Goal: Feedback & Contribution: Contribute content

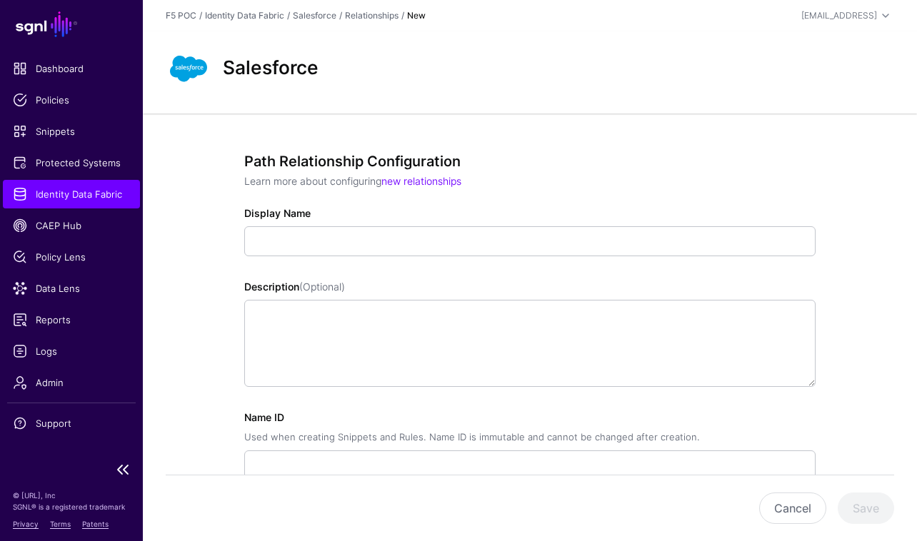
click at [76, 201] on span "Identity Data Fabric" at bounding box center [71, 194] width 117 height 14
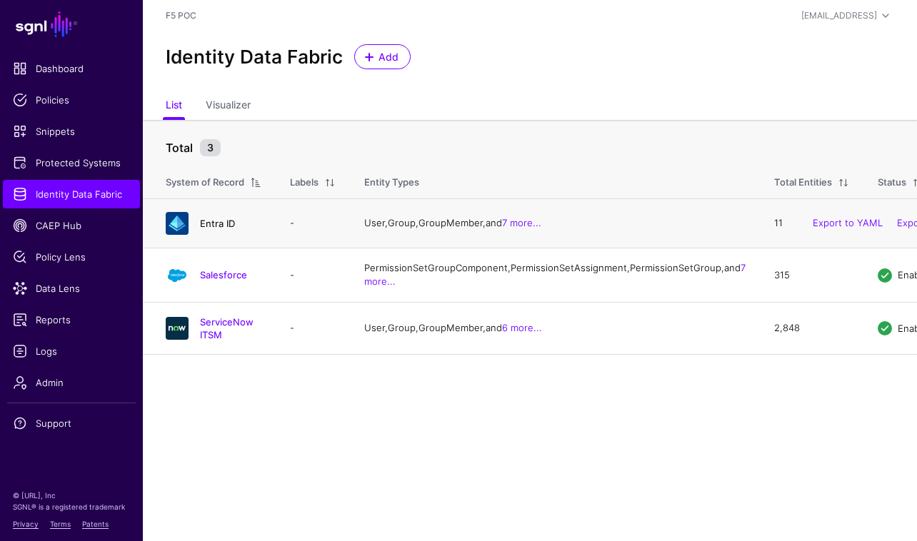
click at [226, 225] on link "Entra ID" at bounding box center [217, 223] width 35 height 11
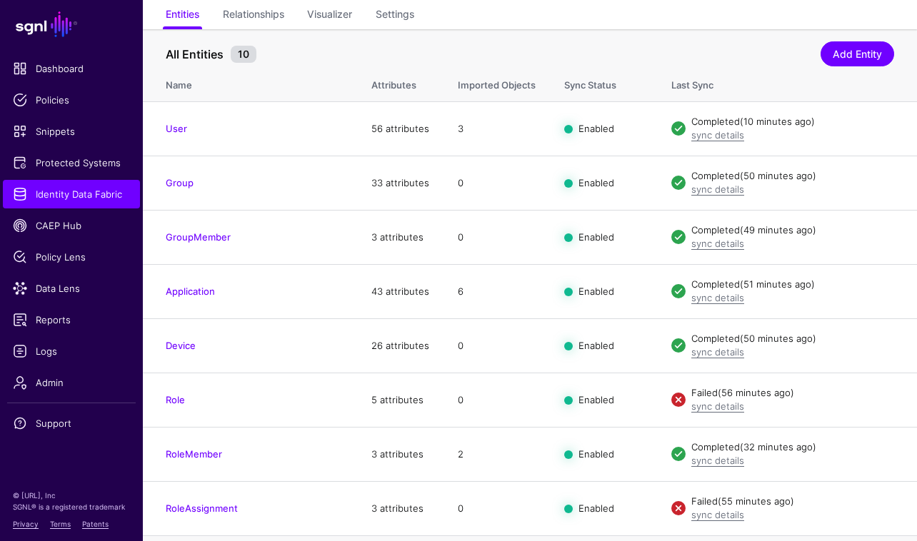
scroll to position [110, 0]
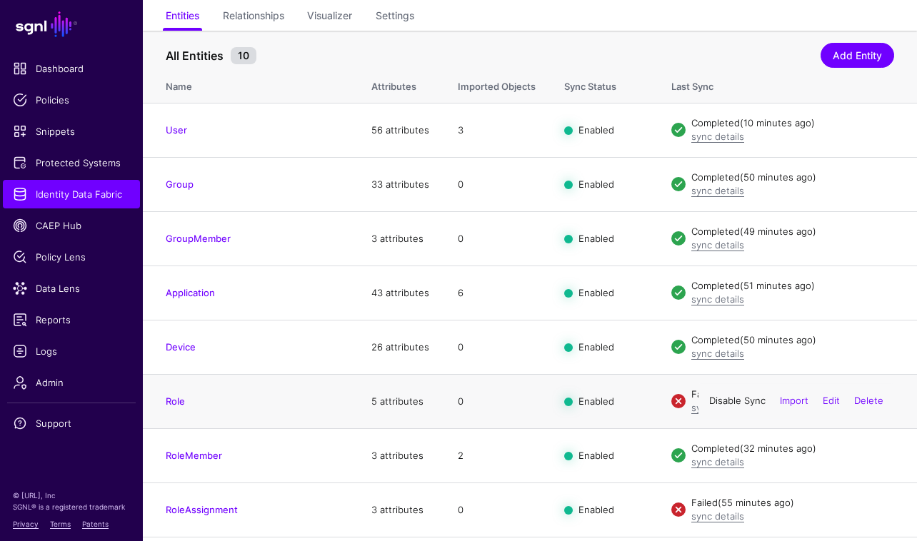
click at [720, 400] on link "Disable Sync" at bounding box center [737, 401] width 56 height 11
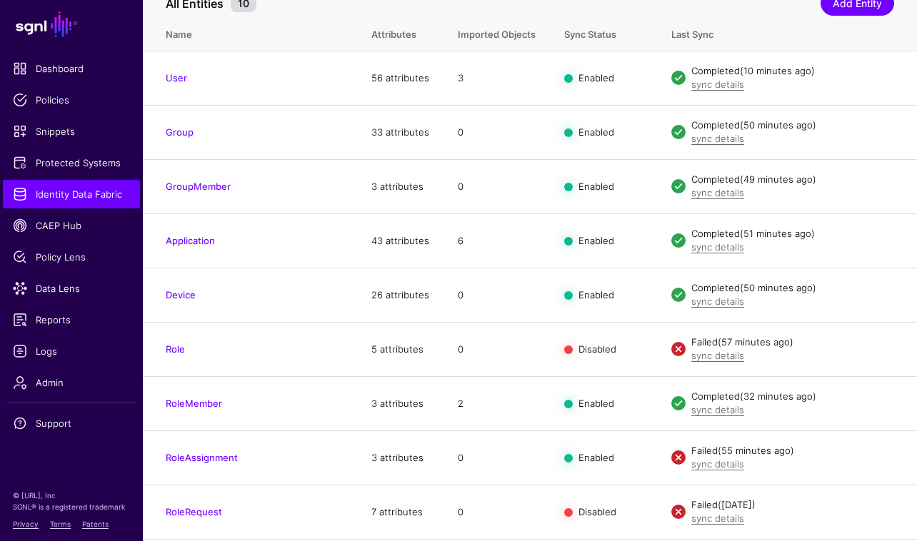
scroll to position [215, 0]
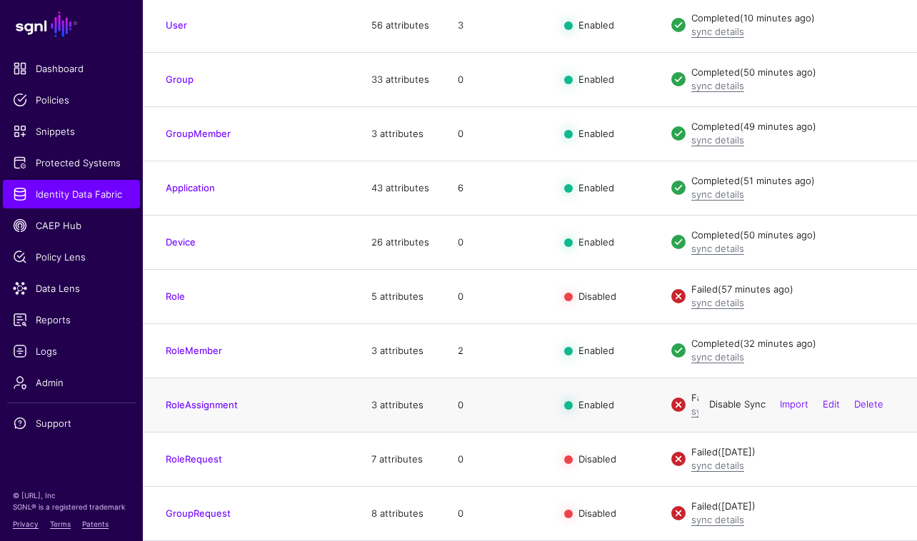
click at [723, 400] on link "Disable Sync" at bounding box center [737, 404] width 56 height 11
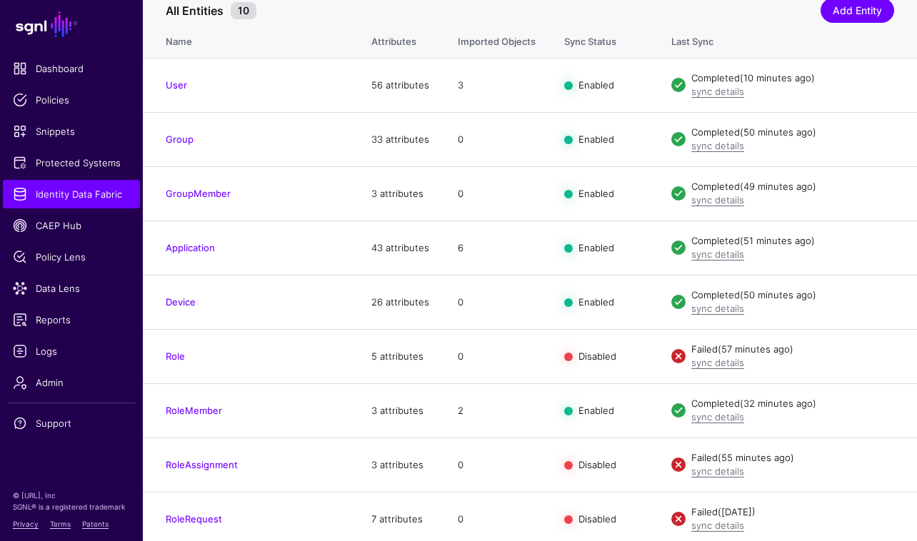
scroll to position [0, 0]
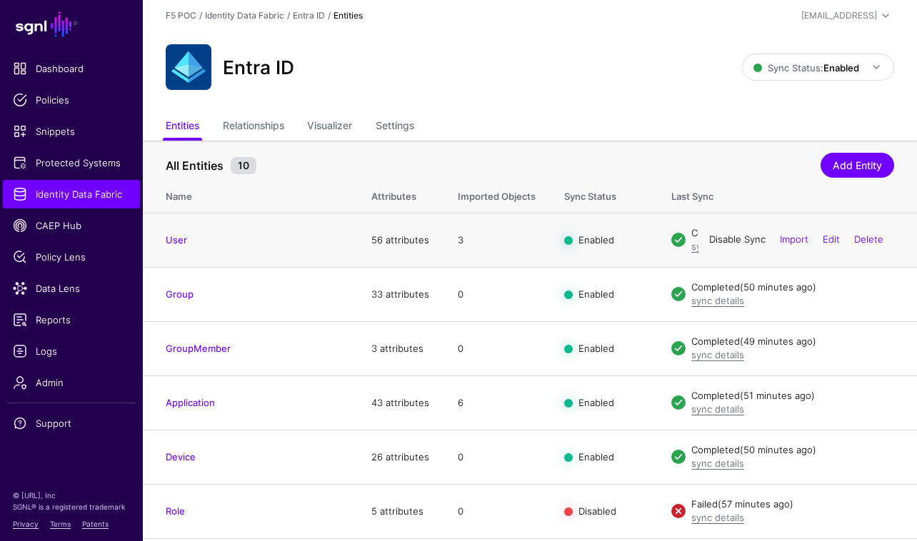
click at [721, 244] on link "Disable Sync" at bounding box center [737, 239] width 56 height 11
click at [721, 241] on link "Enable Sync" at bounding box center [738, 239] width 54 height 11
click at [720, 295] on link "Disable Sync" at bounding box center [737, 293] width 56 height 11
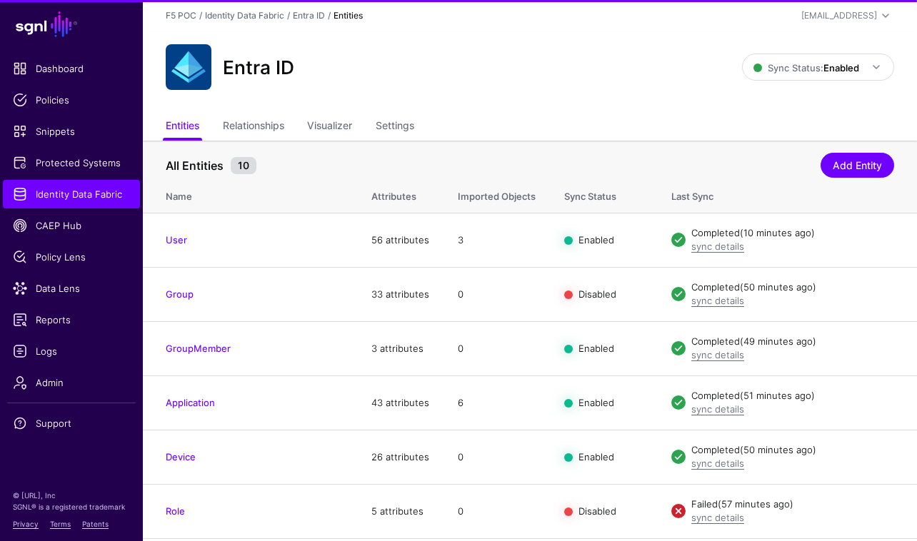
click at [0, 0] on link "Enable Sync" at bounding box center [0, 0] width 0 height 0
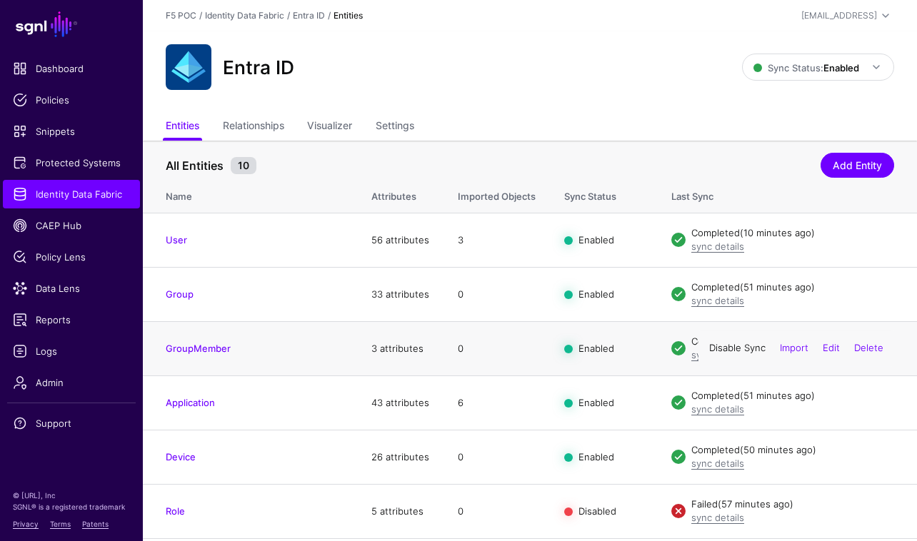
click at [712, 349] on link "Disable Sync" at bounding box center [737, 348] width 56 height 11
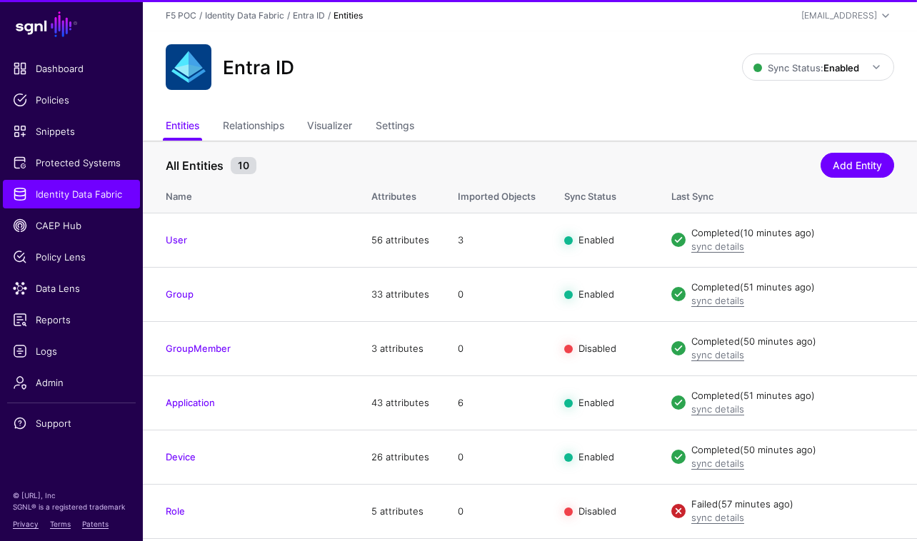
click at [0, 0] on link "Enable Sync" at bounding box center [0, 0] width 0 height 0
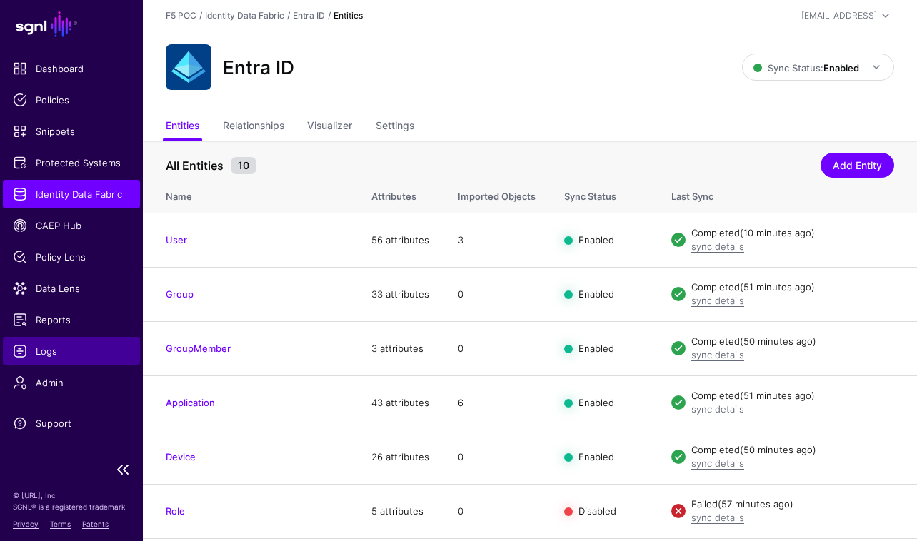
click at [56, 355] on span "Logs" at bounding box center [71, 351] width 117 height 14
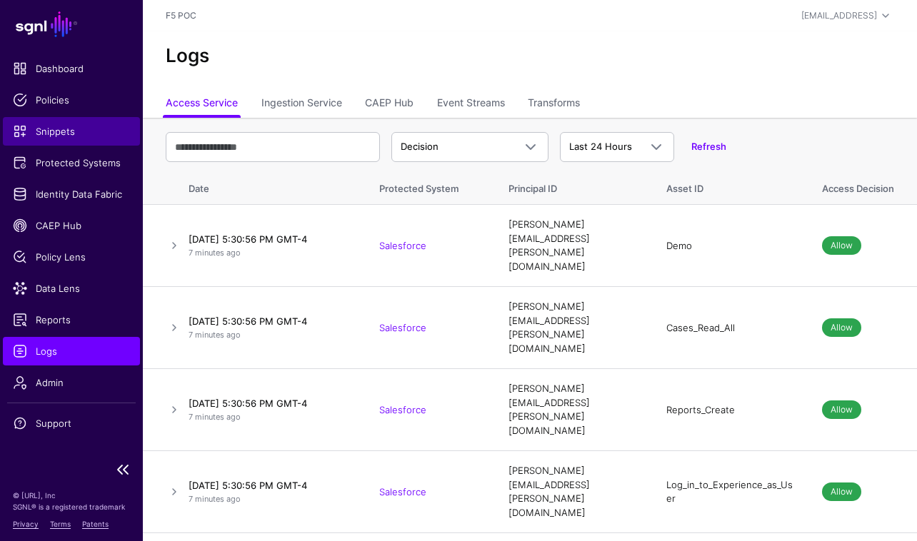
click at [33, 129] on span "Snippets" at bounding box center [71, 131] width 117 height 14
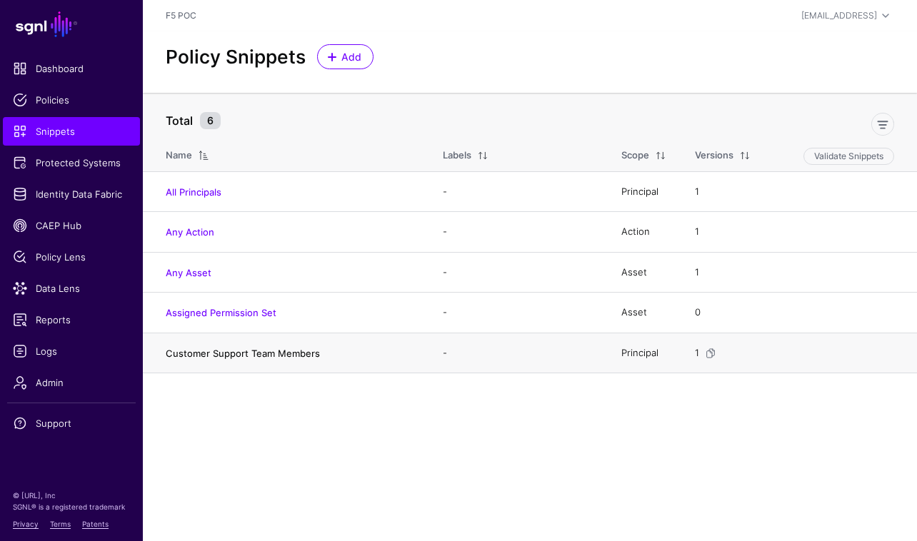
click at [296, 354] on link "Customer Support Team Members" at bounding box center [243, 353] width 154 height 11
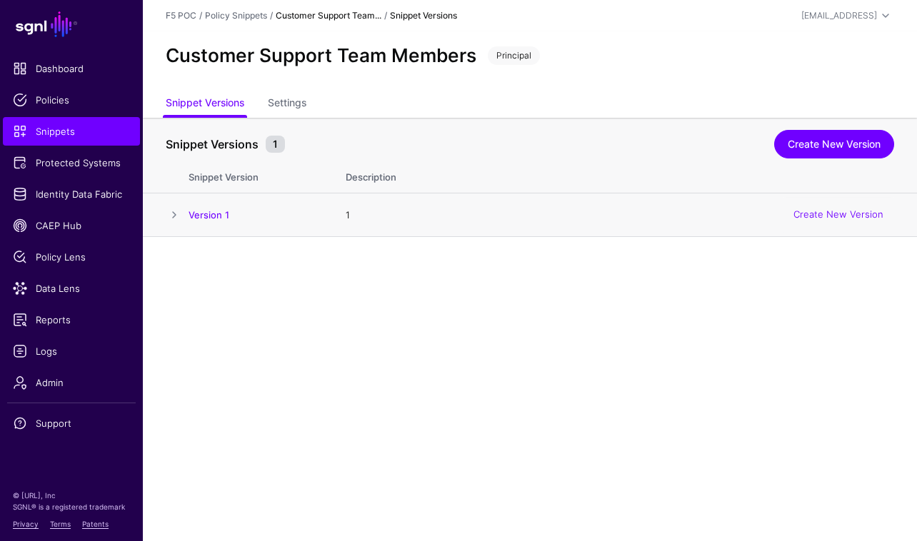
click at [179, 220] on span at bounding box center [174, 214] width 17 height 17
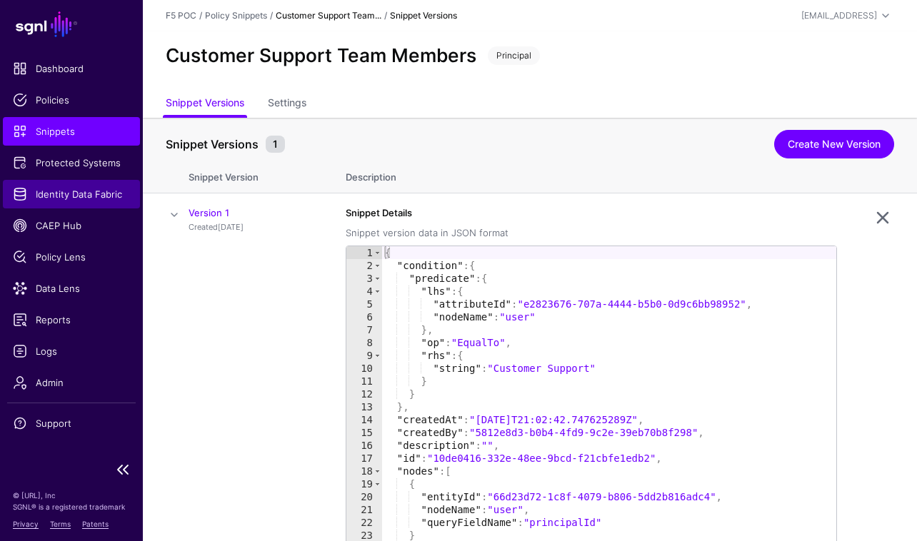
click at [109, 192] on span "Identity Data Fabric" at bounding box center [71, 194] width 117 height 14
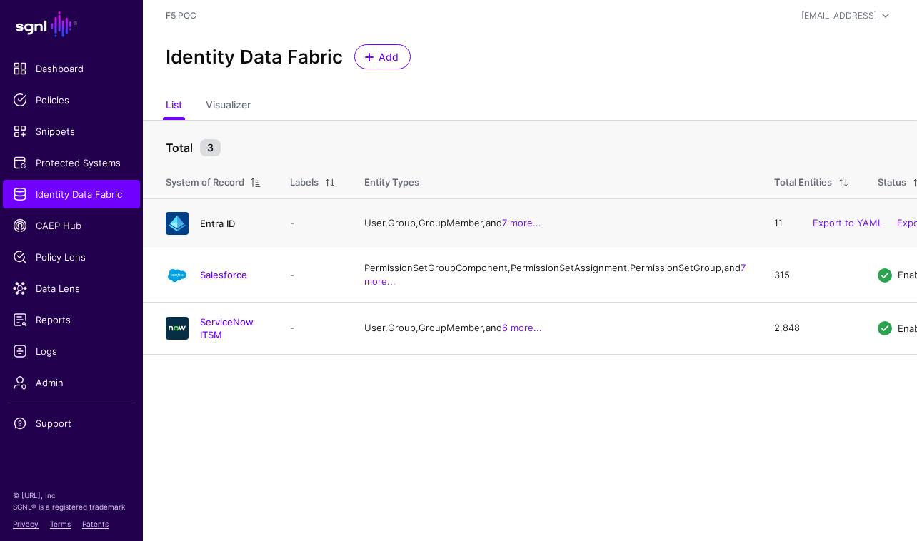
click at [221, 226] on link "Entra ID" at bounding box center [217, 223] width 35 height 11
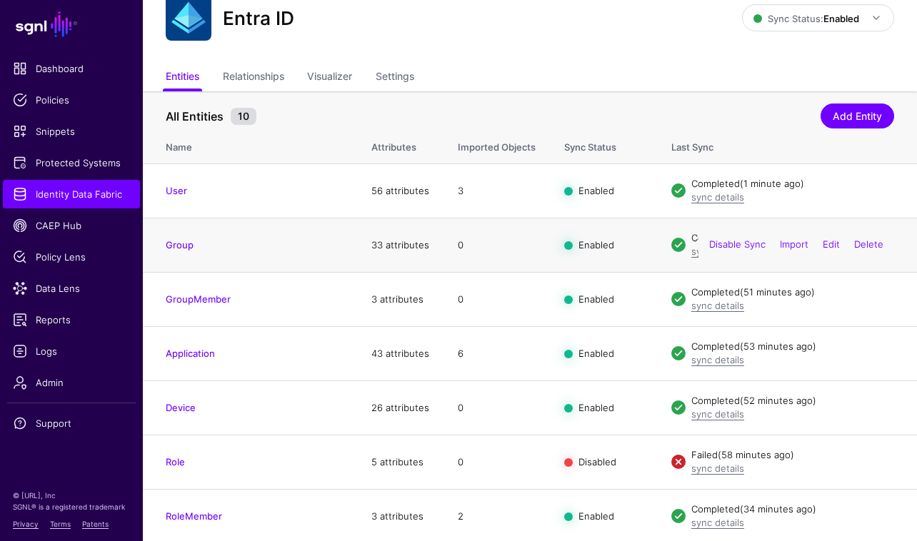
scroll to position [61, 0]
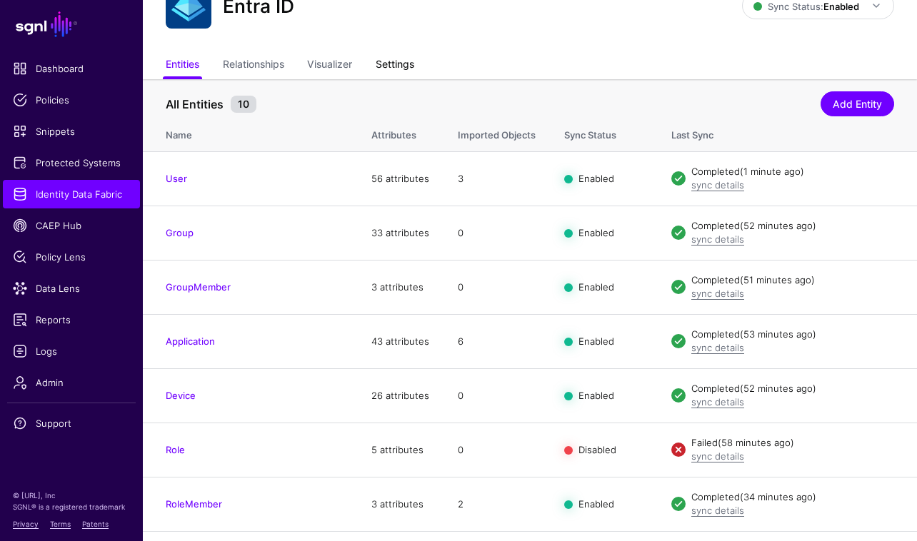
click at [385, 61] on link "Settings" at bounding box center [395, 65] width 39 height 27
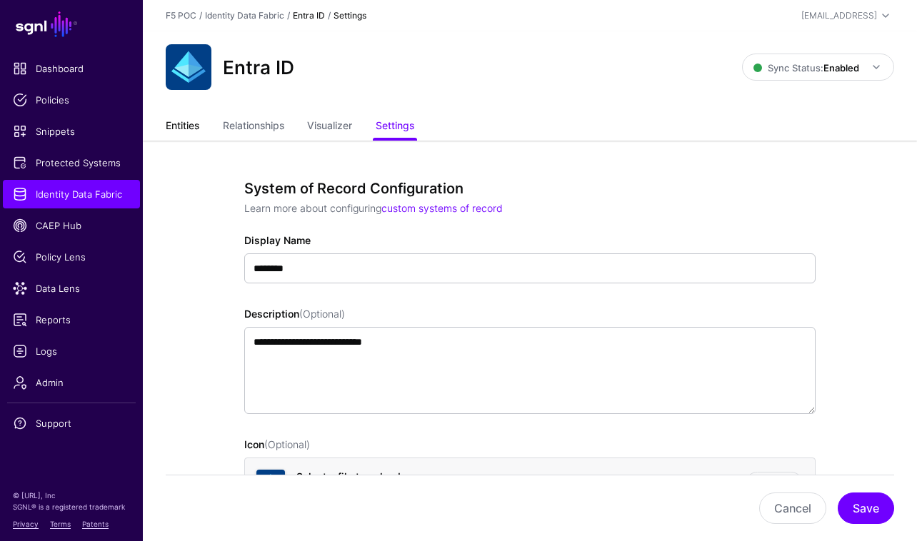
click at [172, 122] on link "Entities" at bounding box center [183, 127] width 34 height 27
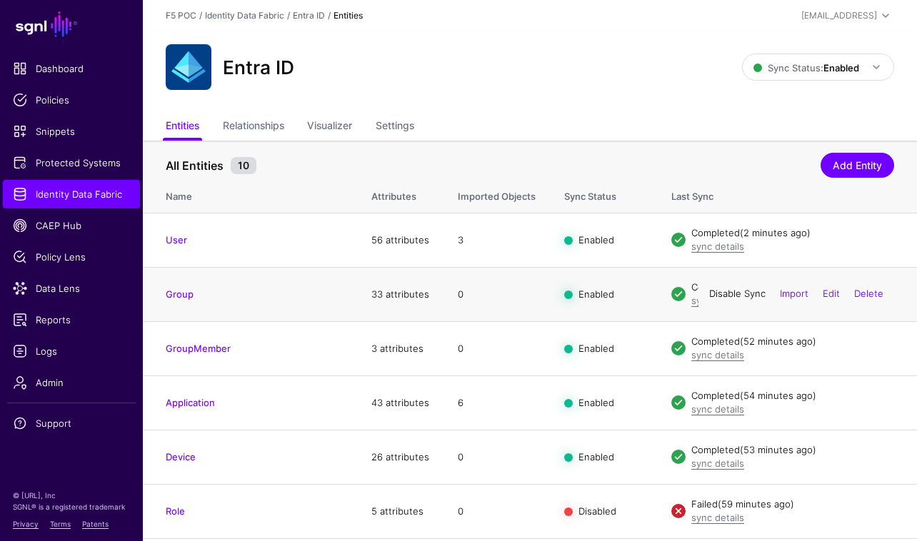
click at [721, 293] on link "Disable Sync" at bounding box center [737, 293] width 56 height 11
click at [730, 295] on link "Enable Sync" at bounding box center [738, 293] width 54 height 11
click at [186, 292] on link "Group" at bounding box center [180, 293] width 28 height 11
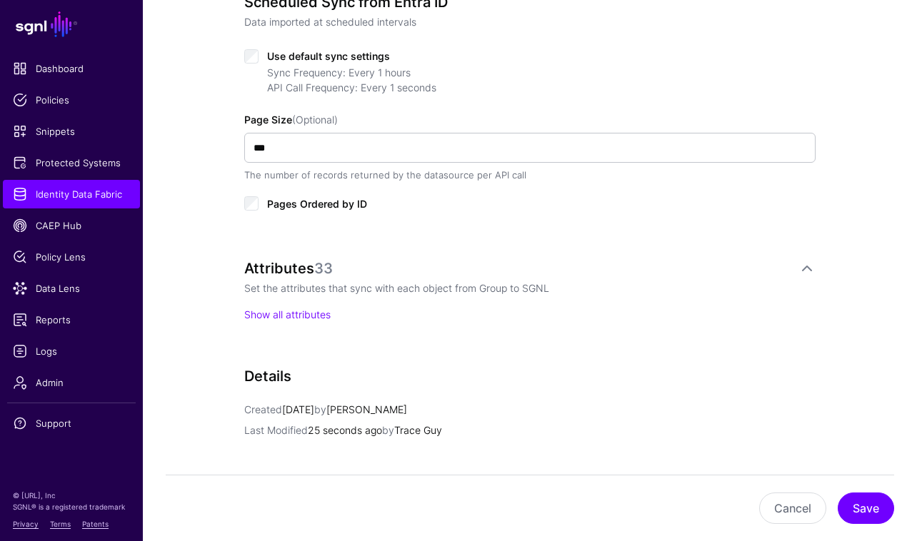
scroll to position [740, 0]
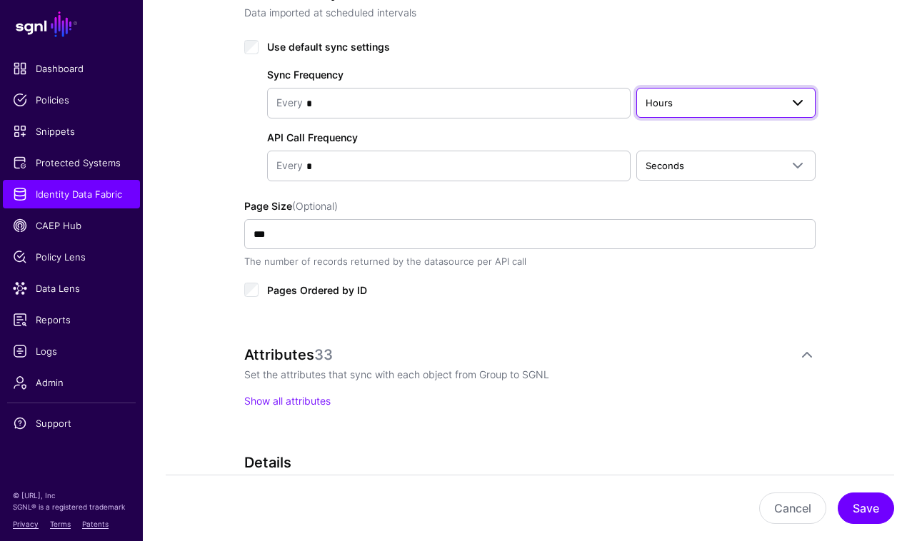
click at [782, 111] on span at bounding box center [793, 102] width 26 height 17
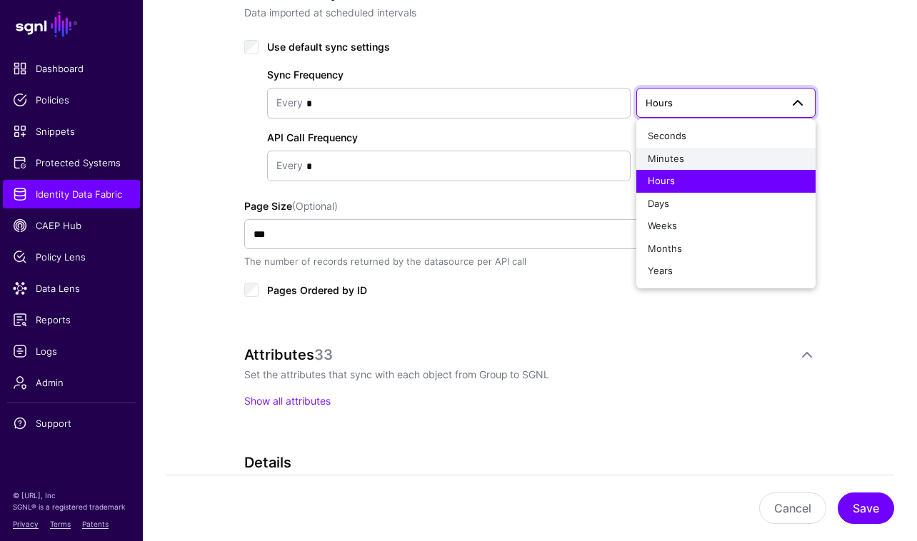
click at [754, 156] on div "Minutes" at bounding box center [726, 159] width 156 height 14
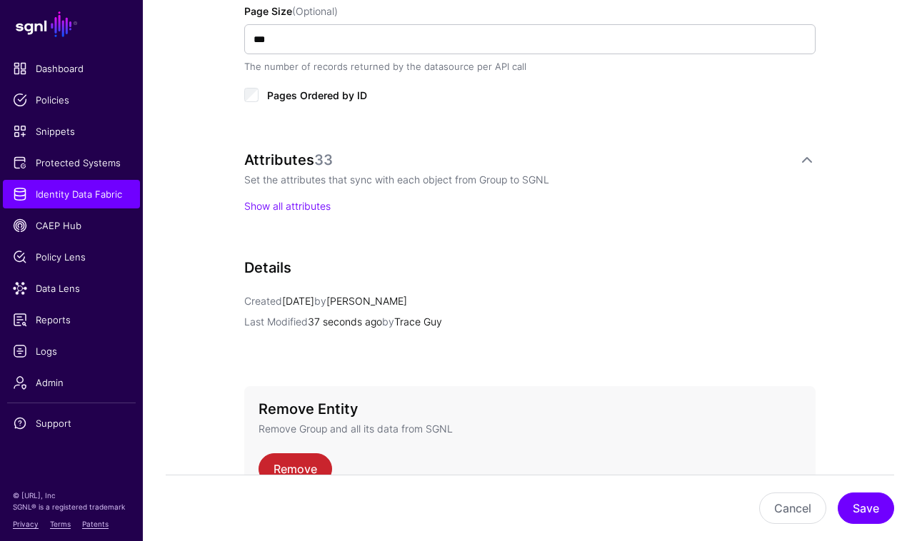
scroll to position [936, 0]
click at [308, 199] on link "Show all attributes" at bounding box center [287, 205] width 86 height 12
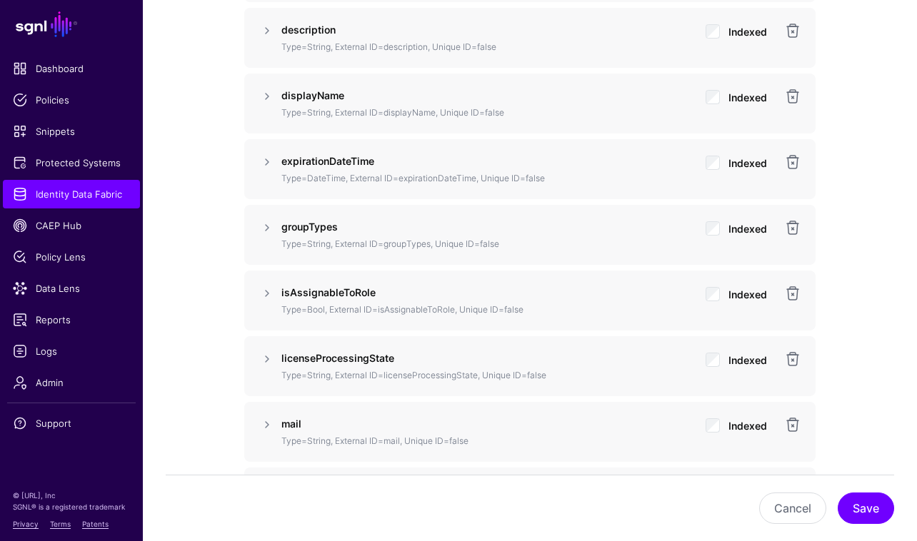
scroll to position [1544, 0]
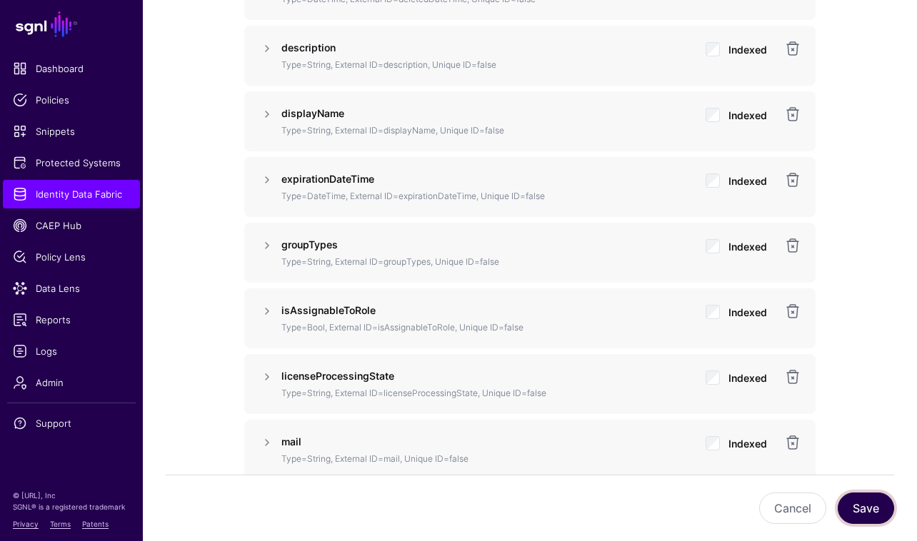
click at [873, 508] on button "Save" at bounding box center [865, 508] width 56 height 31
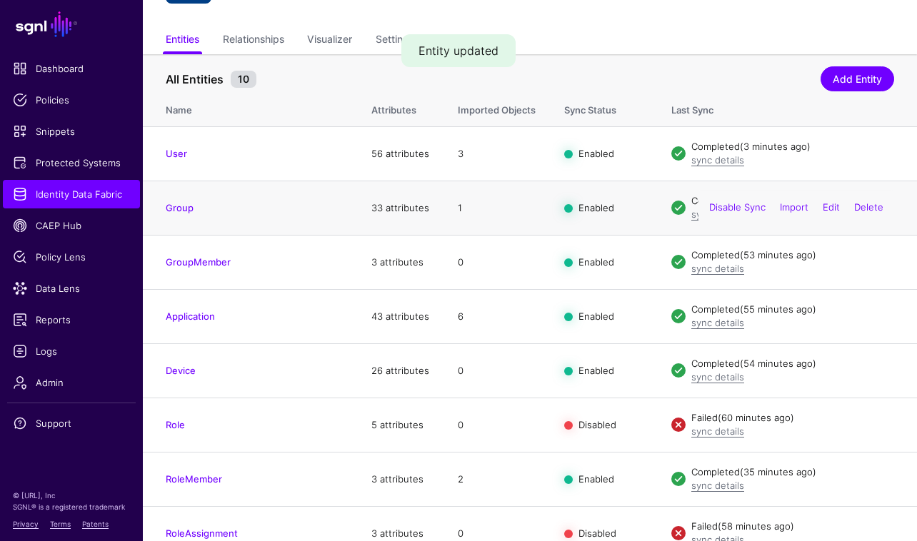
scroll to position [215, 0]
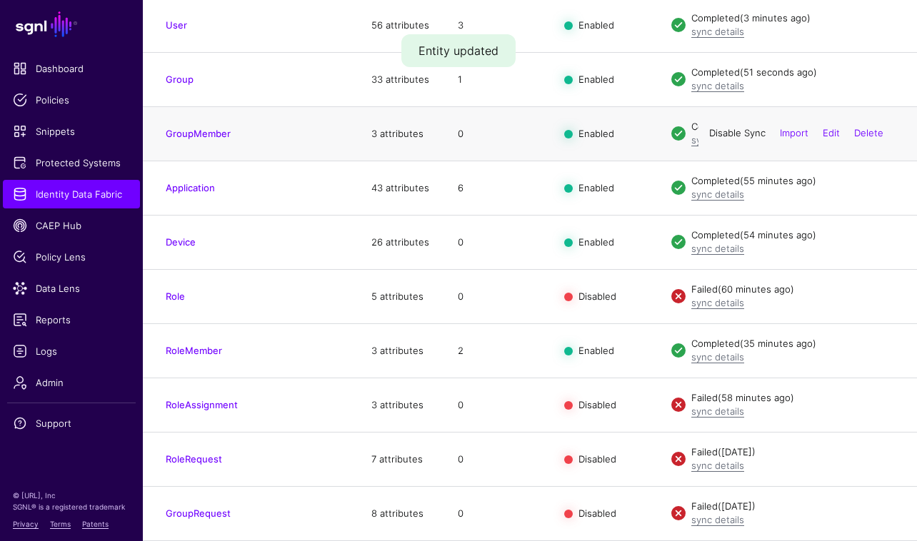
click at [727, 131] on link "Disable Sync" at bounding box center [737, 133] width 56 height 11
click at [720, 136] on link "Enable Sync" at bounding box center [738, 133] width 54 height 11
click at [215, 136] on link "GroupMember" at bounding box center [198, 133] width 65 height 11
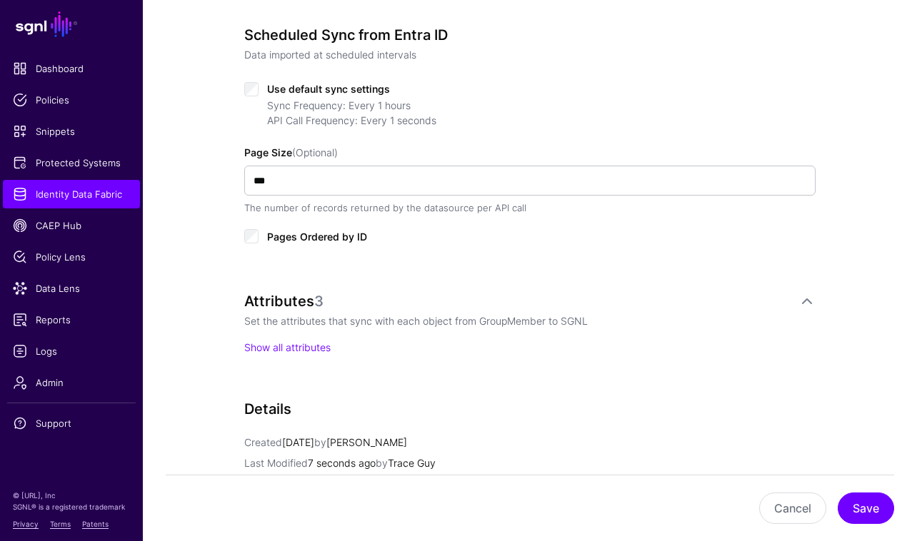
scroll to position [695, 0]
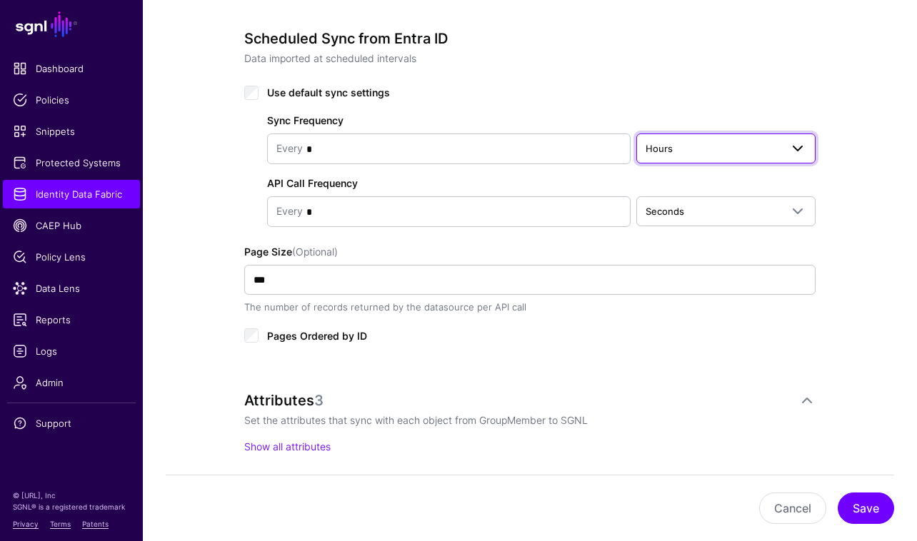
click at [714, 156] on span "Hours" at bounding box center [712, 149] width 135 height 16
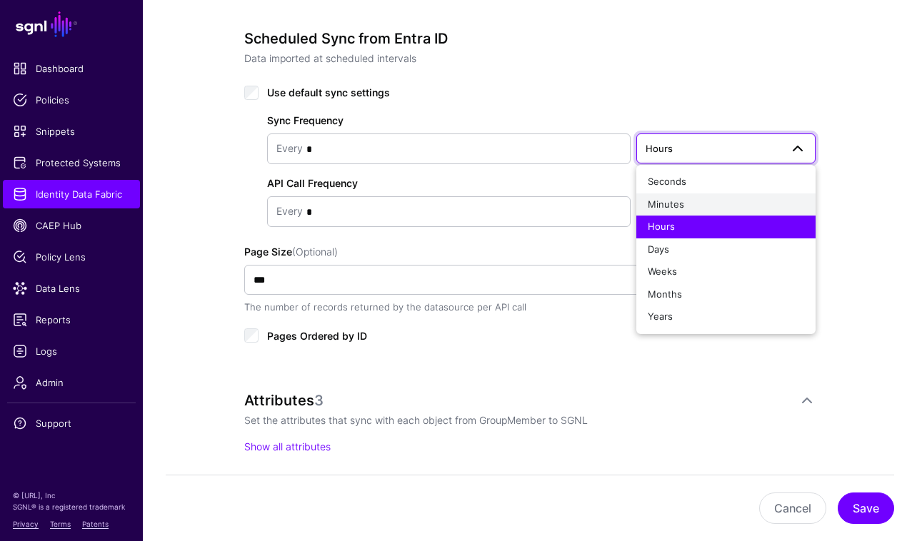
click at [702, 199] on div "Minutes" at bounding box center [726, 205] width 156 height 14
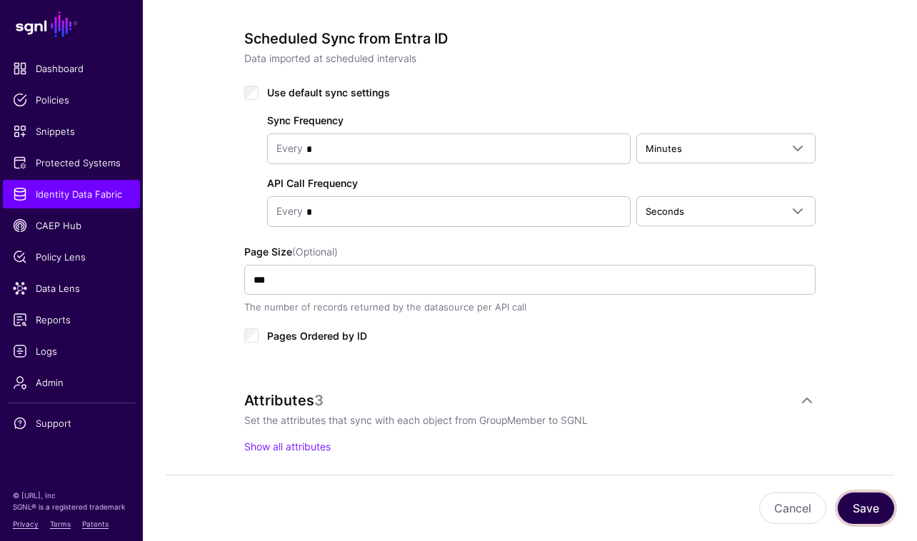
click at [872, 508] on button "Save" at bounding box center [865, 508] width 56 height 31
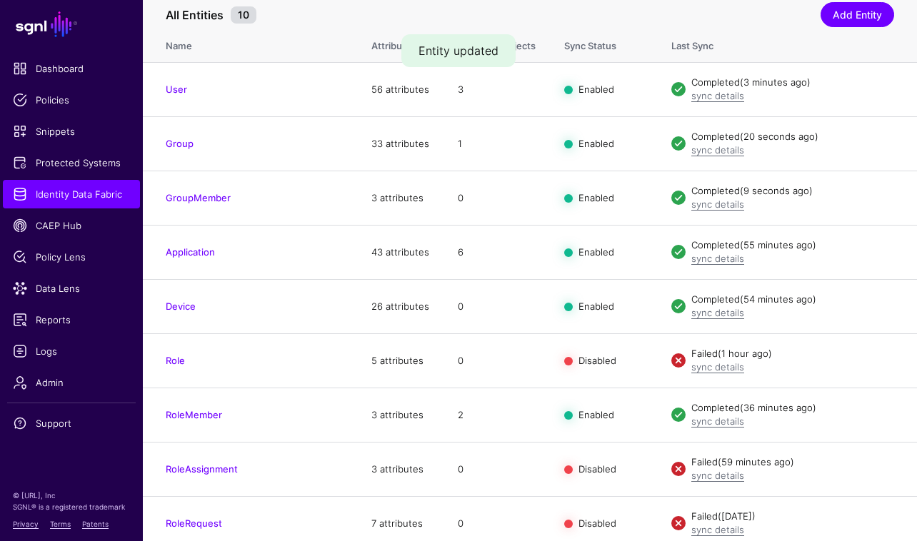
scroll to position [156, 0]
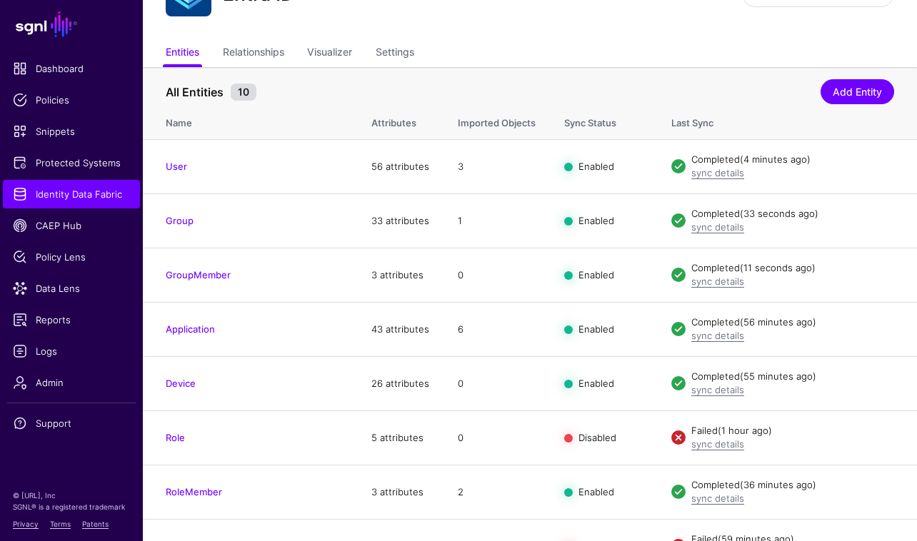
scroll to position [76, 0]
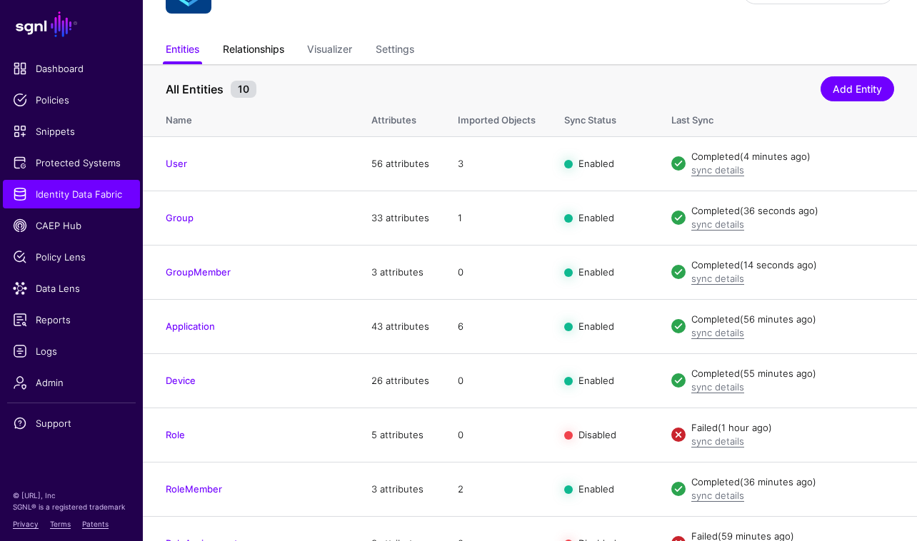
click at [266, 44] on link "Relationships" at bounding box center [253, 50] width 61 height 27
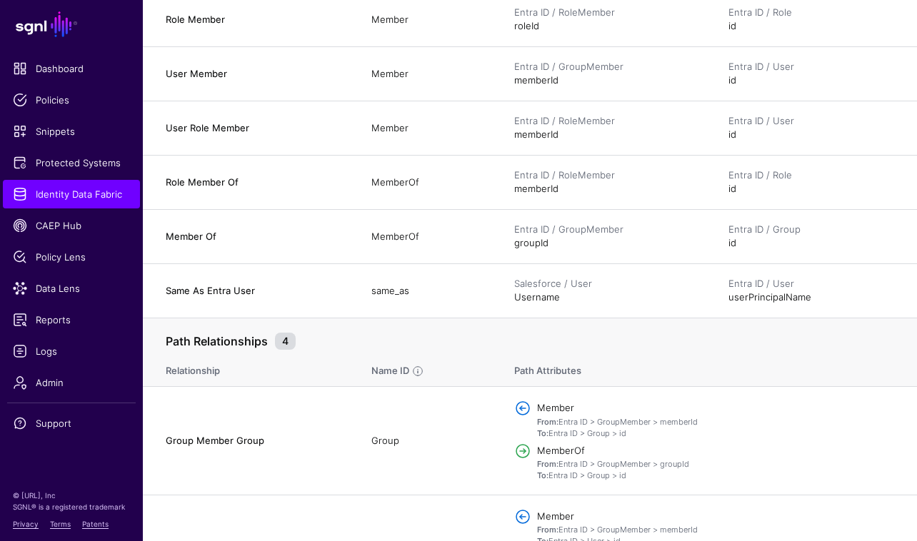
scroll to position [41, 0]
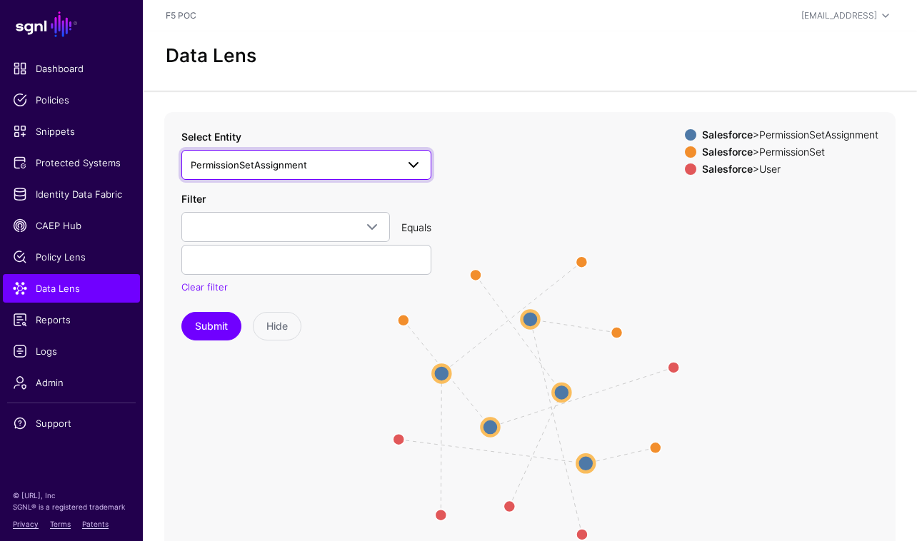
click at [388, 173] on link "PermissionSetAssignment" at bounding box center [306, 165] width 250 height 30
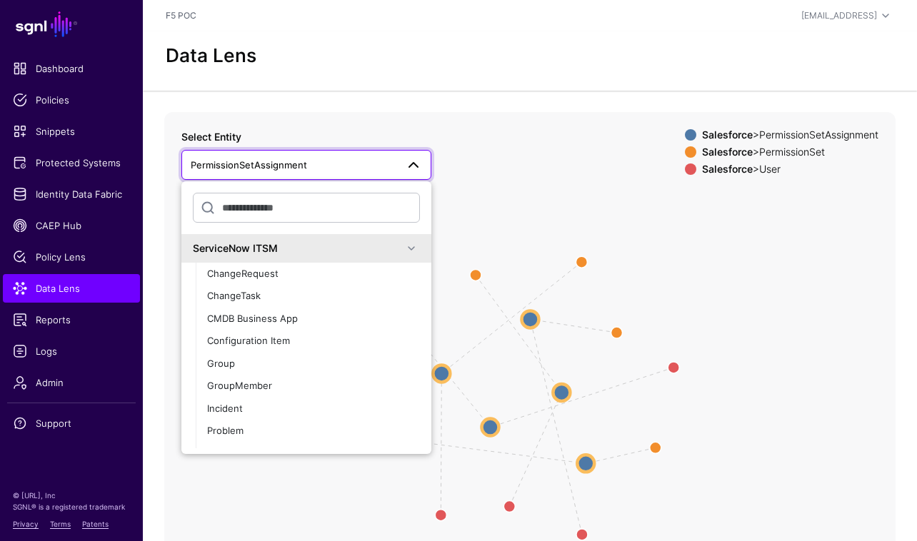
click at [403, 244] on span at bounding box center [411, 248] width 17 height 17
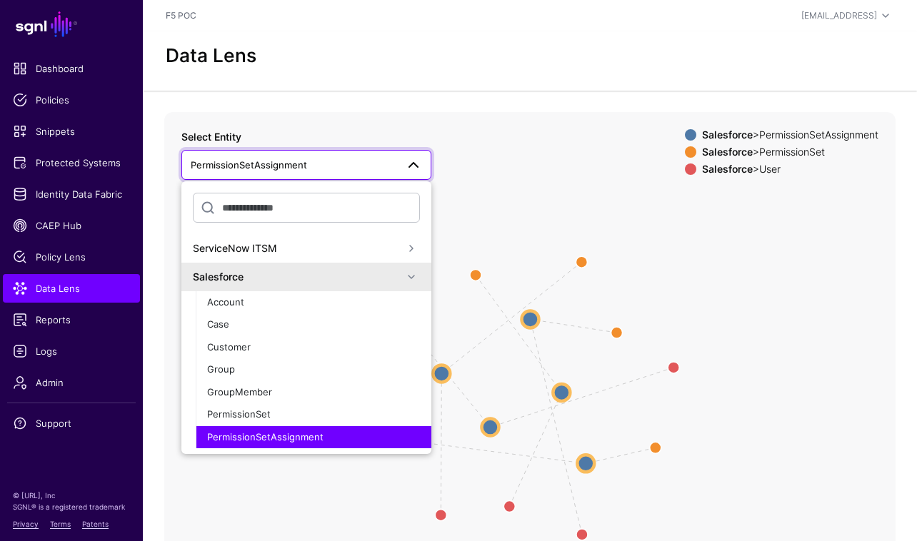
click at [392, 279] on div "Salesforce" at bounding box center [298, 276] width 210 height 15
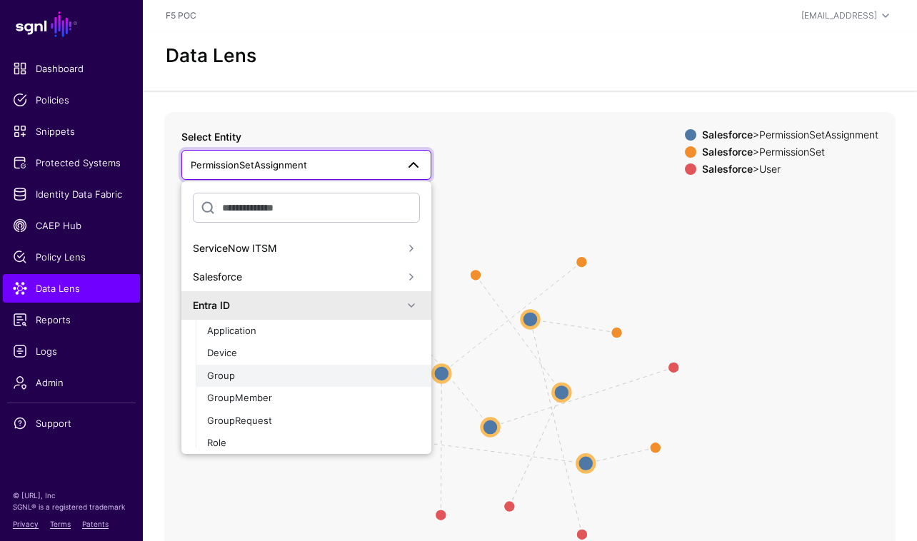
click at [353, 376] on div "Group" at bounding box center [313, 376] width 213 height 14
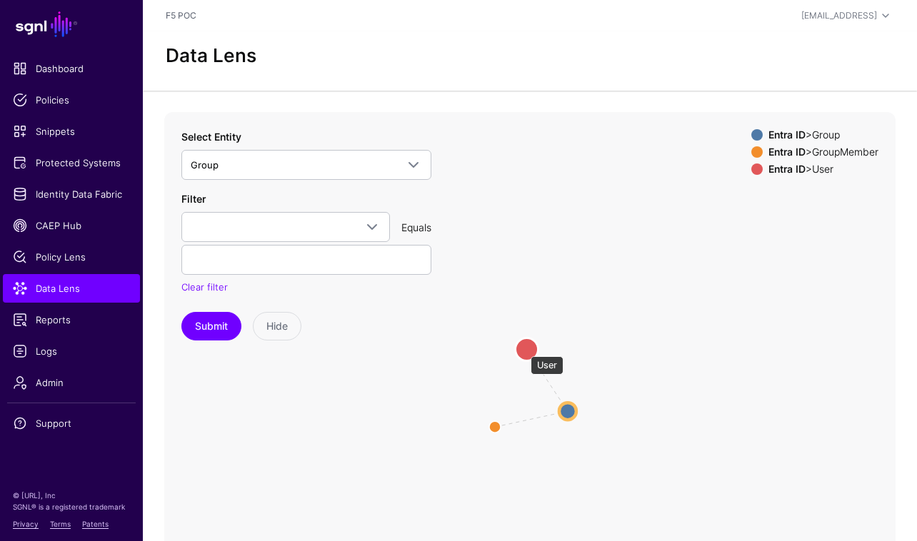
click at [523, 349] on circle at bounding box center [526, 349] width 23 height 23
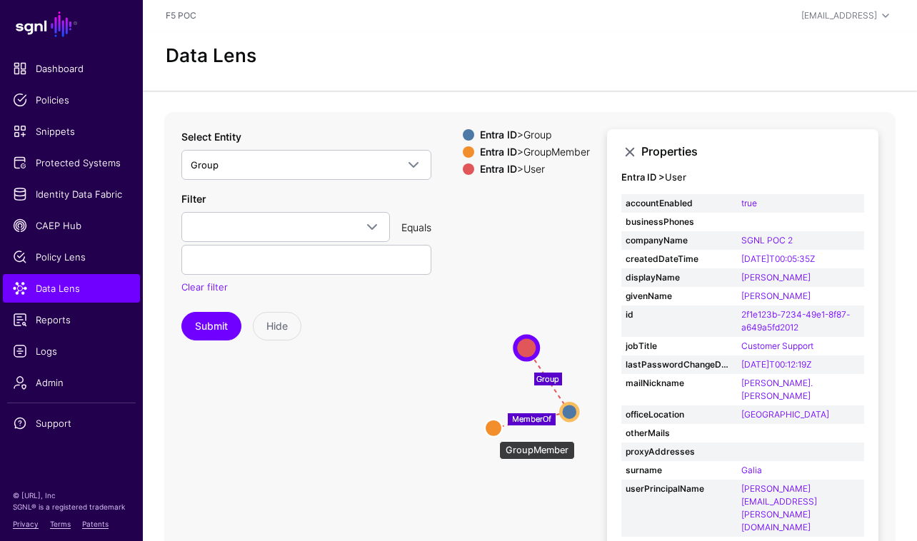
click at [492, 434] on circle at bounding box center [493, 428] width 17 height 17
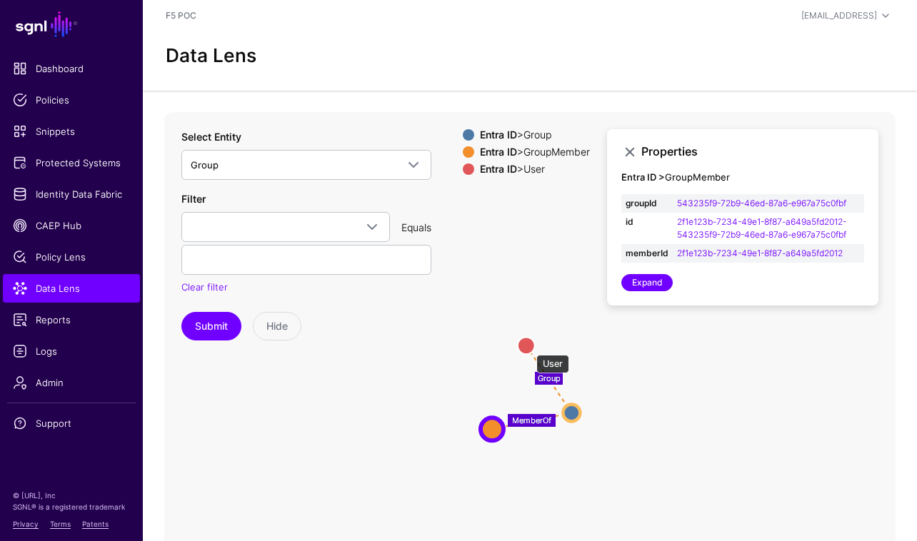
click at [529, 348] on circle at bounding box center [526, 345] width 17 height 17
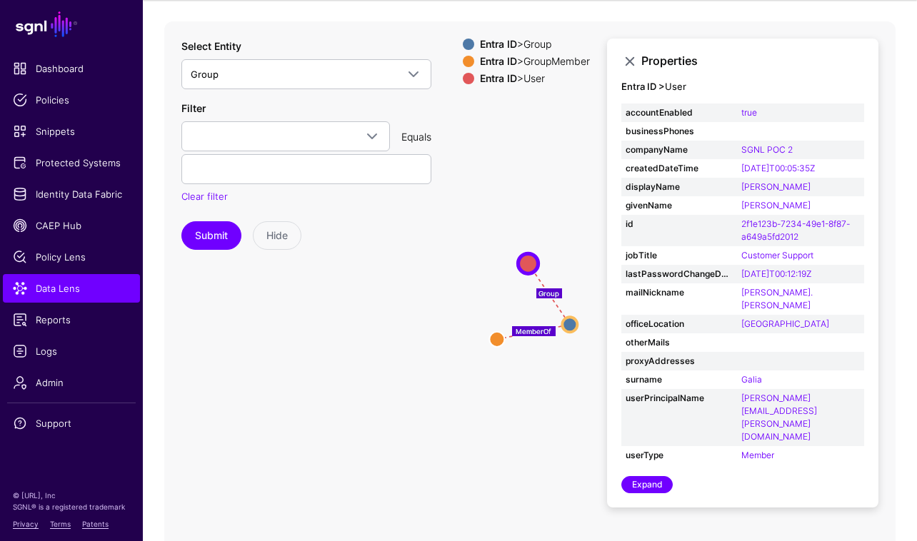
scroll to position [94, 0]
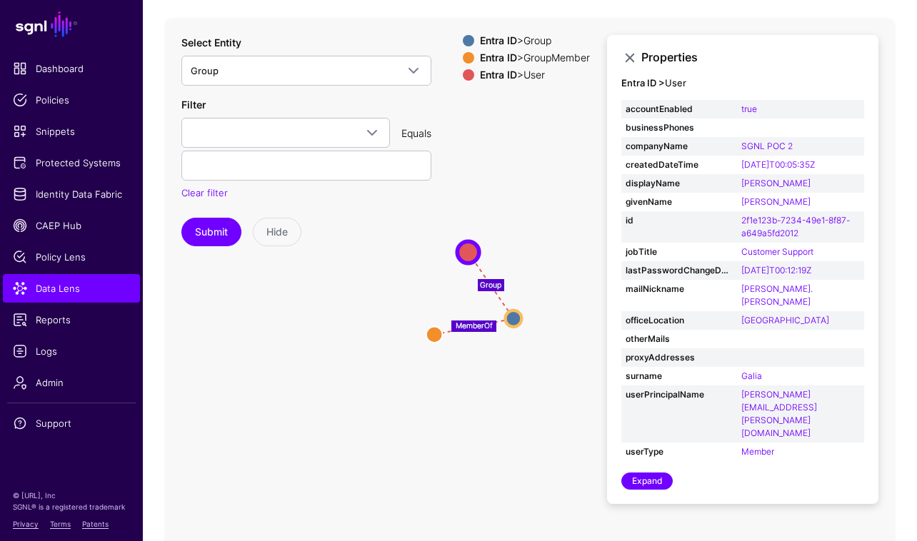
drag, startPoint x: 557, startPoint y: 378, endPoint x: 499, endPoint y: 380, distance: 57.9
click at [499, 380] on icon "MemberOf Group User User GroupMember GroupMember Group Group" at bounding box center [529, 303] width 731 height 571
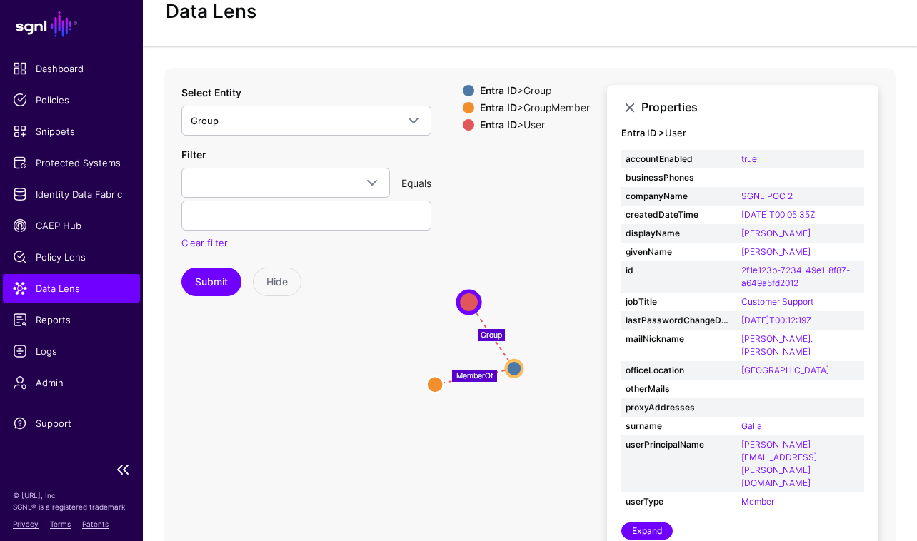
scroll to position [41, 0]
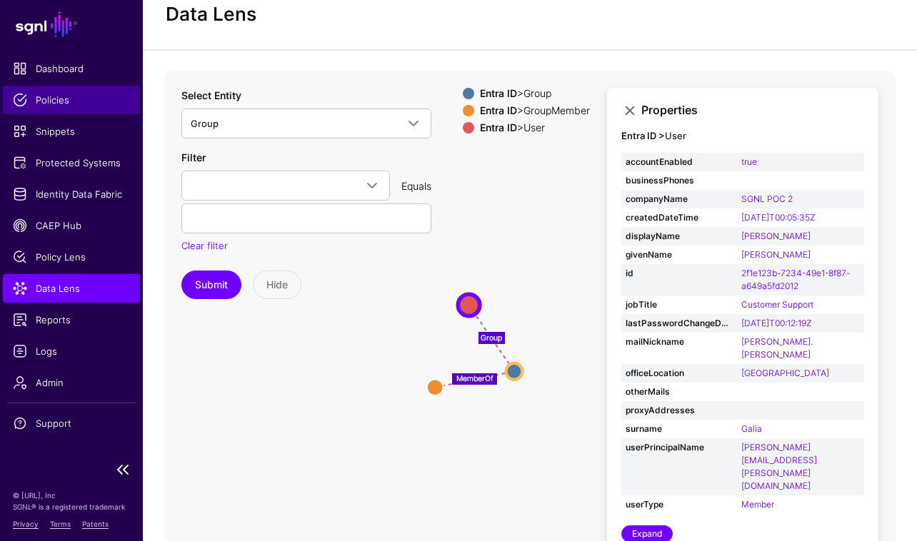
click at [64, 103] on span "Policies" at bounding box center [71, 100] width 117 height 14
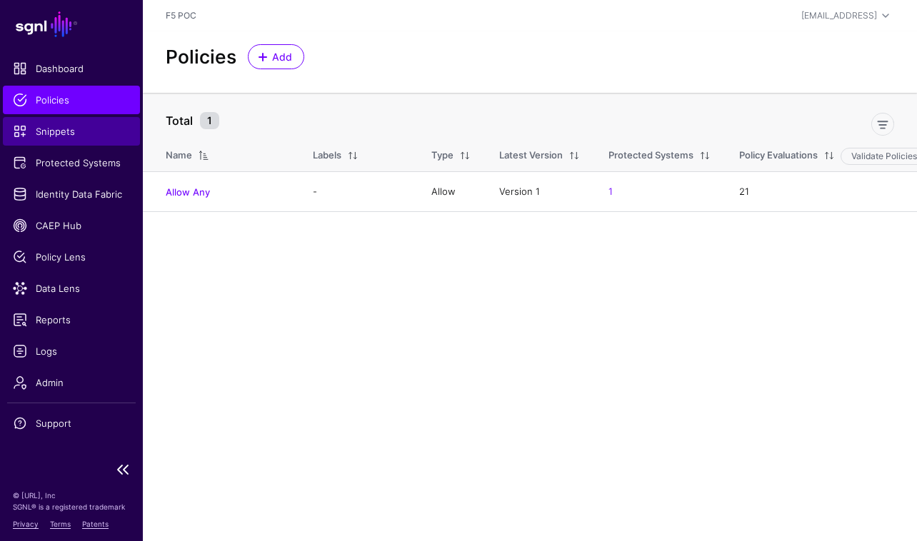
click at [75, 134] on span "Snippets" at bounding box center [71, 131] width 117 height 14
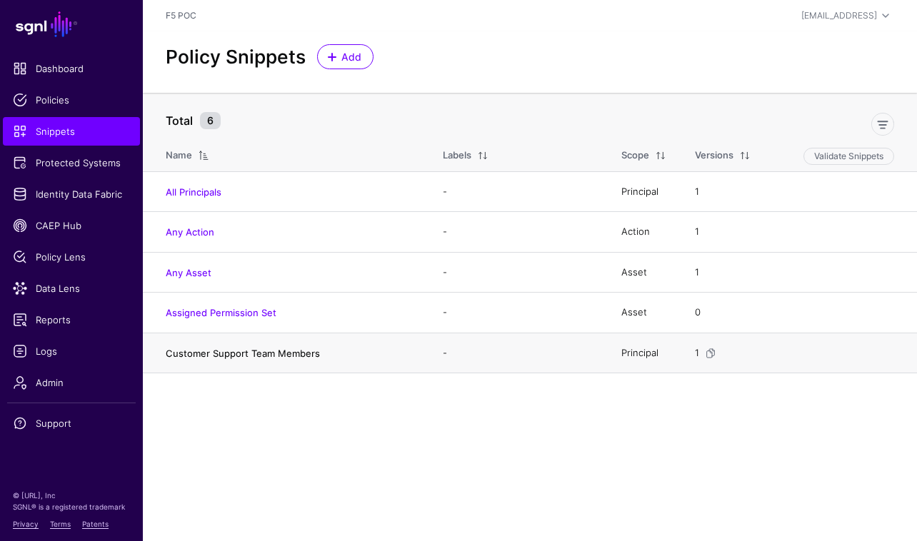
click at [279, 356] on link "Customer Support Team Members" at bounding box center [243, 353] width 154 height 11
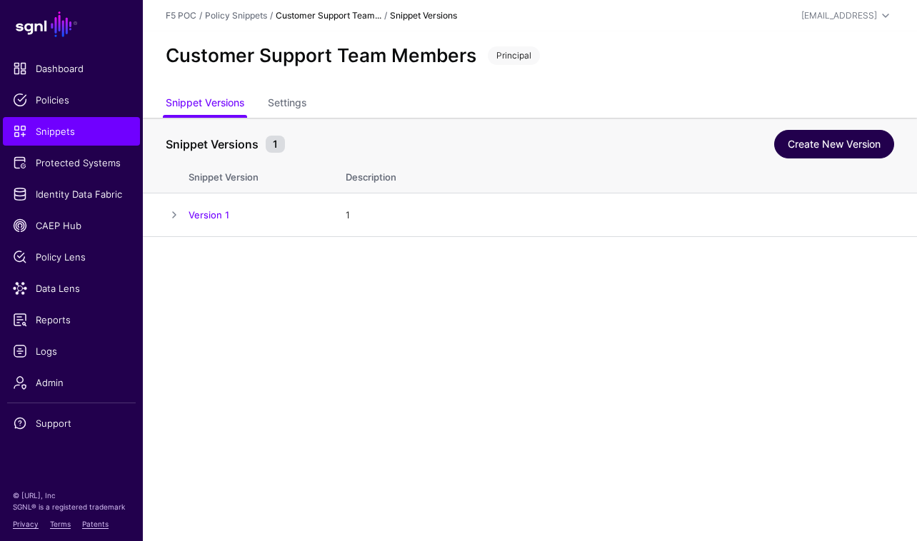
click at [830, 143] on link "Create New Version" at bounding box center [834, 144] width 120 height 29
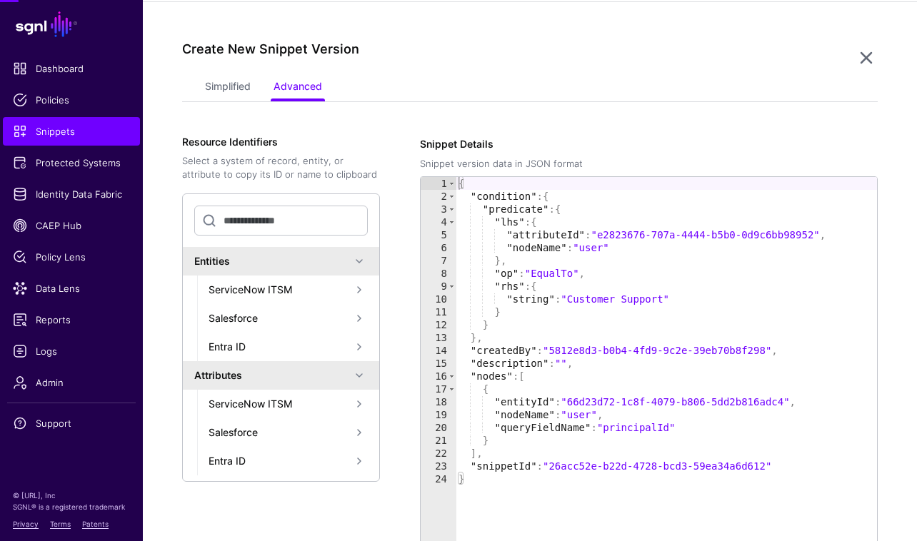
scroll to position [237, 0]
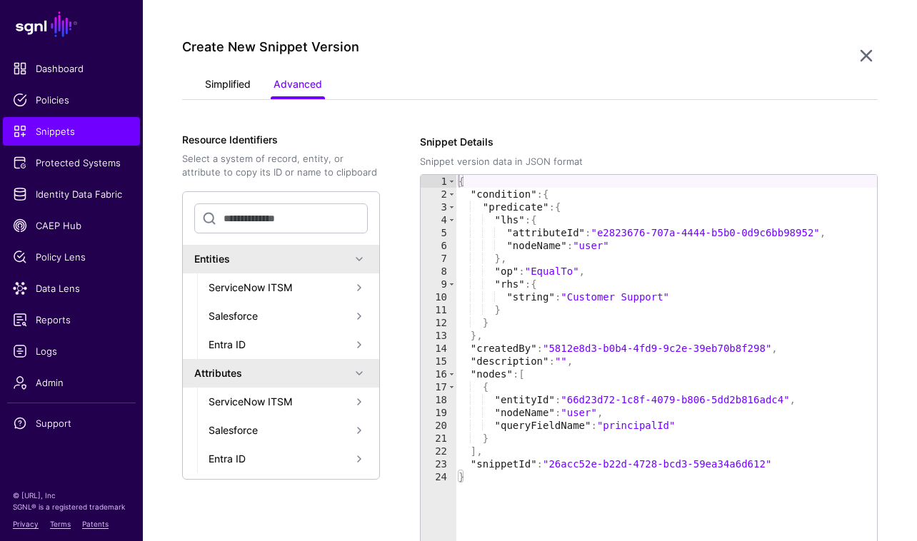
click at [212, 83] on link "Simplified" at bounding box center [228, 85] width 46 height 27
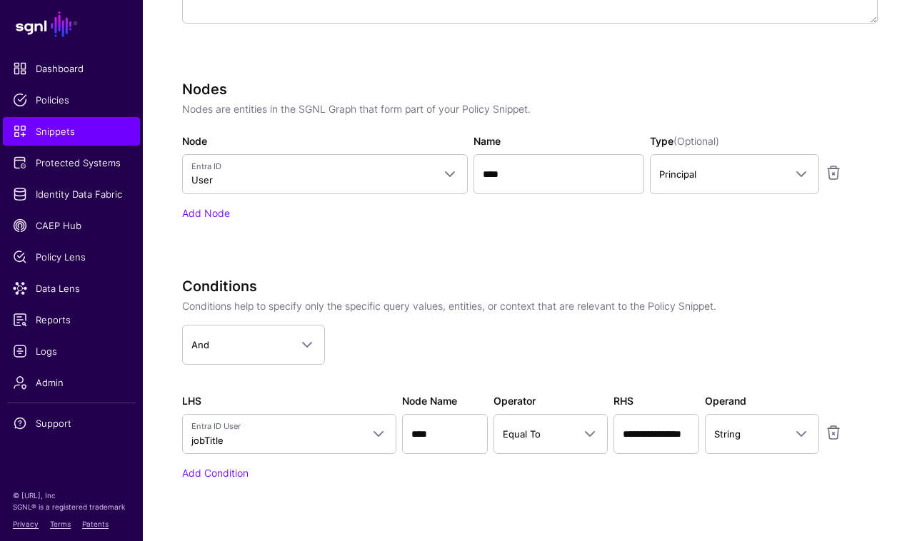
scroll to position [555, 0]
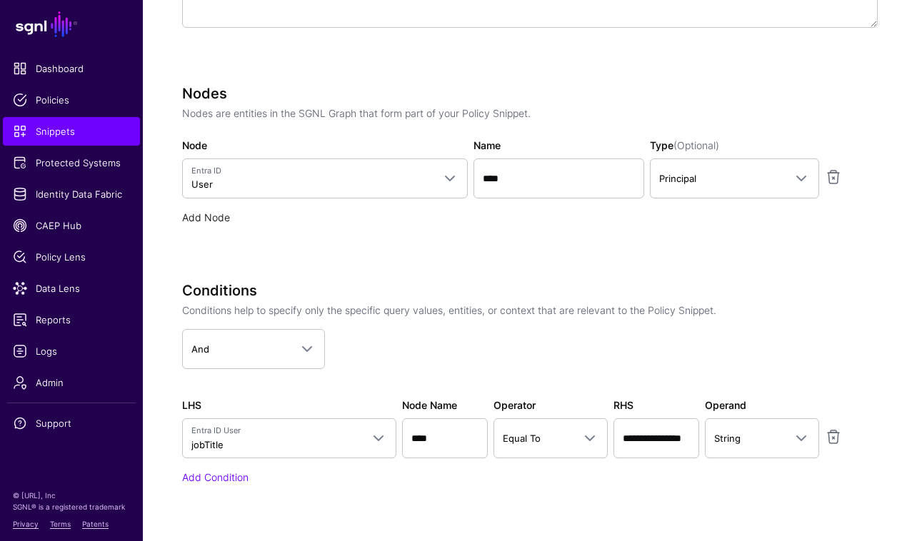
click at [197, 211] on link "Add Node" at bounding box center [206, 217] width 48 height 12
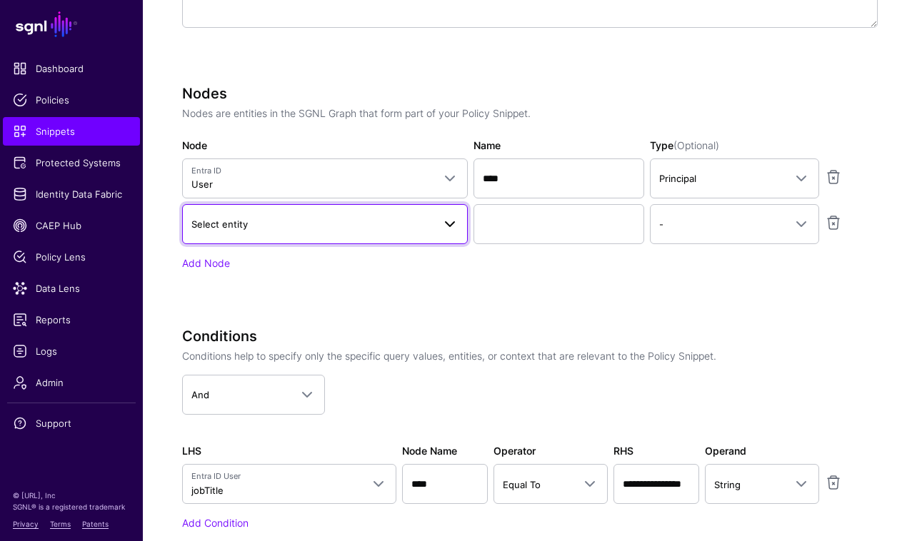
click at [431, 224] on span "Select entity" at bounding box center [311, 224] width 241 height 16
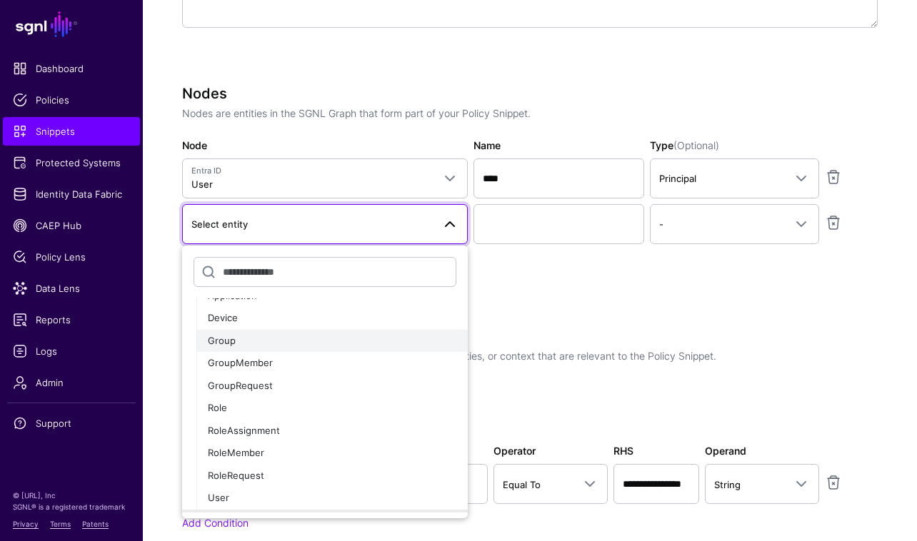
scroll to position [43, 0]
click at [408, 336] on div "Group" at bounding box center [332, 340] width 248 height 14
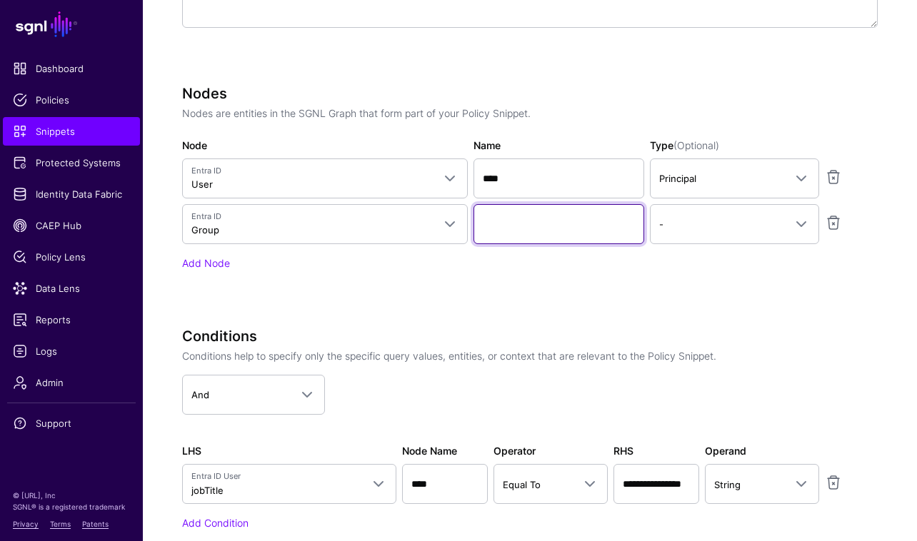
click at [603, 220] on input "Name" at bounding box center [558, 224] width 171 height 40
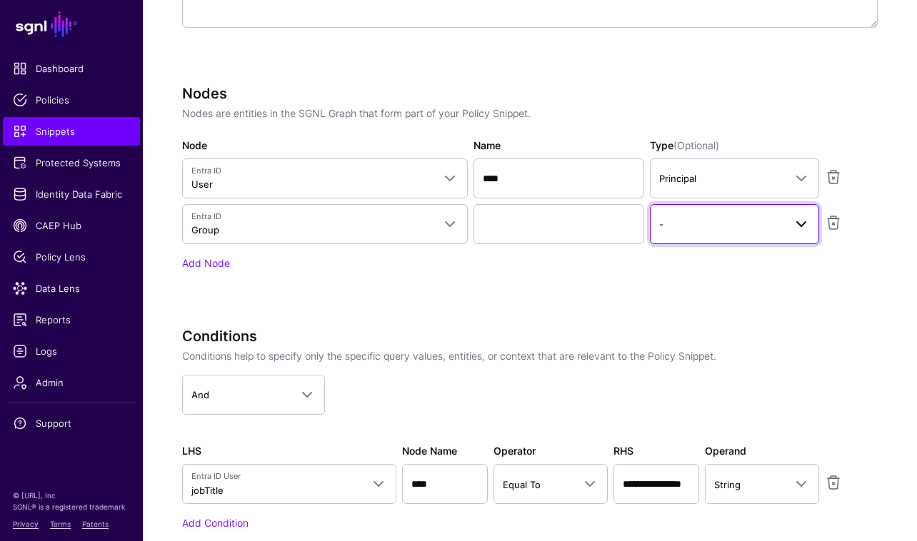
click at [726, 218] on span "-" at bounding box center [722, 224] width 126 height 16
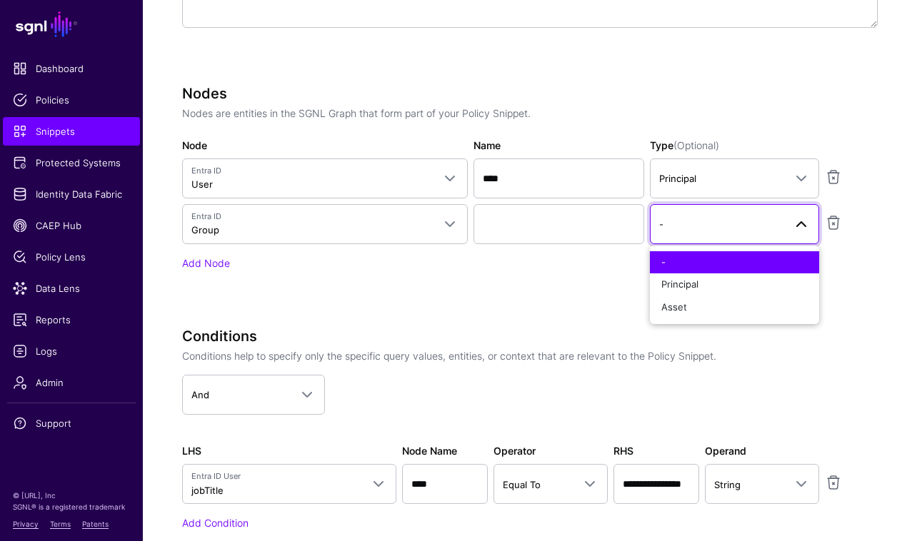
click at [581, 266] on div "Add Node" at bounding box center [530, 263] width 696 height 15
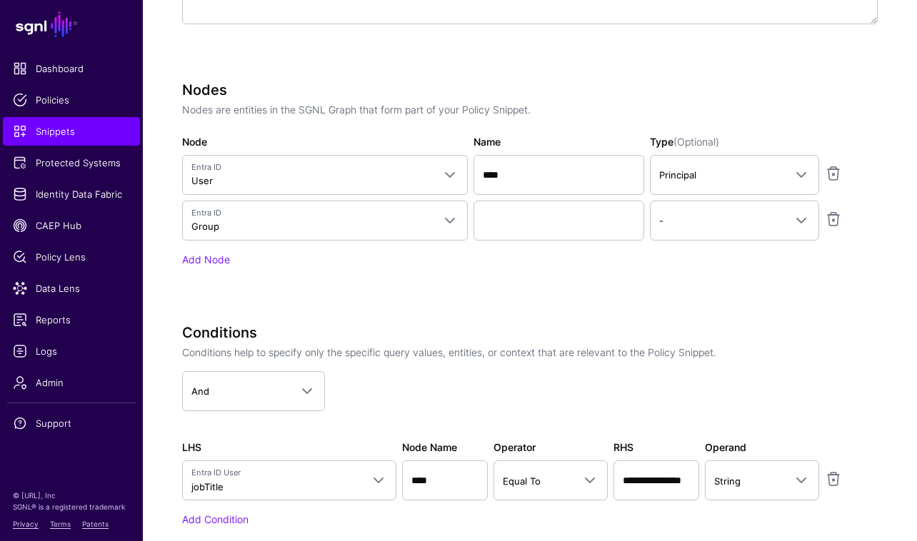
scroll to position [558, 0]
click at [585, 232] on input "Name" at bounding box center [558, 221] width 171 height 40
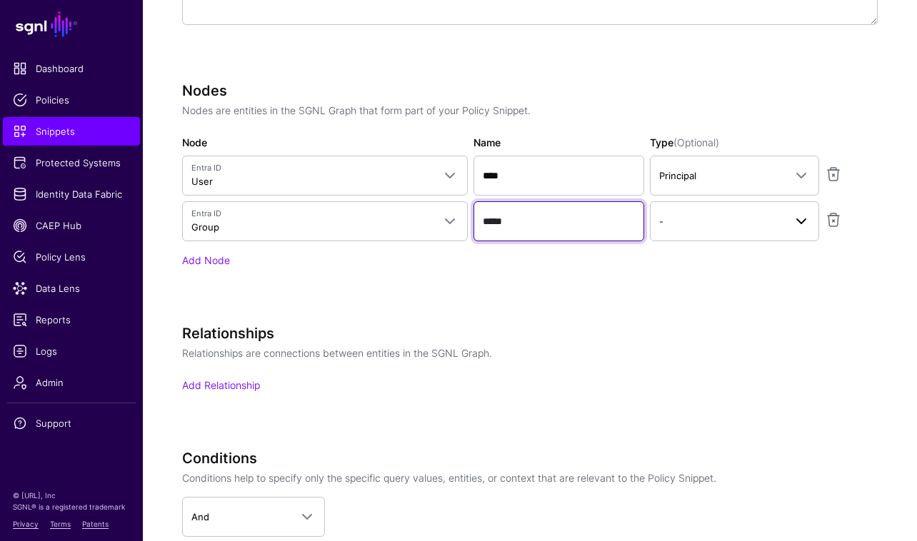
type input "*****"
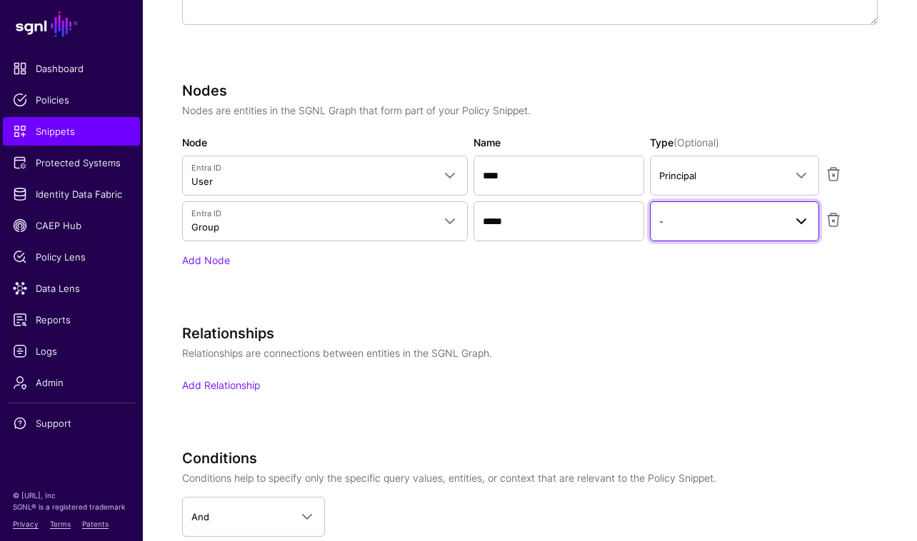
click at [698, 226] on span "-" at bounding box center [722, 221] width 126 height 16
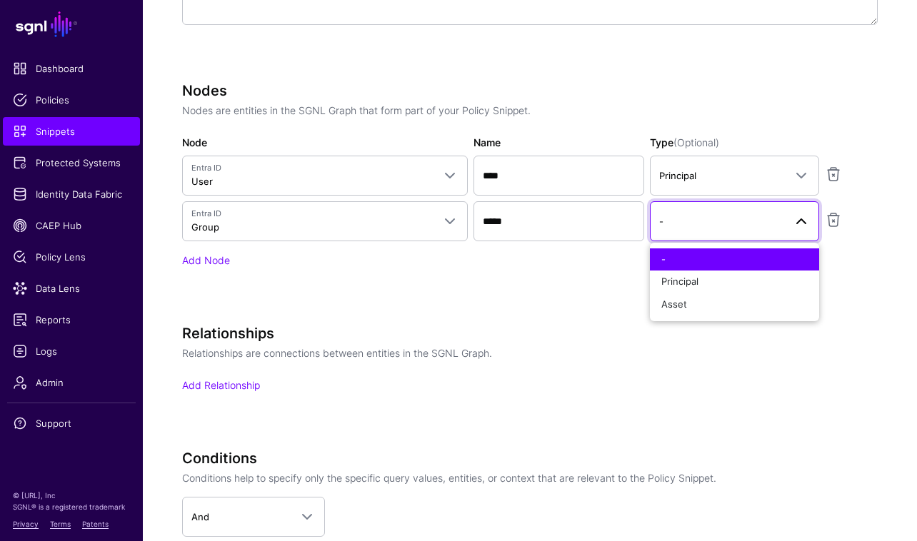
click at [587, 282] on div "Nodes Nodes are entities in the SGNL Graph that form part of your Policy Snippe…" at bounding box center [530, 195] width 696 height 226
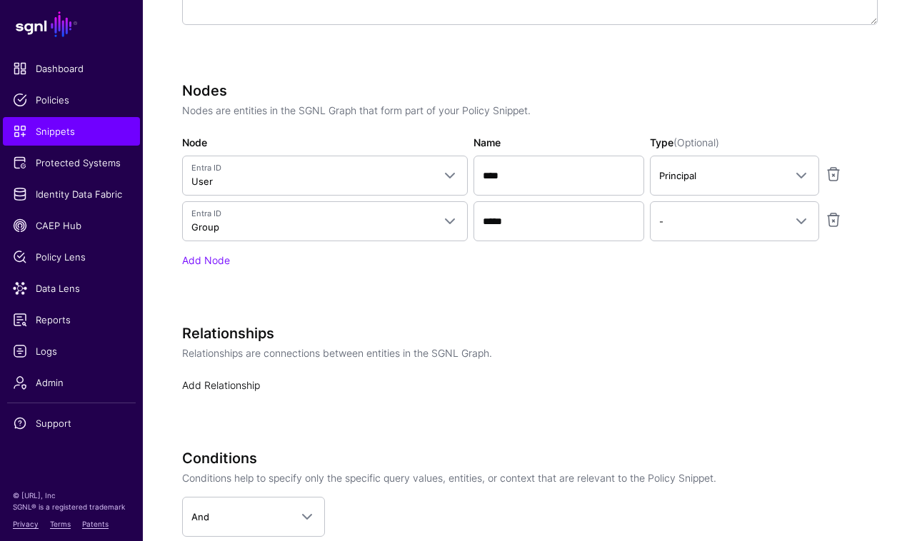
click at [250, 382] on link "Add Relationship" at bounding box center [221, 385] width 78 height 12
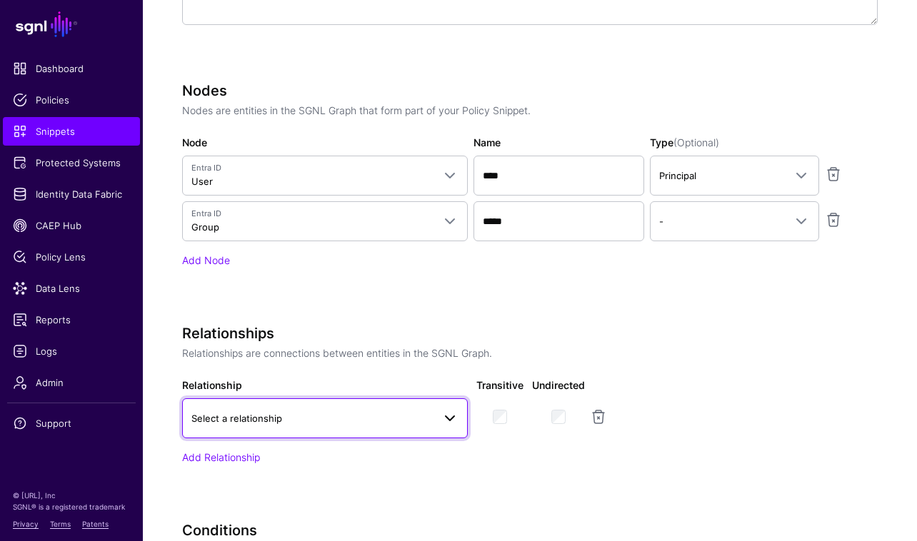
click at [445, 424] on span at bounding box center [449, 418] width 17 height 17
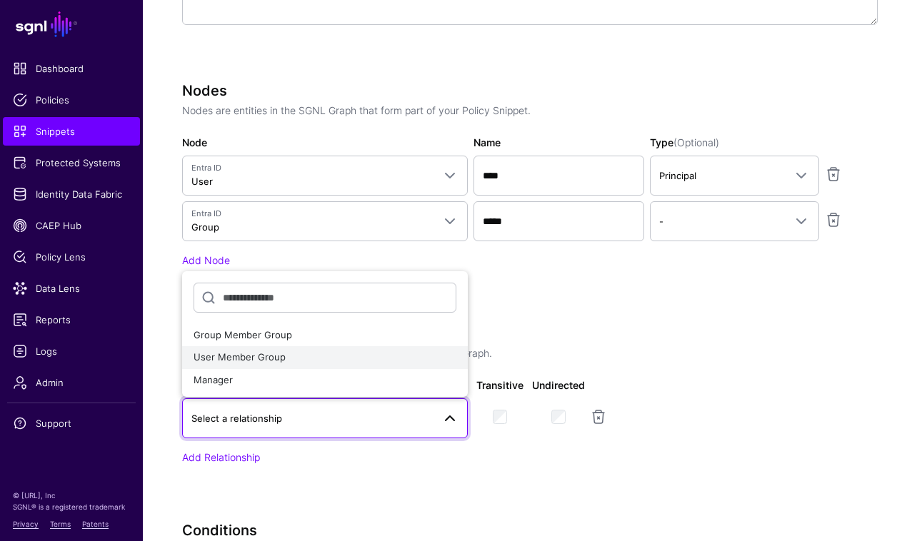
click at [415, 356] on div "User Member Group" at bounding box center [324, 358] width 263 height 14
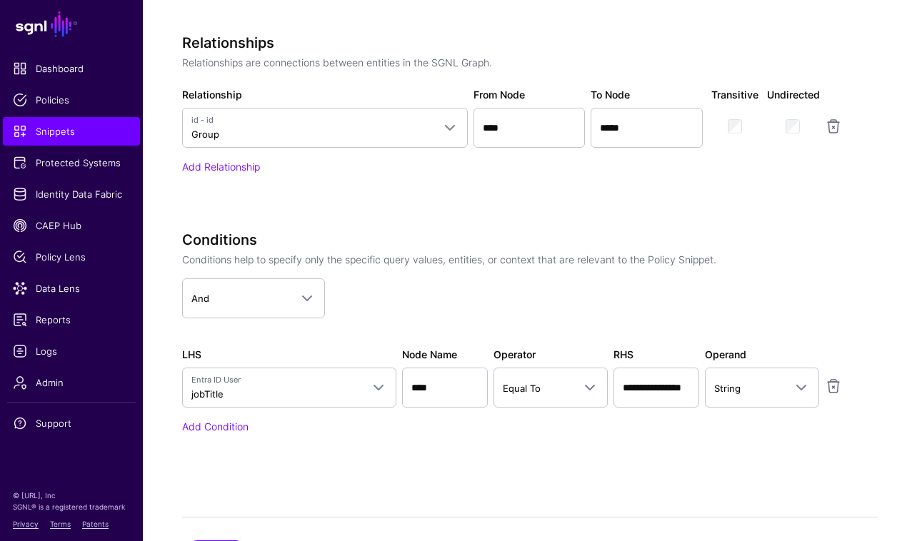
scroll to position [918, 0]
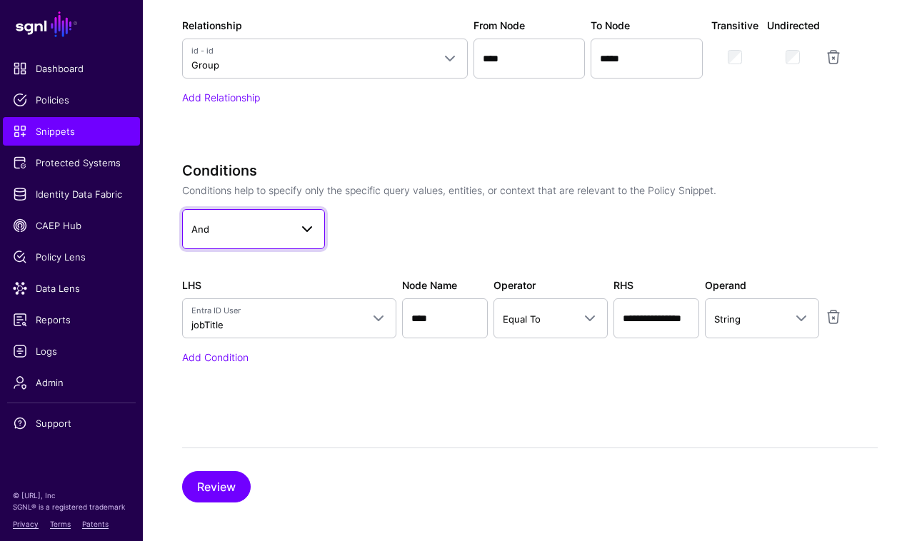
click at [293, 221] on span at bounding box center [303, 229] width 26 height 17
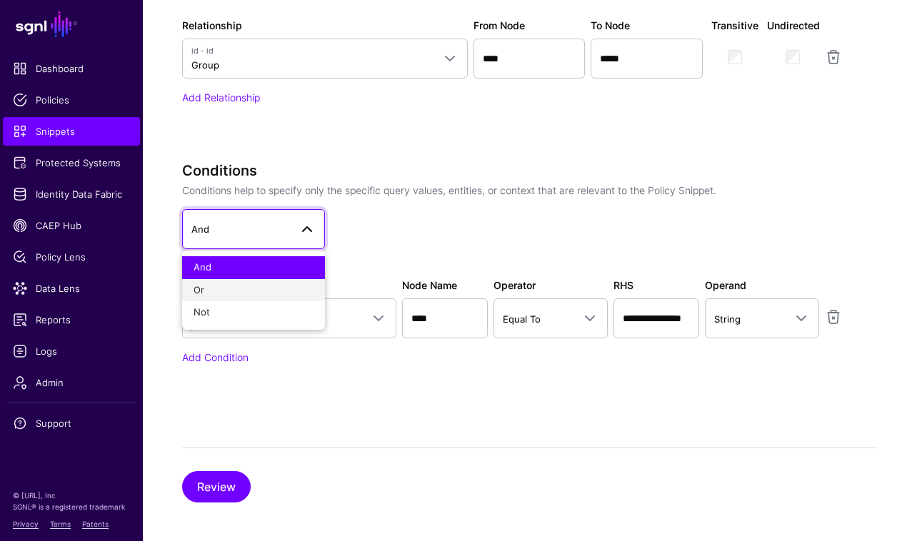
click at [282, 287] on div "Or" at bounding box center [253, 290] width 120 height 14
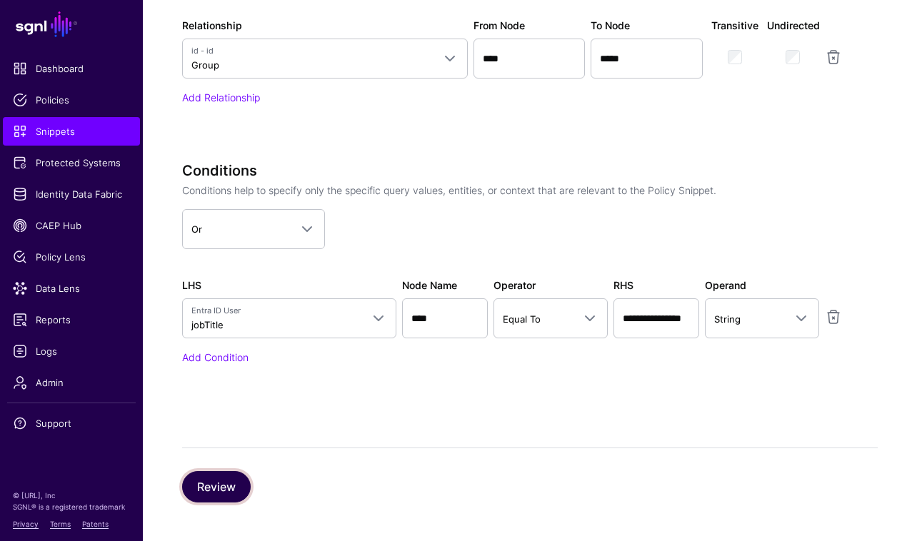
click at [243, 491] on button "Review" at bounding box center [216, 486] width 69 height 31
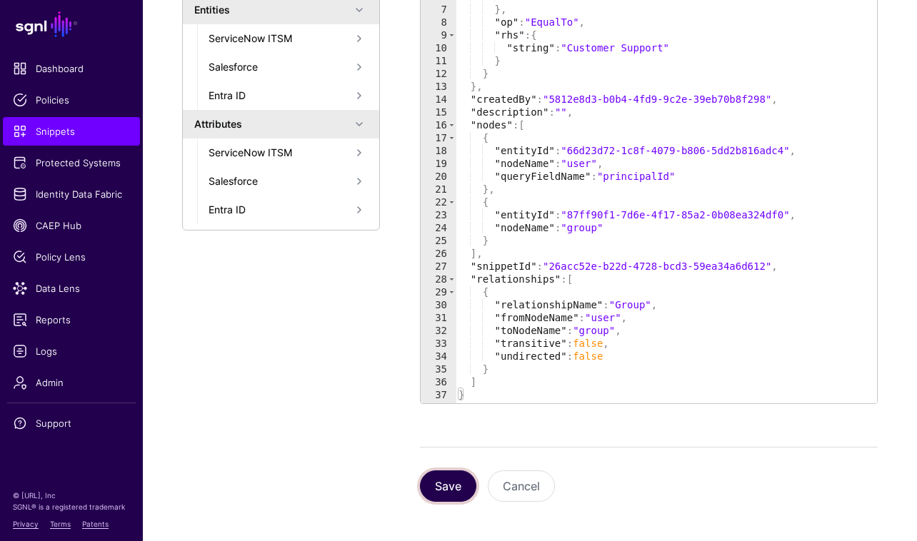
click at [458, 489] on button "Save" at bounding box center [448, 485] width 56 height 31
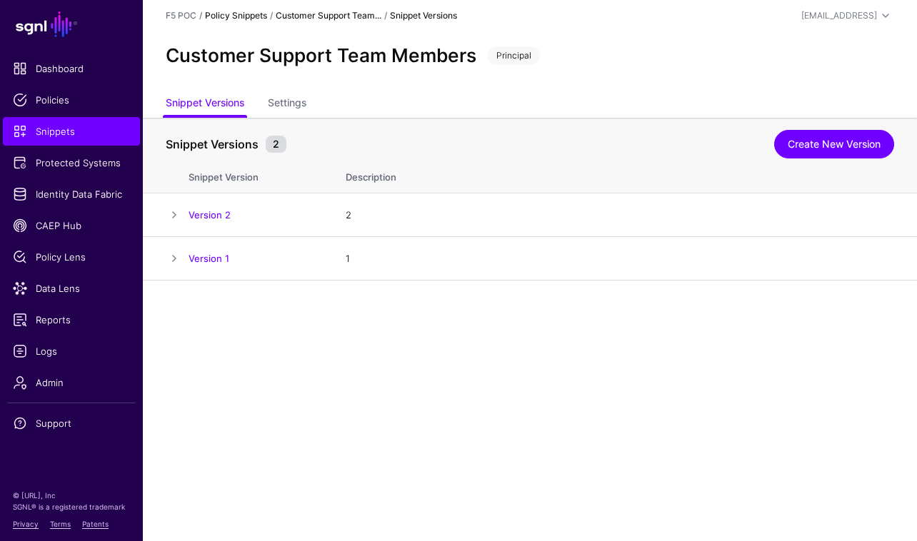
click at [248, 16] on link "Policy Snippets" at bounding box center [236, 15] width 62 height 11
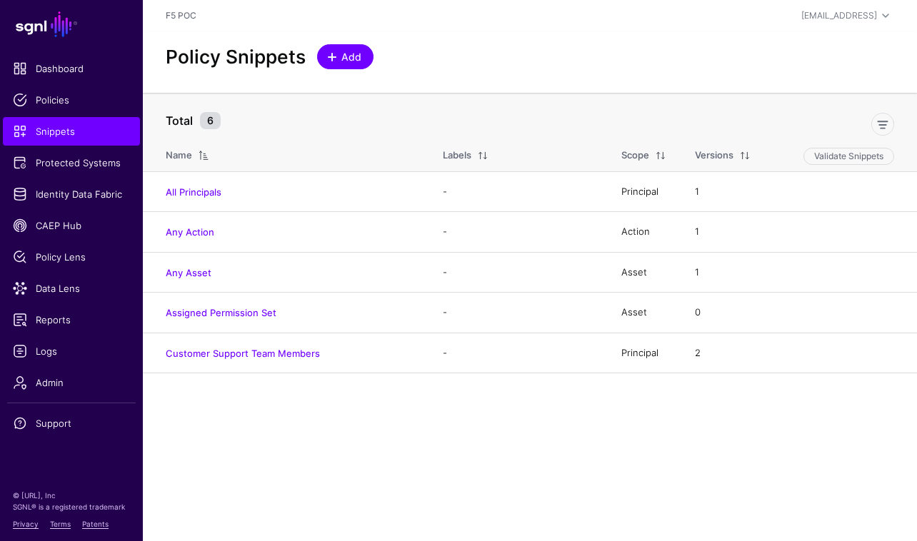
click at [351, 59] on span "Add" at bounding box center [352, 56] width 24 height 15
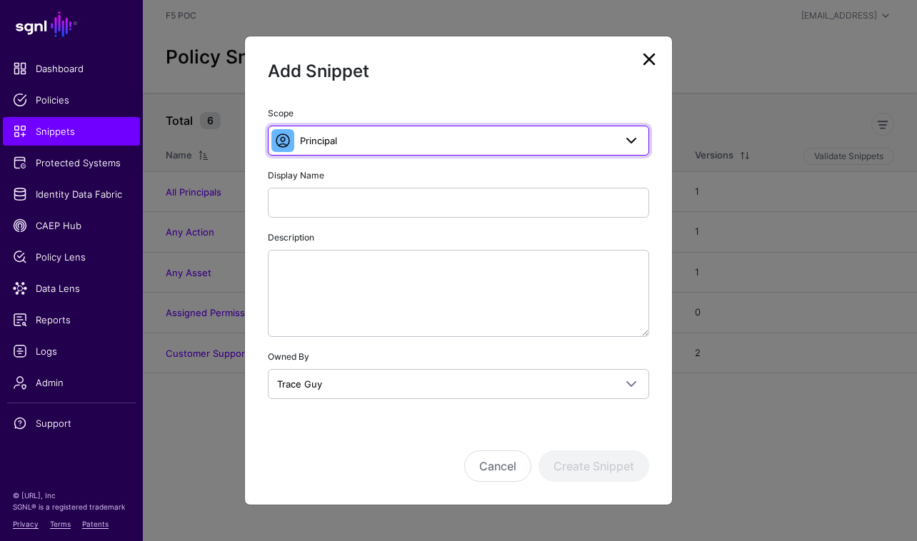
click at [490, 141] on span "Principal" at bounding box center [457, 141] width 314 height 16
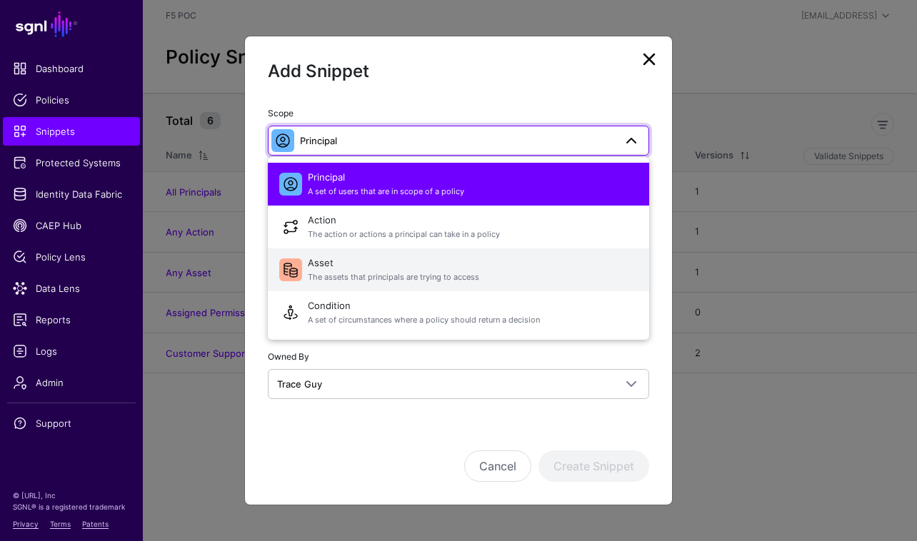
click at [492, 271] on span "Asset The assets that principals are trying to access" at bounding box center [473, 270] width 330 height 34
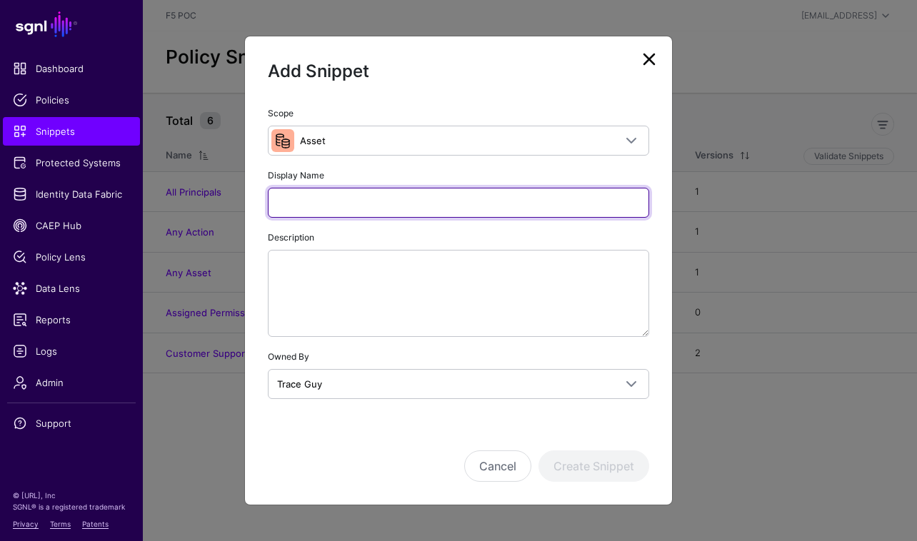
click at [505, 201] on input "Display Name" at bounding box center [458, 203] width 381 height 30
type input "*"
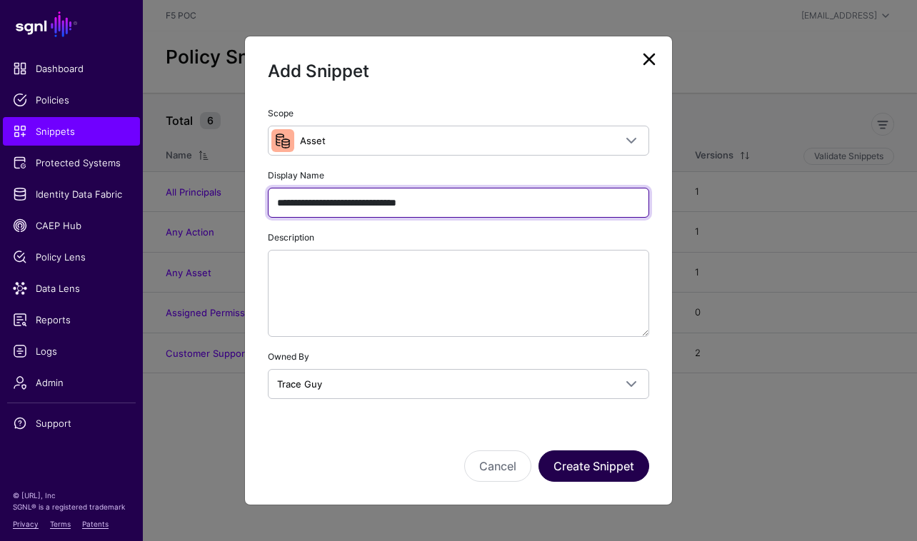
type input "**********"
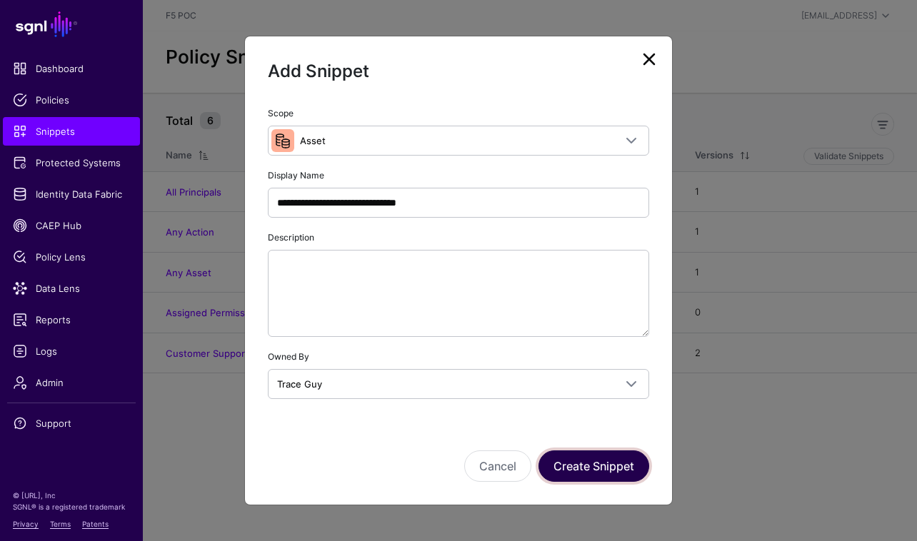
click at [570, 468] on button "Create Snippet" at bounding box center [593, 465] width 111 height 31
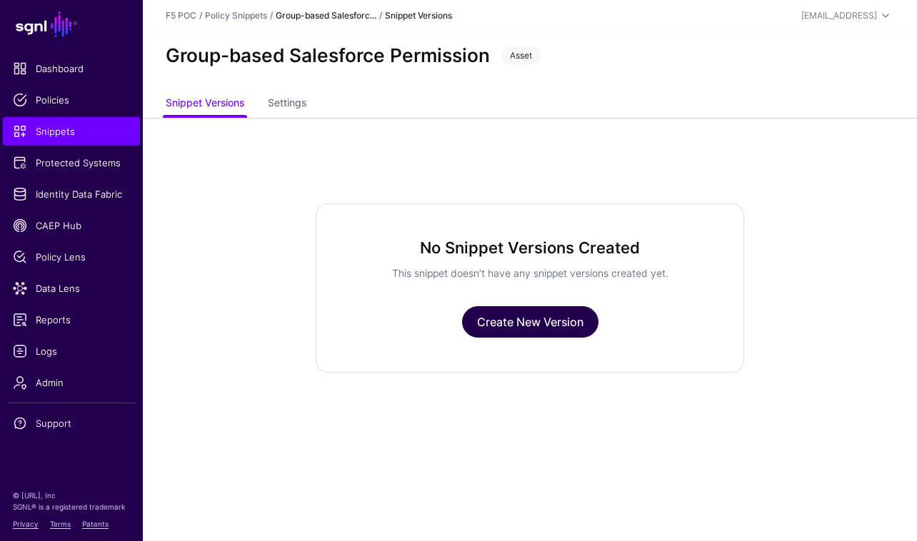
click at [545, 325] on link "Create New Version" at bounding box center [530, 321] width 136 height 31
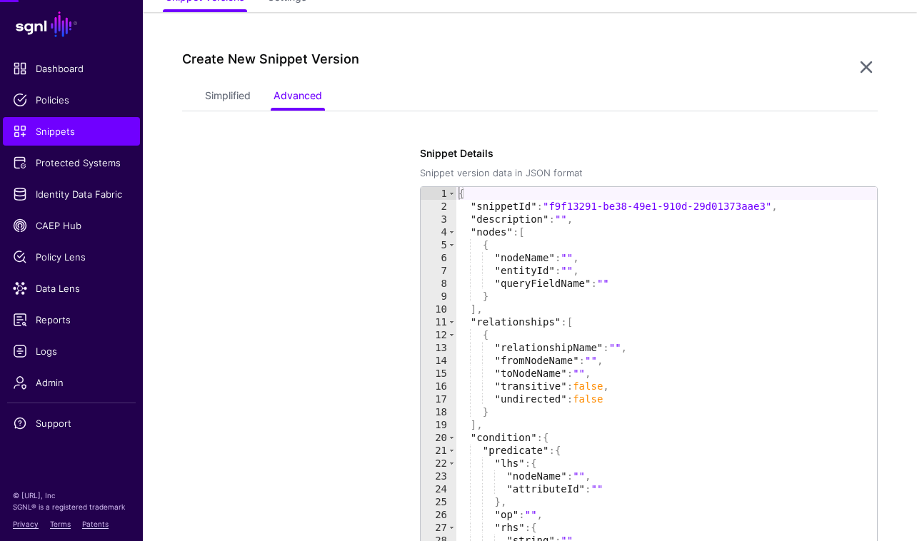
scroll to position [118, 0]
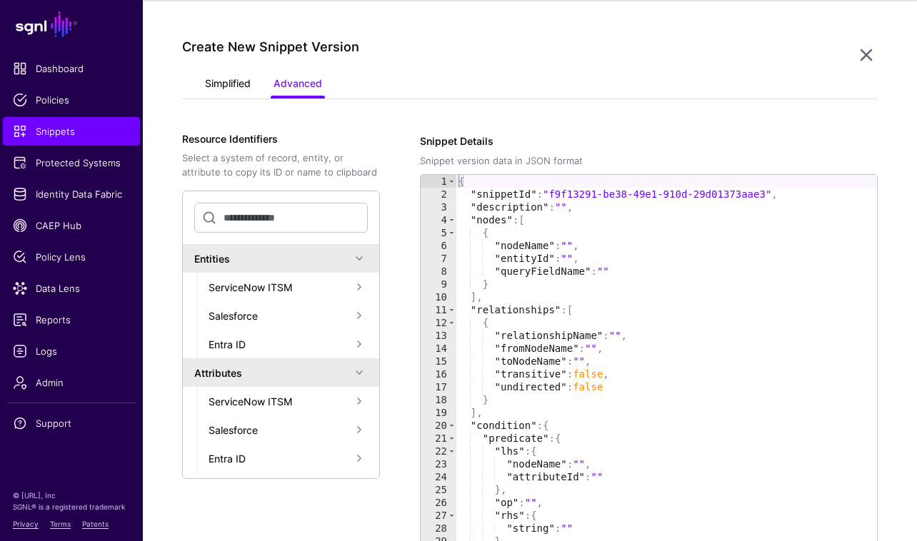
click at [218, 77] on link "Simplified" at bounding box center [228, 84] width 46 height 27
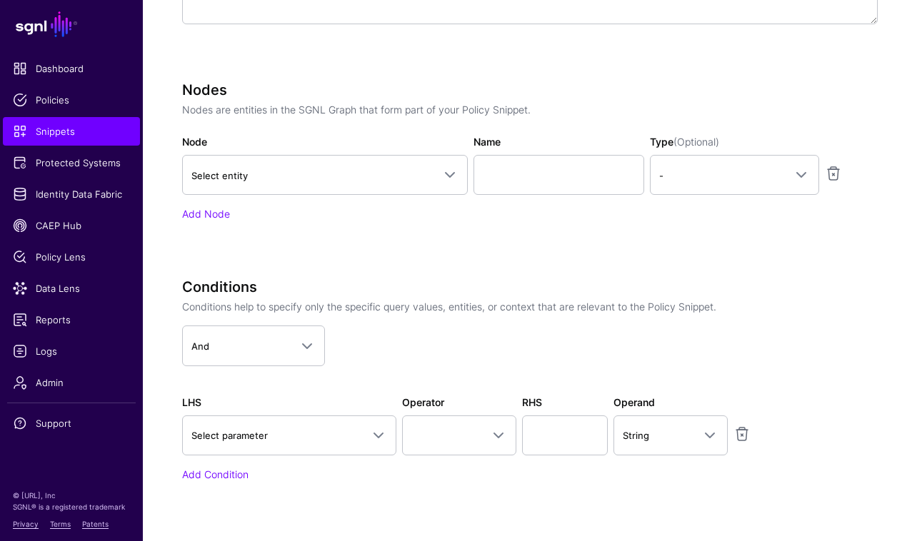
scroll to position [463, 0]
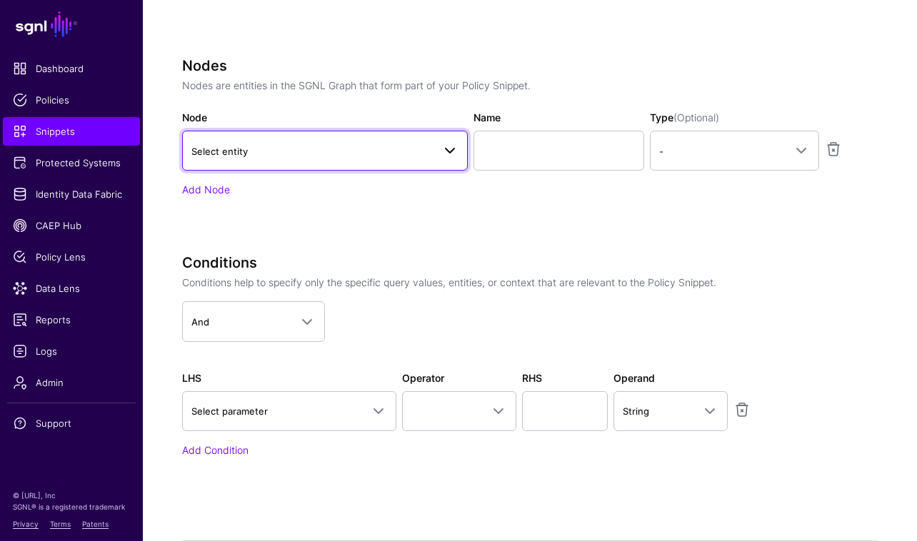
click at [450, 149] on span at bounding box center [449, 150] width 17 height 17
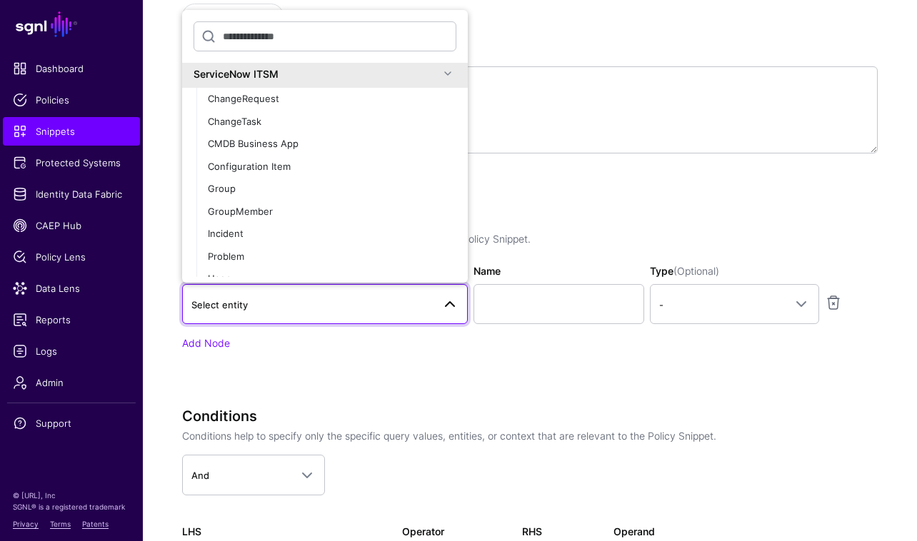
scroll to position [523, 0]
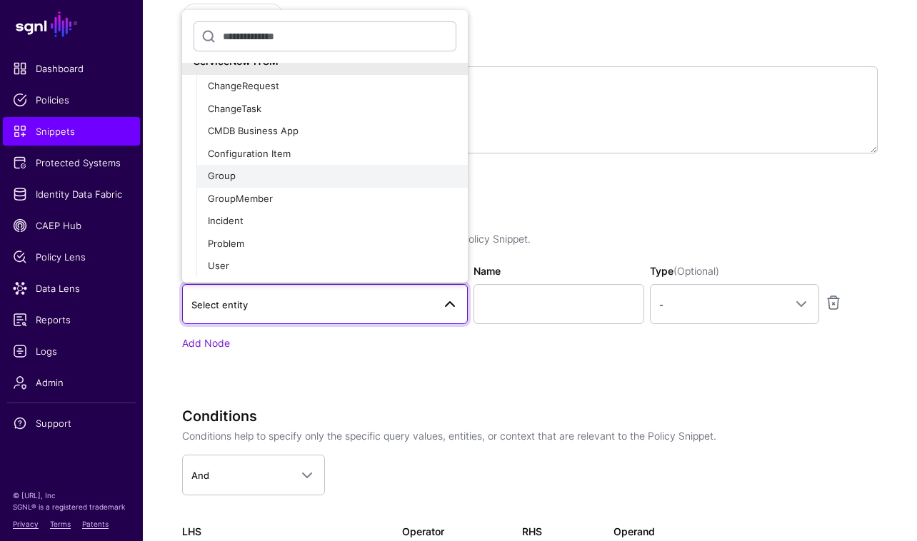
click at [358, 177] on div "Group" at bounding box center [332, 176] width 248 height 14
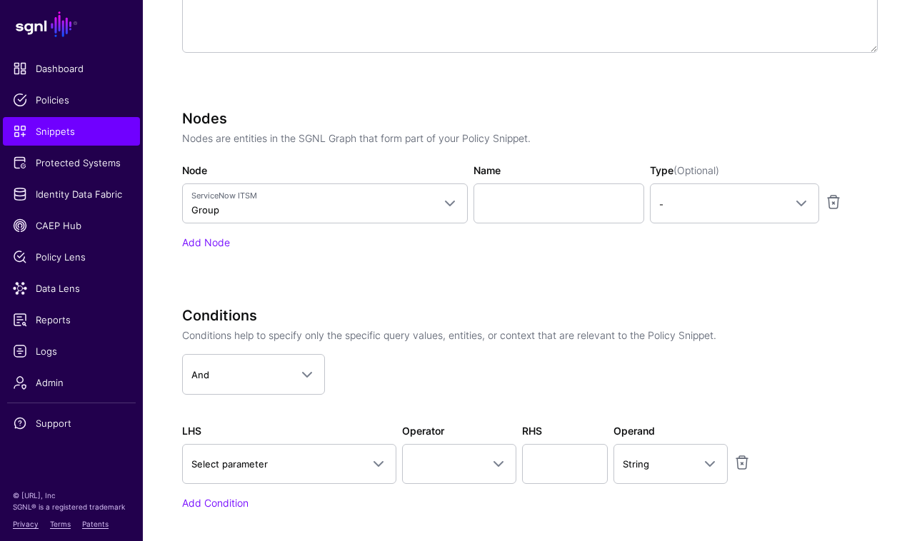
scroll to position [415, 0]
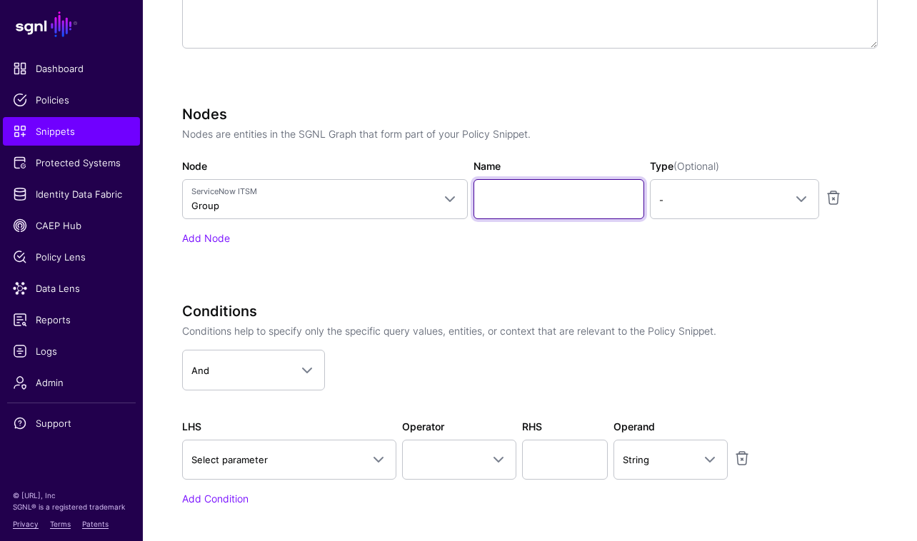
click at [556, 202] on input "Name" at bounding box center [558, 199] width 171 height 40
type input "**********"
click at [600, 305] on h3 "Conditions" at bounding box center [530, 311] width 696 height 17
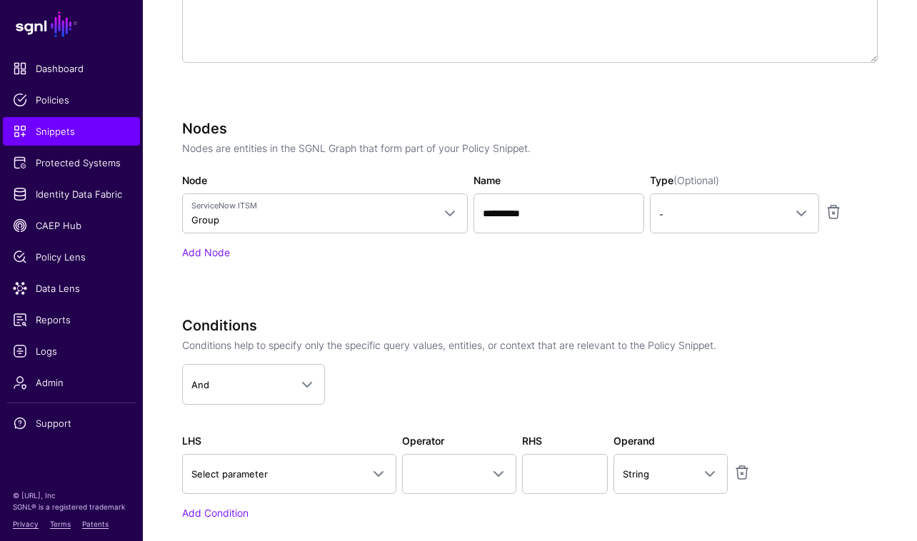
scroll to position [0, 0]
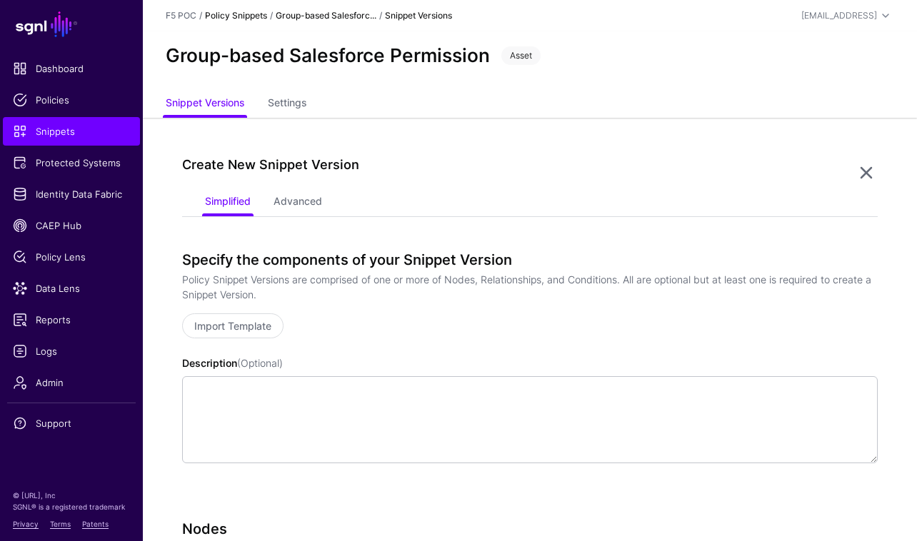
click at [243, 16] on link "Policy Snippets" at bounding box center [236, 15] width 62 height 11
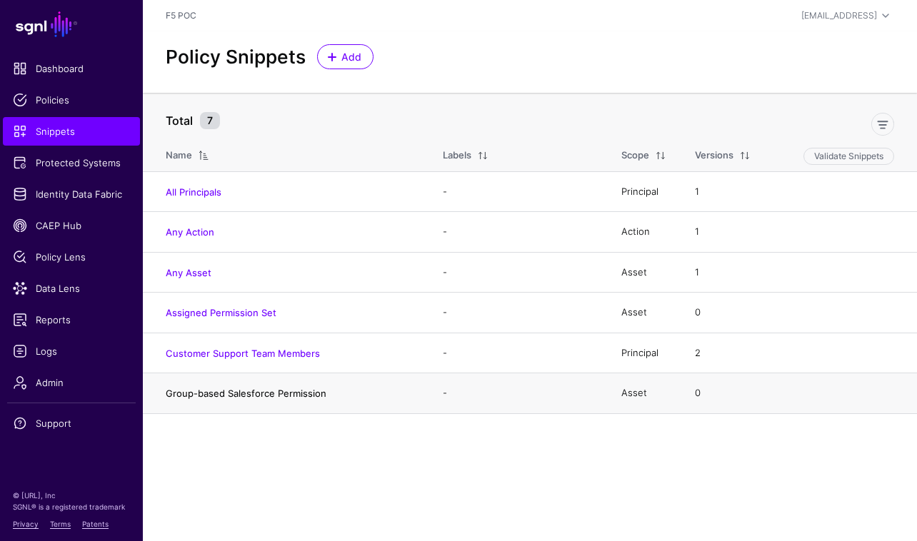
click at [316, 396] on link "Group-based Salesforce Permission" at bounding box center [246, 393] width 161 height 11
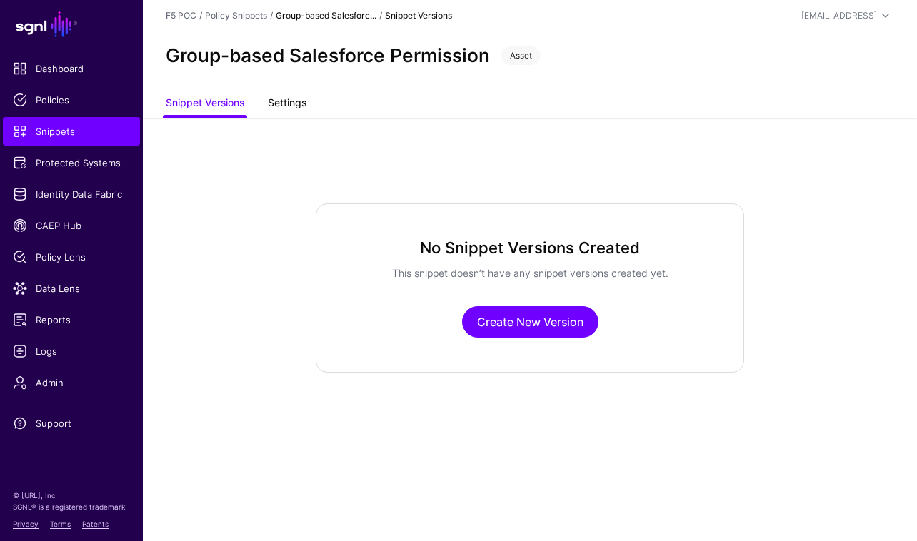
click at [293, 108] on link "Settings" at bounding box center [287, 104] width 39 height 27
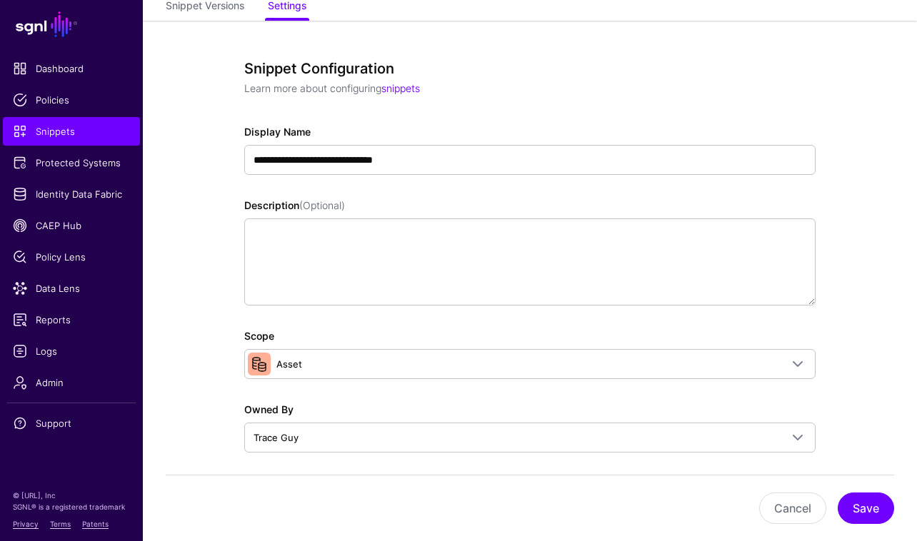
scroll to position [493, 0]
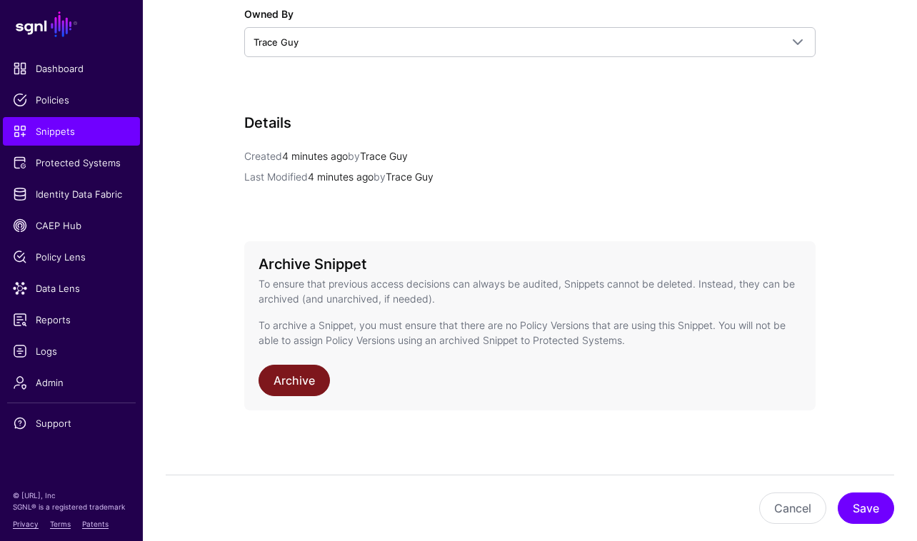
click at [295, 382] on link "Archive" at bounding box center [293, 380] width 71 height 31
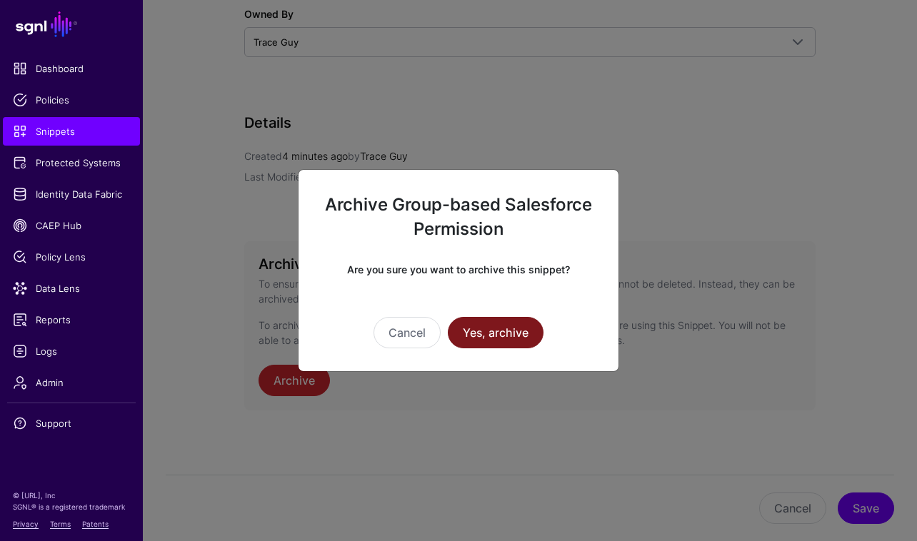
click at [527, 341] on button "Yes, archive" at bounding box center [496, 332] width 96 height 31
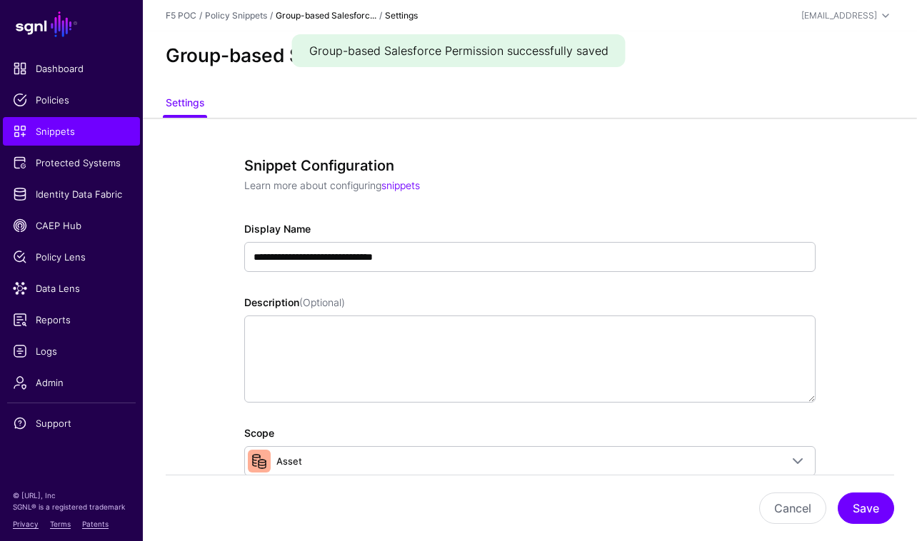
click at [338, 16] on link "Group-based Salesforc..." at bounding box center [326, 15] width 101 height 11
click at [250, 14] on link "Policy Snippets" at bounding box center [236, 15] width 62 height 11
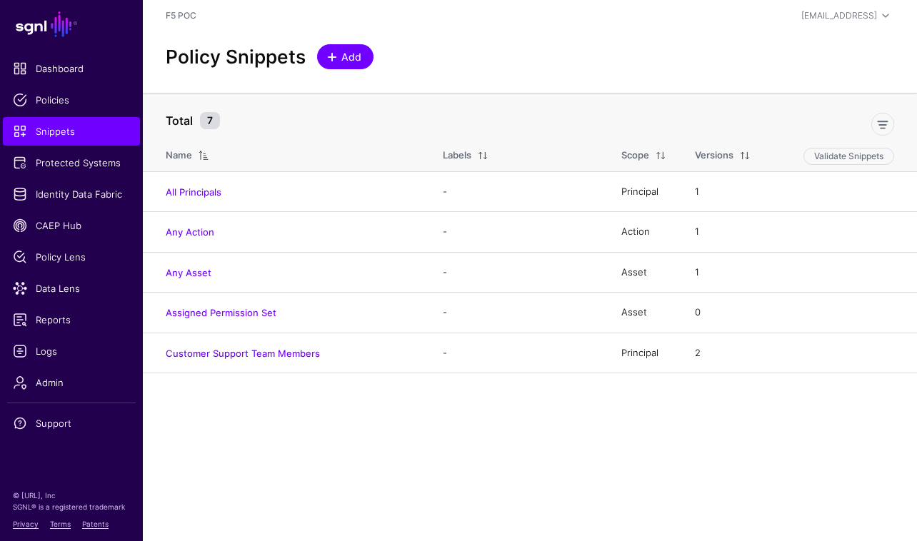
click at [355, 56] on span "Add" at bounding box center [352, 56] width 24 height 15
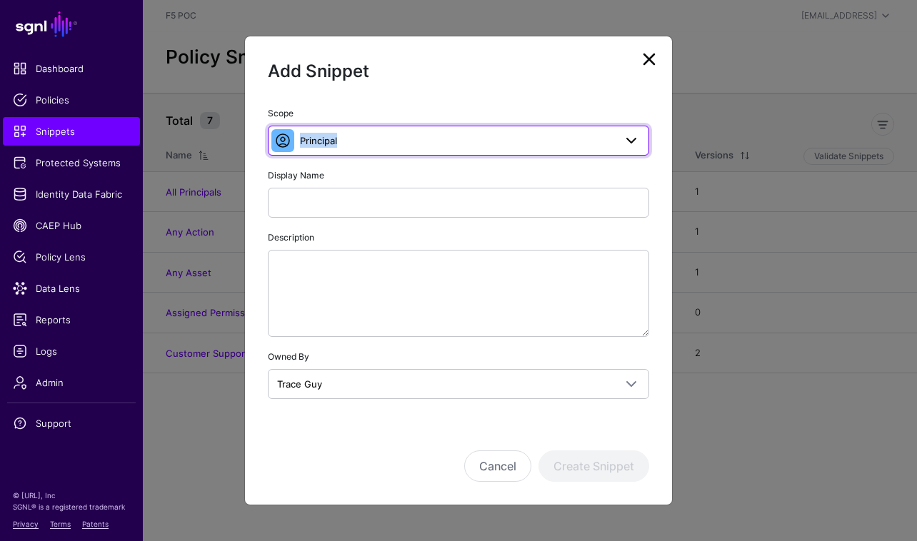
click at [544, 133] on span "Principal" at bounding box center [457, 141] width 314 height 16
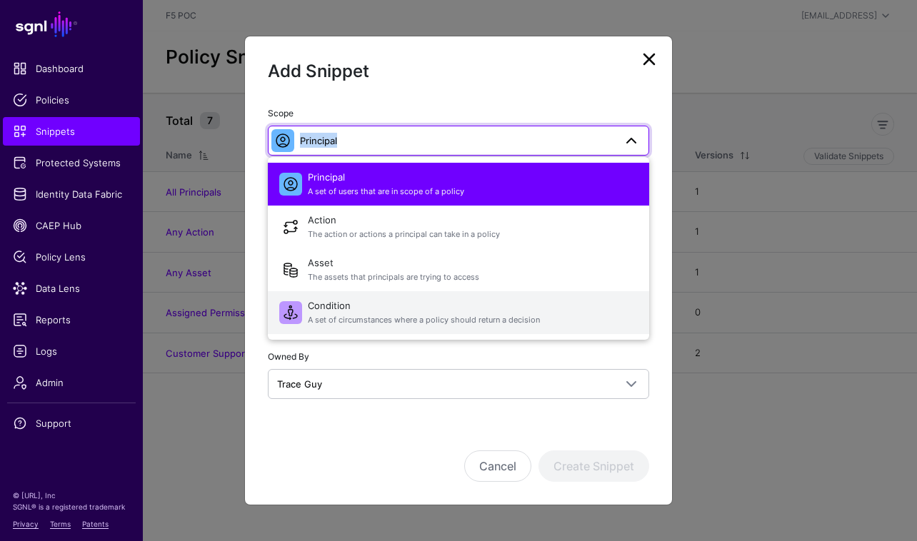
click at [492, 301] on span "Condition A set of circumstances where a policy should return a decision" at bounding box center [473, 313] width 330 height 34
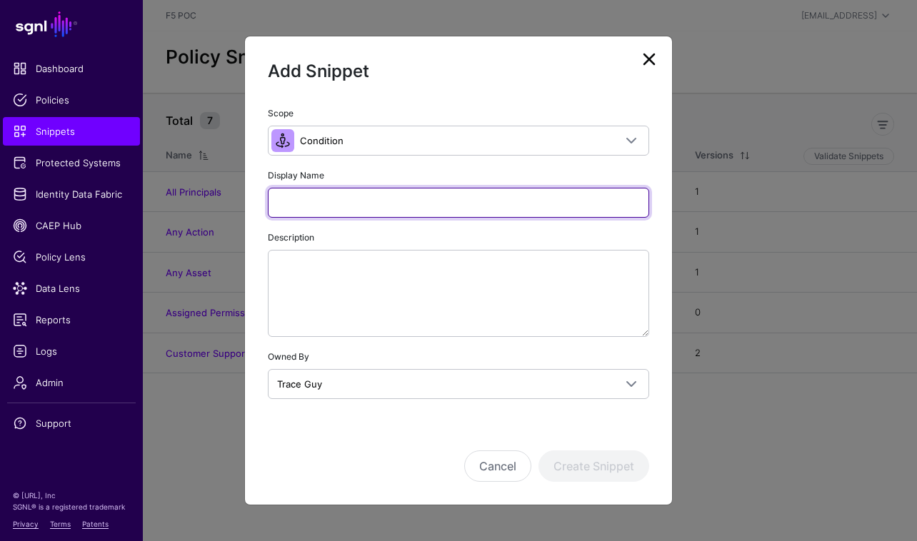
click at [463, 203] on input "Display Name" at bounding box center [458, 203] width 381 height 30
type input "**********"
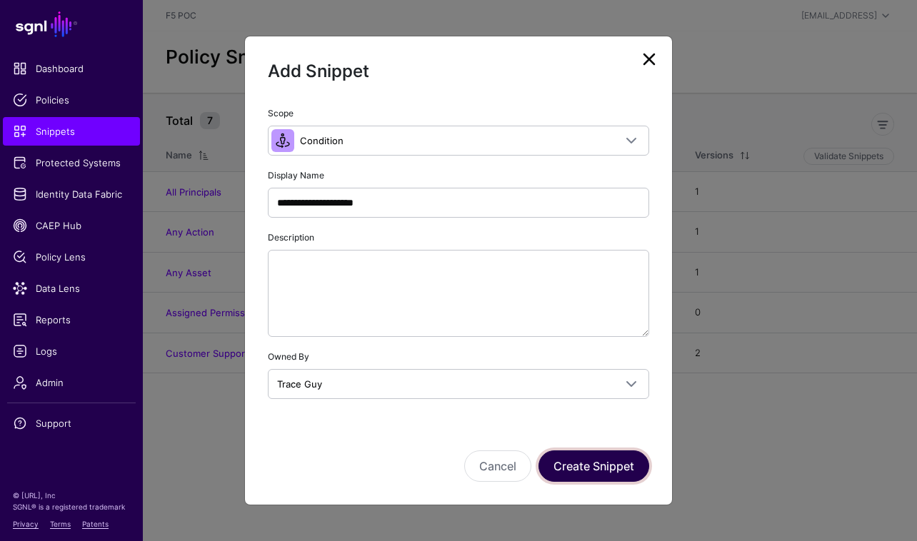
click at [604, 462] on button "Create Snippet" at bounding box center [593, 465] width 111 height 31
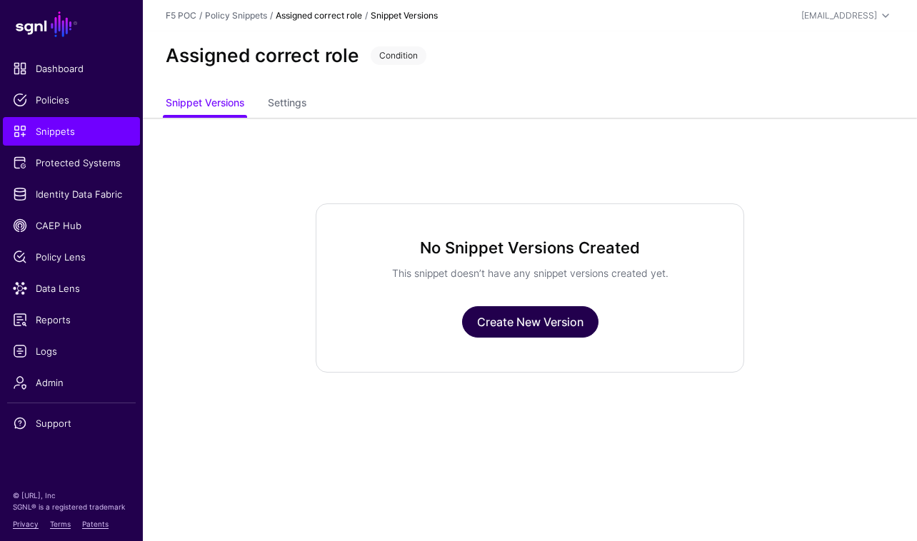
click at [575, 318] on link "Create New Version" at bounding box center [530, 321] width 136 height 31
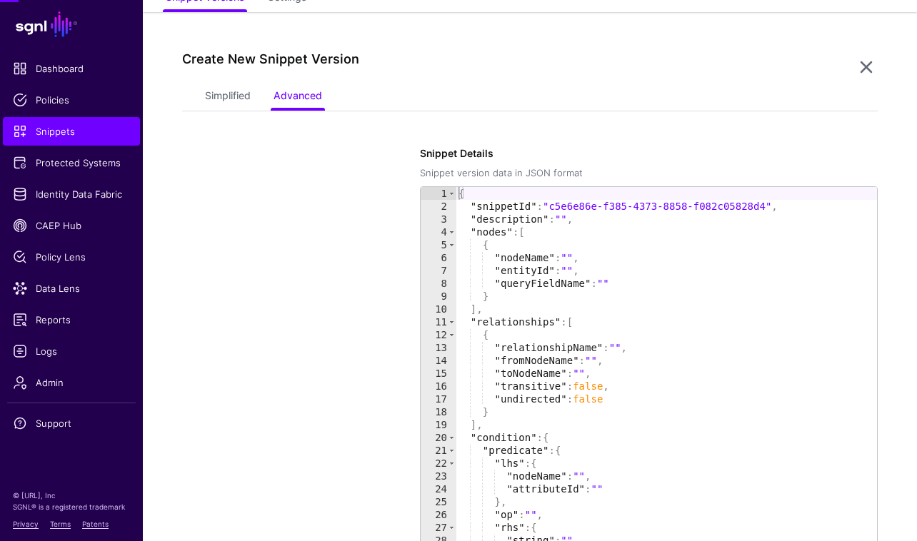
scroll to position [118, 0]
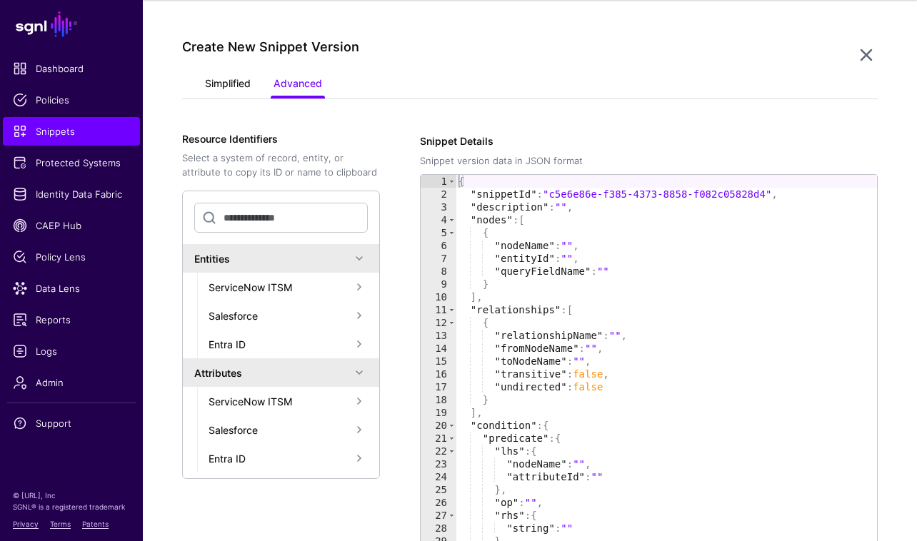
click at [234, 82] on link "Simplified" at bounding box center [228, 84] width 46 height 27
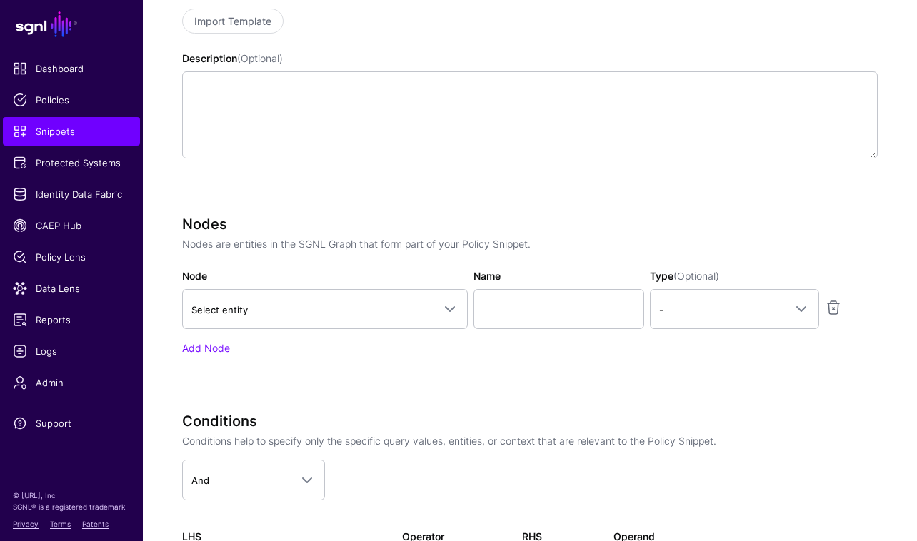
scroll to position [313, 0]
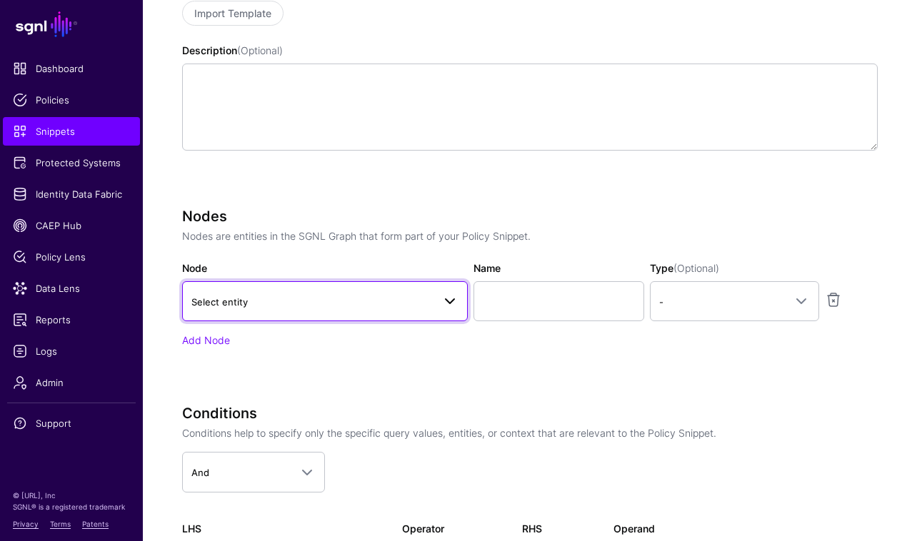
click at [368, 298] on span "Select entity" at bounding box center [311, 302] width 241 height 16
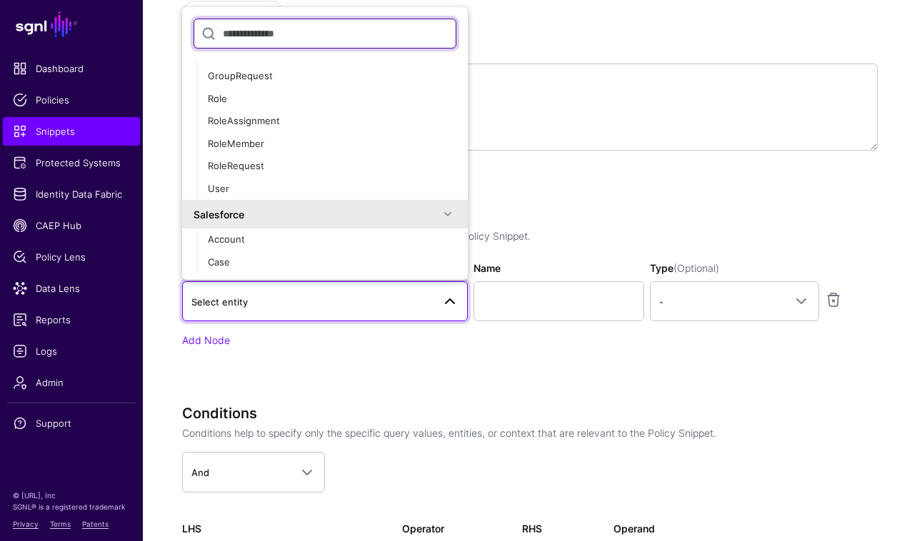
scroll to position [165, 0]
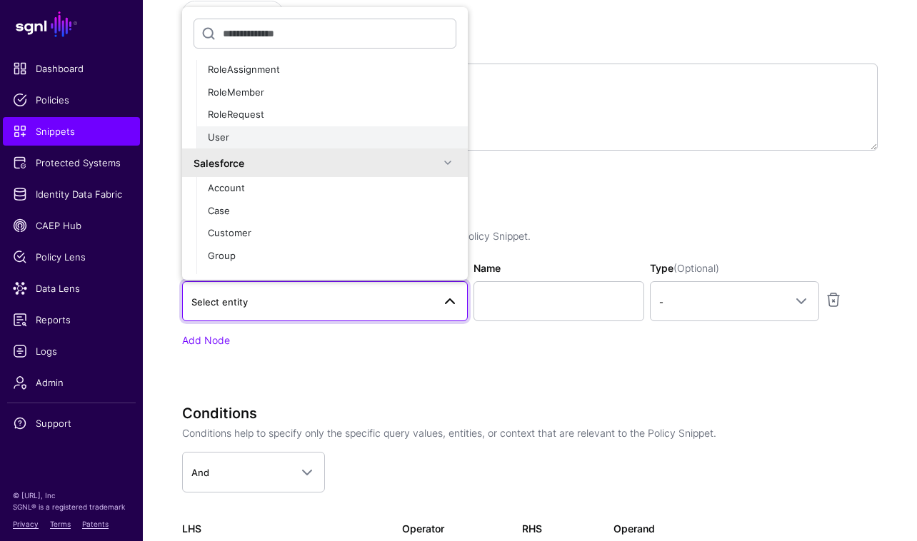
click at [295, 133] on div "User" at bounding box center [332, 138] width 248 height 14
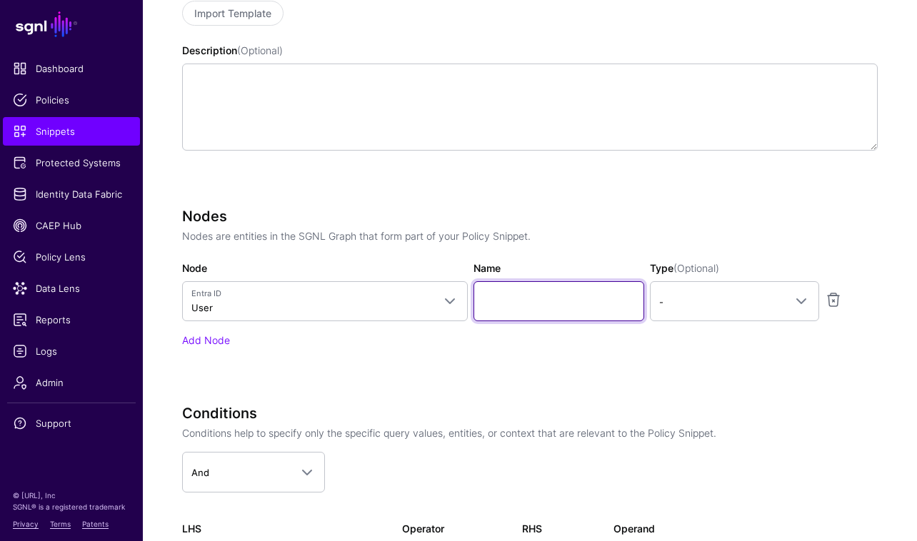
click at [599, 298] on input "Name" at bounding box center [558, 301] width 171 height 40
type input "****"
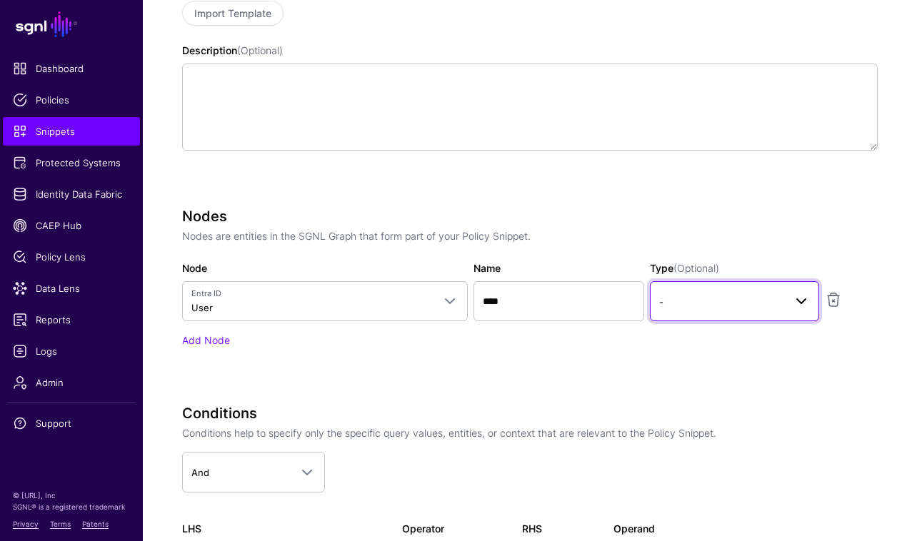
click at [789, 310] on link "-" at bounding box center [735, 301] width 170 height 40
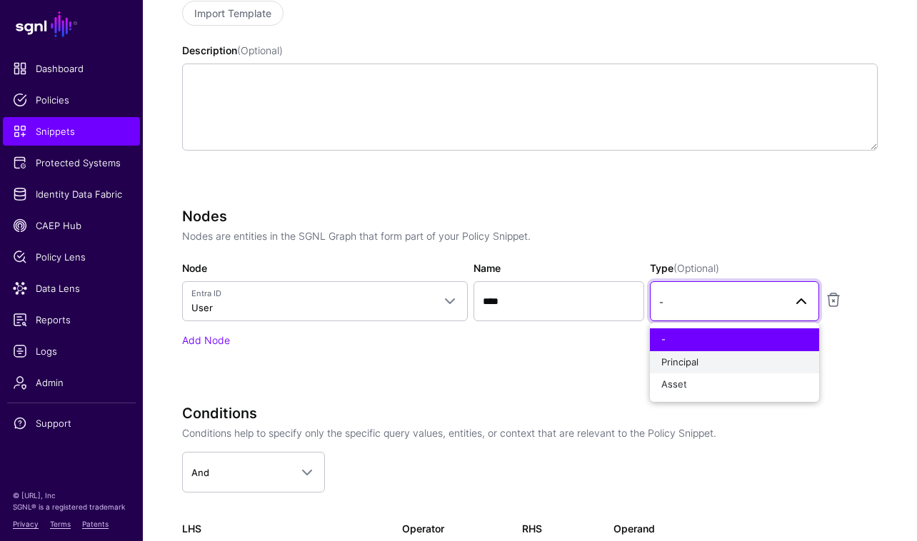
click at [760, 368] on div "Principal" at bounding box center [734, 363] width 147 height 14
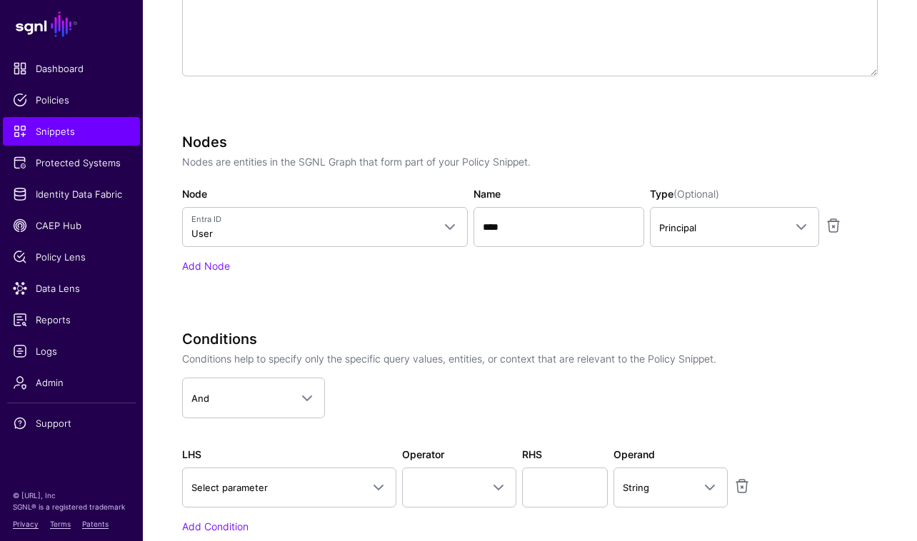
scroll to position [442, 0]
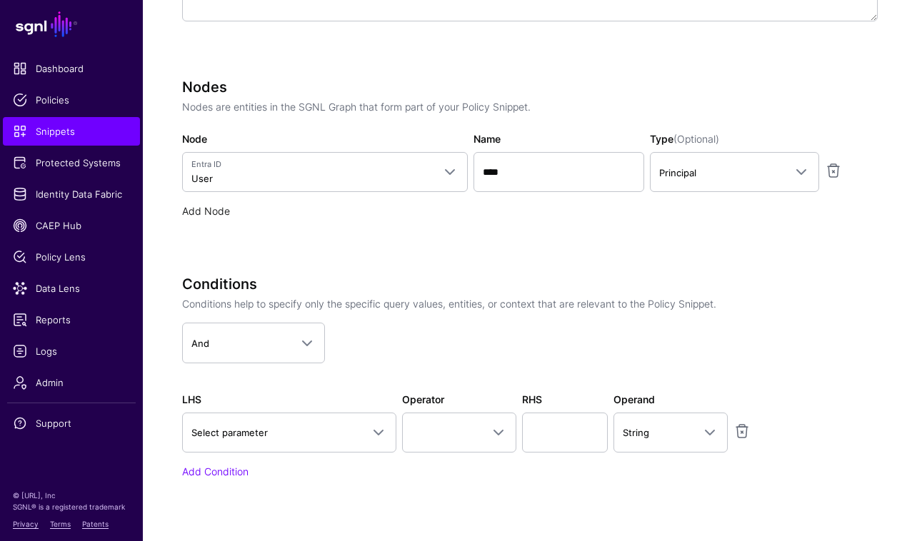
click at [209, 213] on link "Add Node" at bounding box center [206, 211] width 48 height 12
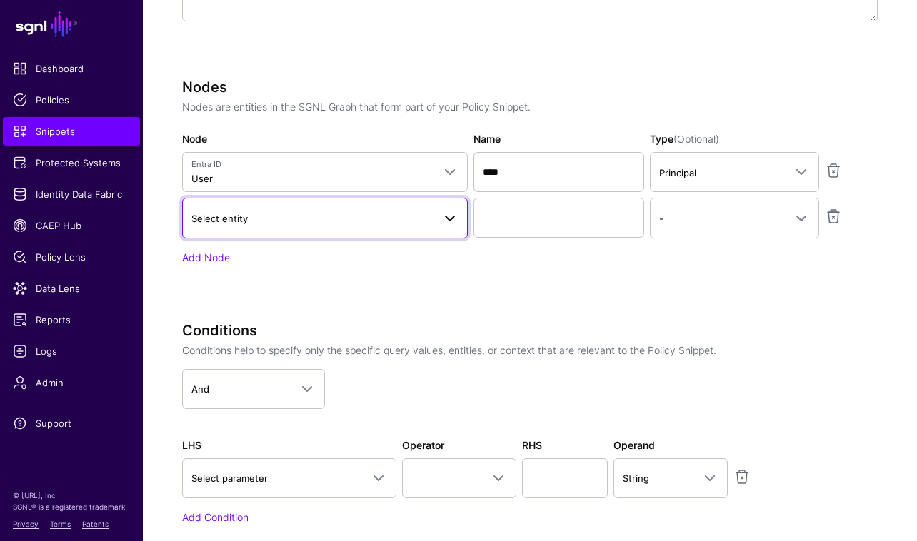
click at [419, 217] on span "Select entity" at bounding box center [311, 219] width 241 height 16
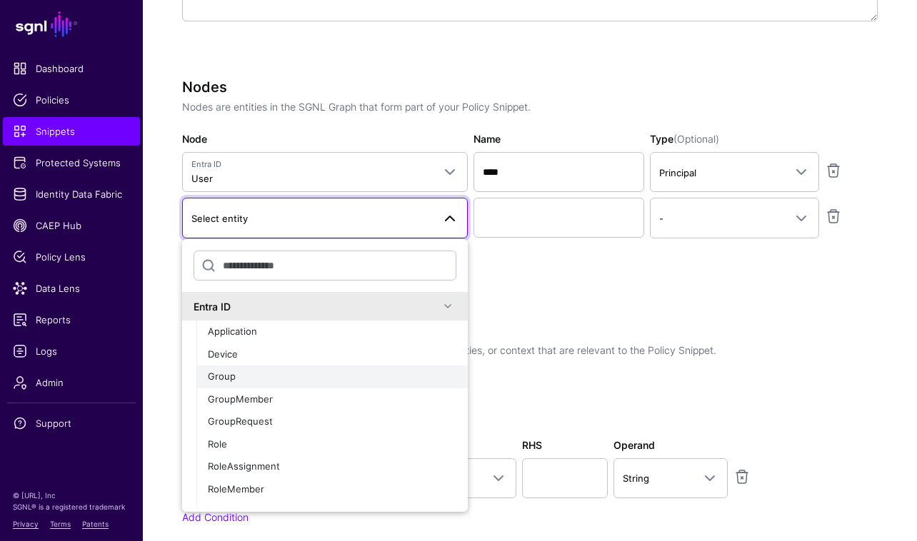
click at [389, 377] on div "Group" at bounding box center [332, 377] width 248 height 14
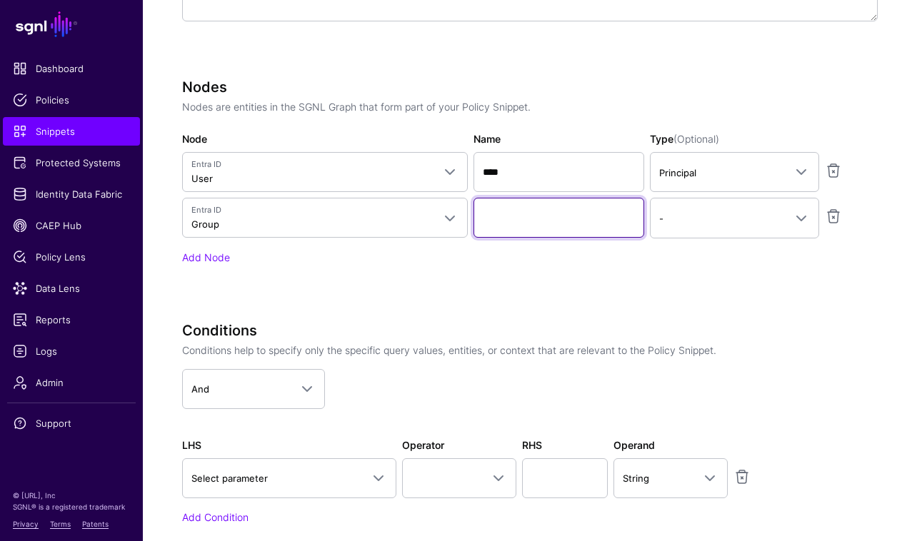
click at [600, 221] on input "Name" at bounding box center [558, 218] width 171 height 40
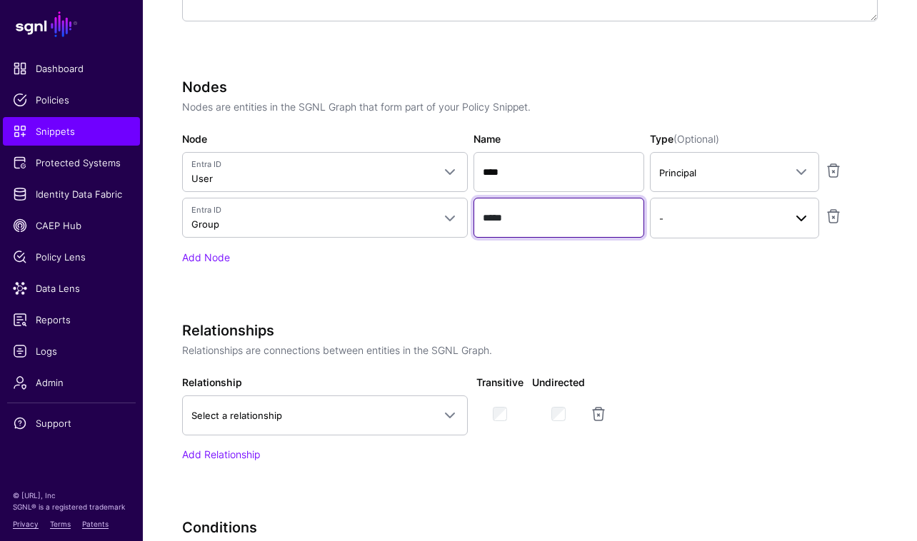
type input "*****"
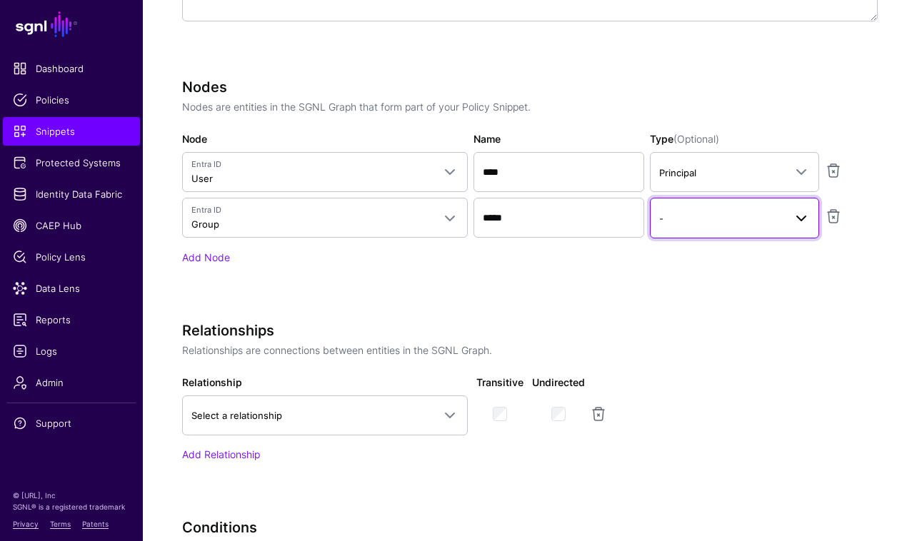
click at [780, 220] on span "-" at bounding box center [722, 219] width 126 height 16
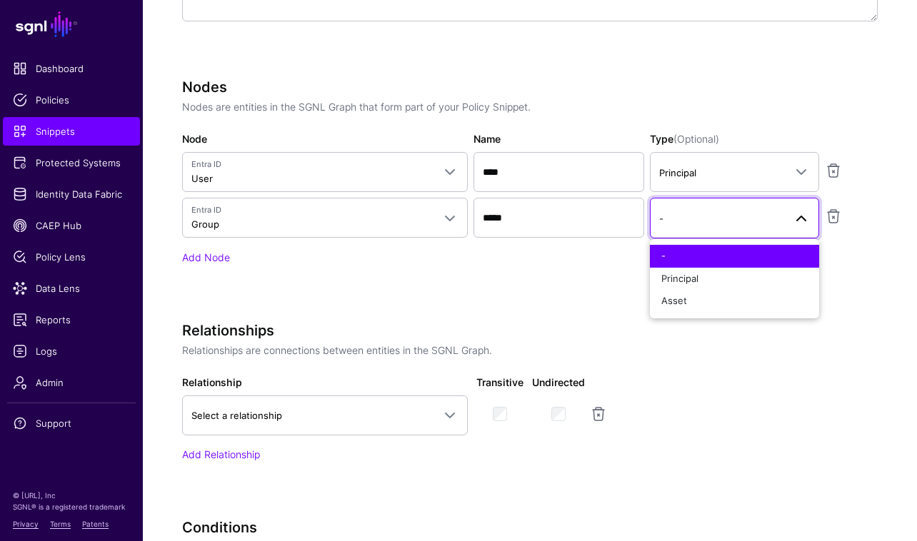
click at [570, 279] on div "Nodes Nodes are entities in the SGNL Graph that form part of your Policy Snippe…" at bounding box center [530, 192] width 696 height 226
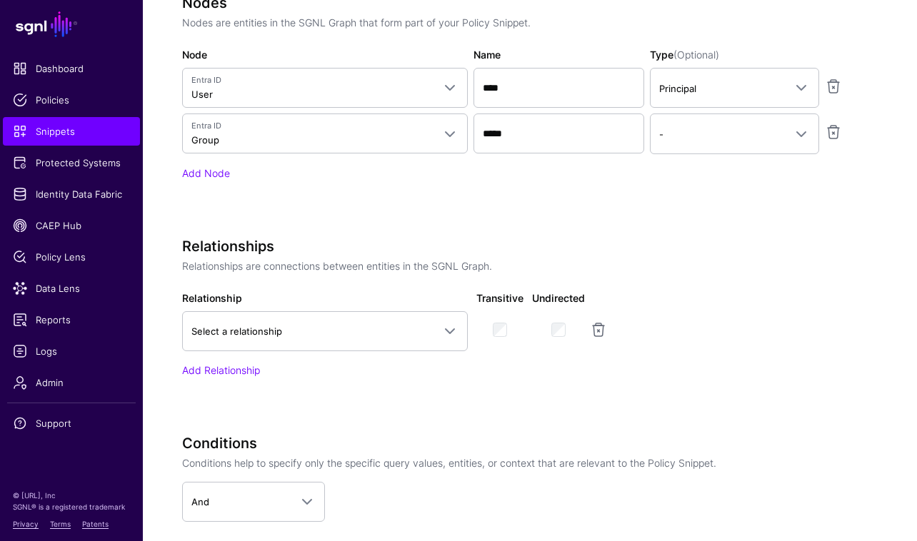
scroll to position [528, 0]
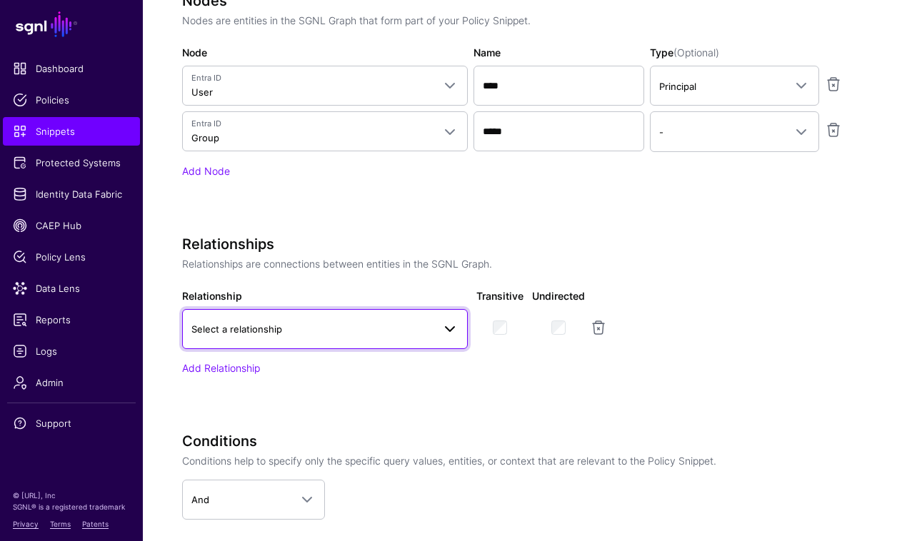
click at [428, 339] on link "Select a relationship" at bounding box center [325, 329] width 286 height 40
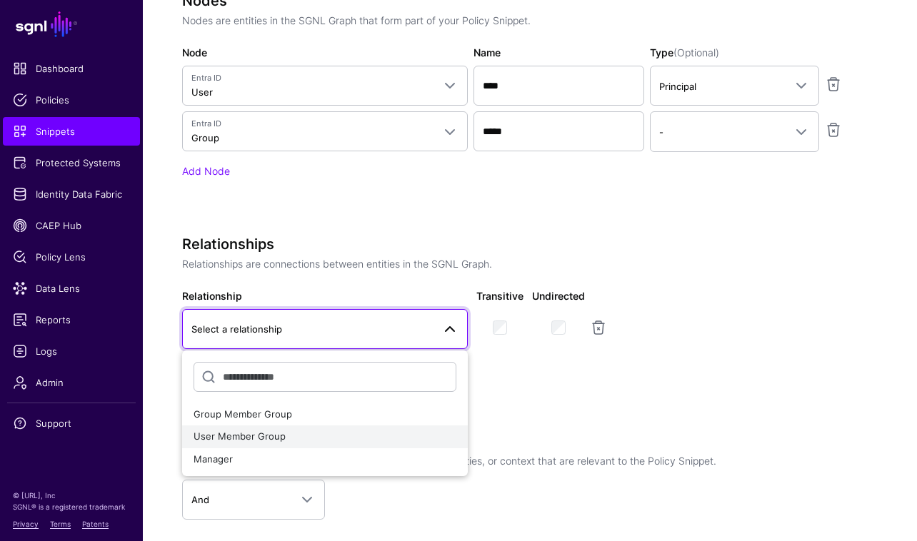
click at [373, 440] on div "User Member Group" at bounding box center [324, 437] width 263 height 14
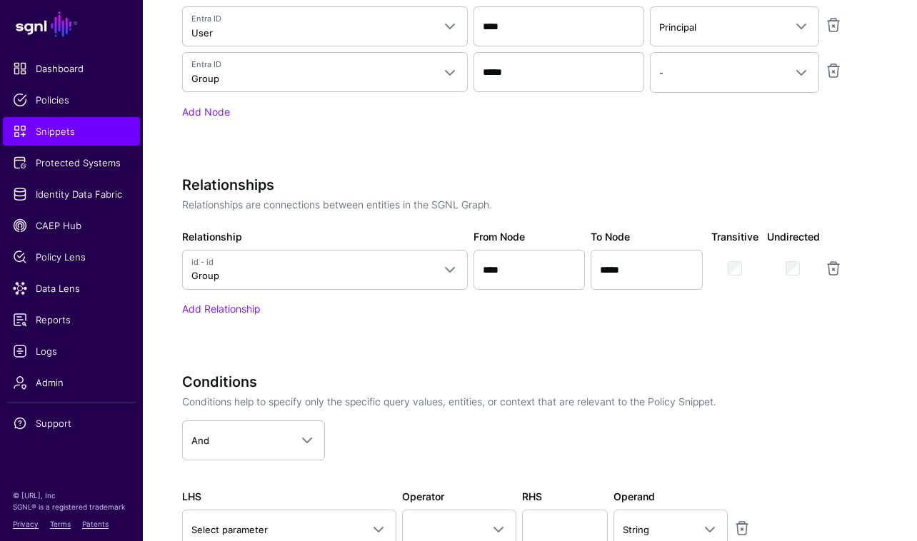
scroll to position [513, 0]
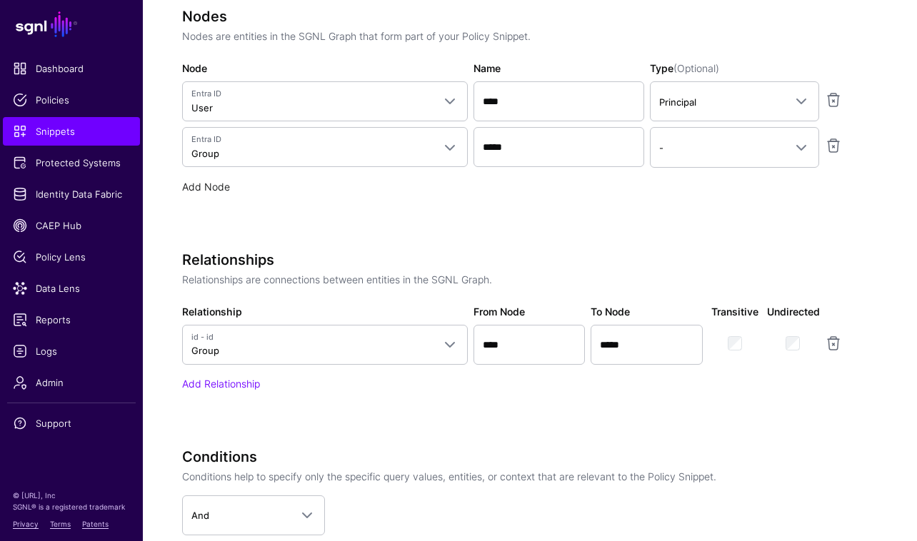
click at [211, 188] on link "Add Node" at bounding box center [206, 187] width 48 height 12
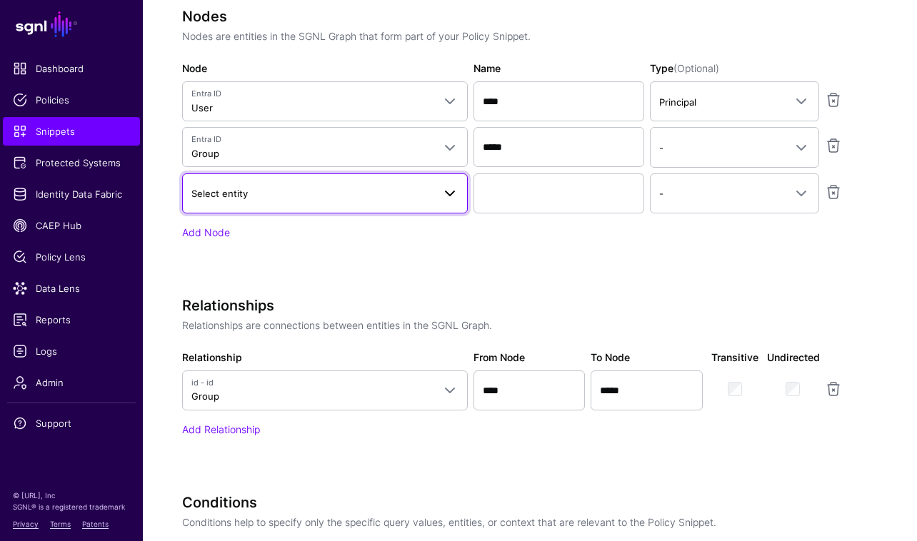
click at [446, 191] on span at bounding box center [449, 193] width 17 height 17
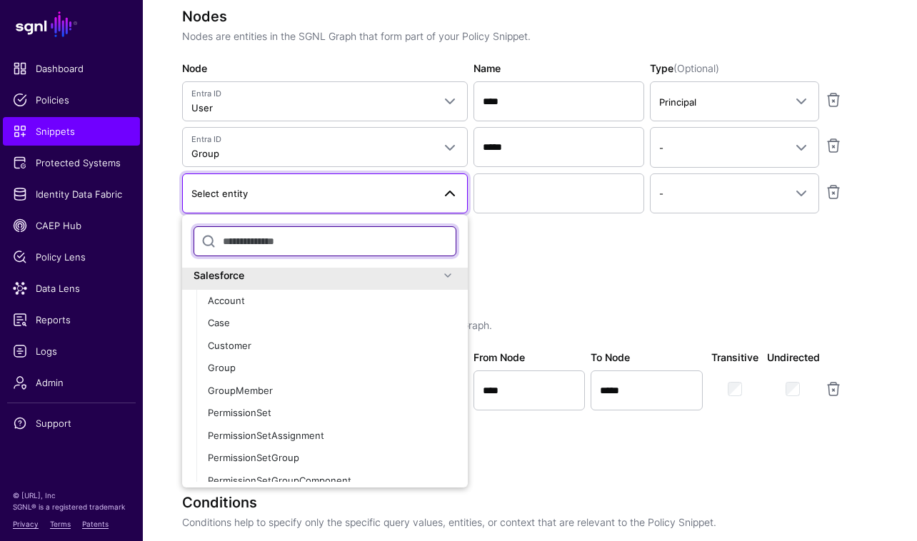
scroll to position [263, 0]
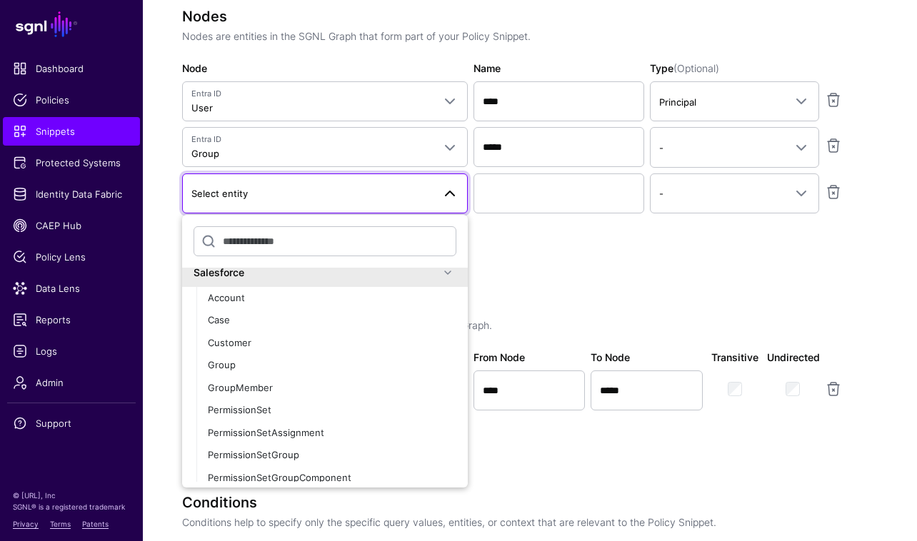
click at [547, 280] on div "Specify the components of your Snippet Version Policy Snippet Versions are comp…" at bounding box center [530, 238] width 696 height 998
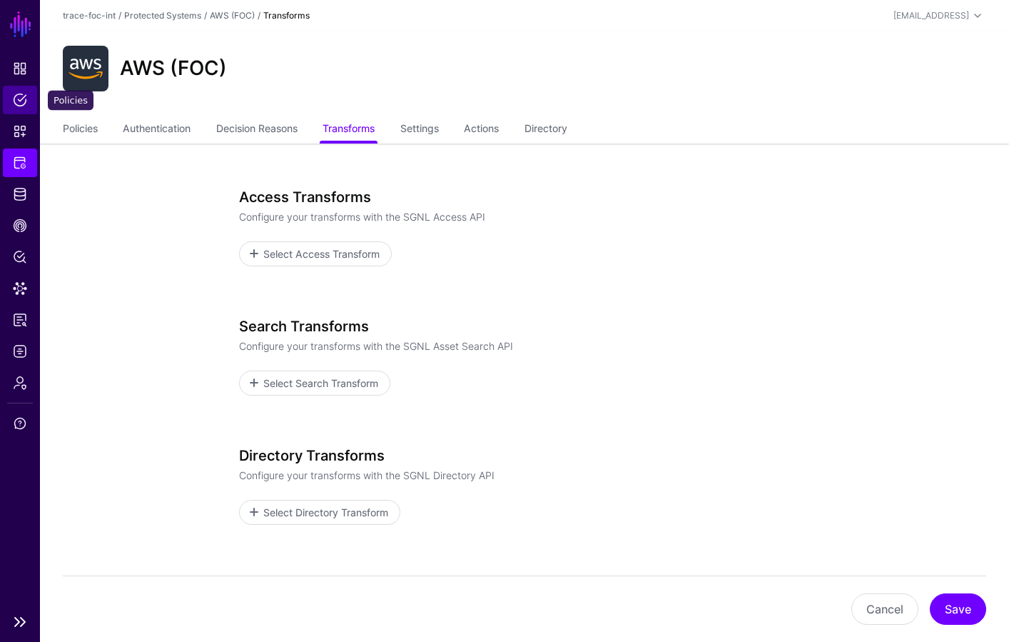
click at [14, 96] on span "Policies" at bounding box center [20, 100] width 14 height 14
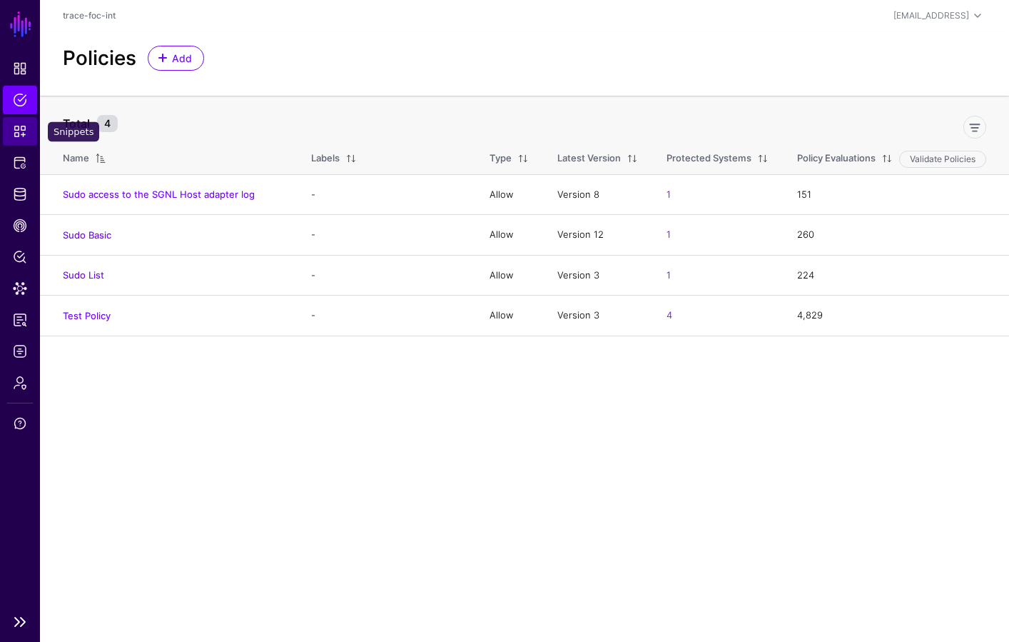
click at [23, 131] on span "Snippets" at bounding box center [20, 131] width 14 height 14
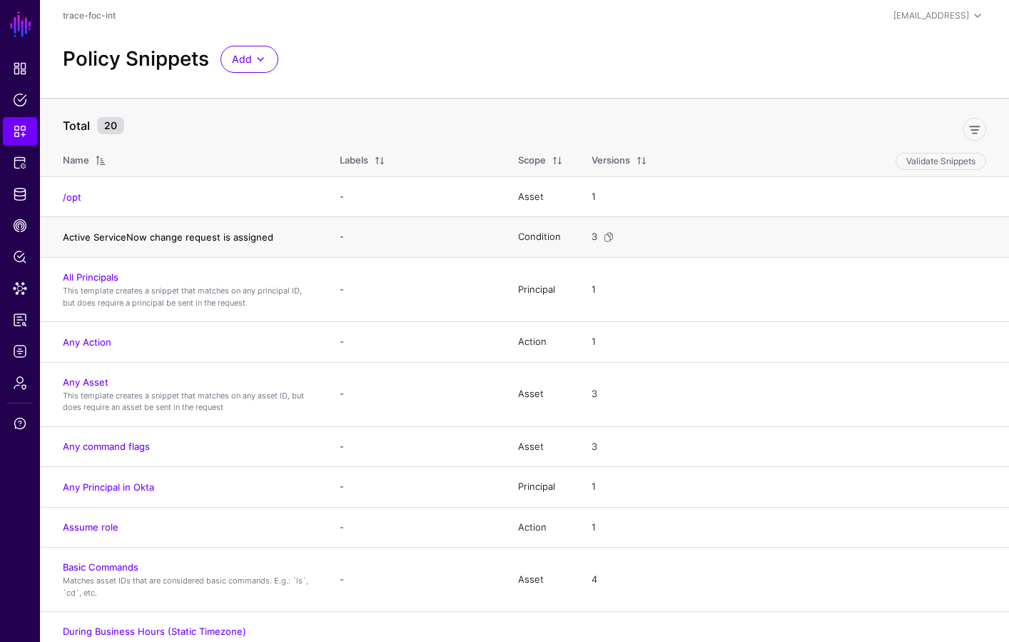
click at [223, 233] on link "Active ServiceNow change request is assigned" at bounding box center [168, 236] width 211 height 11
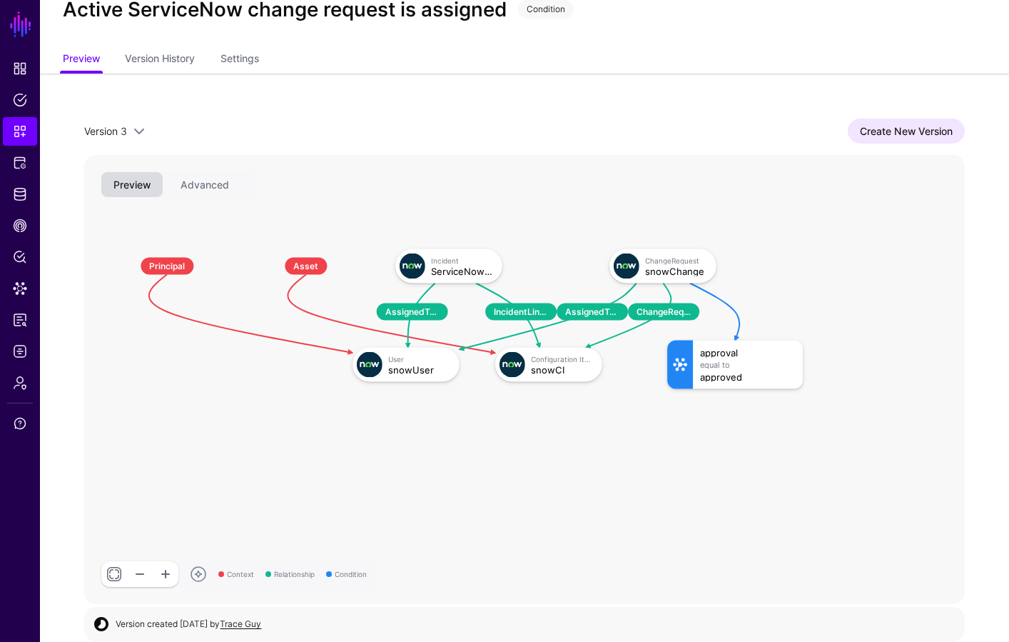
scroll to position [54, 0]
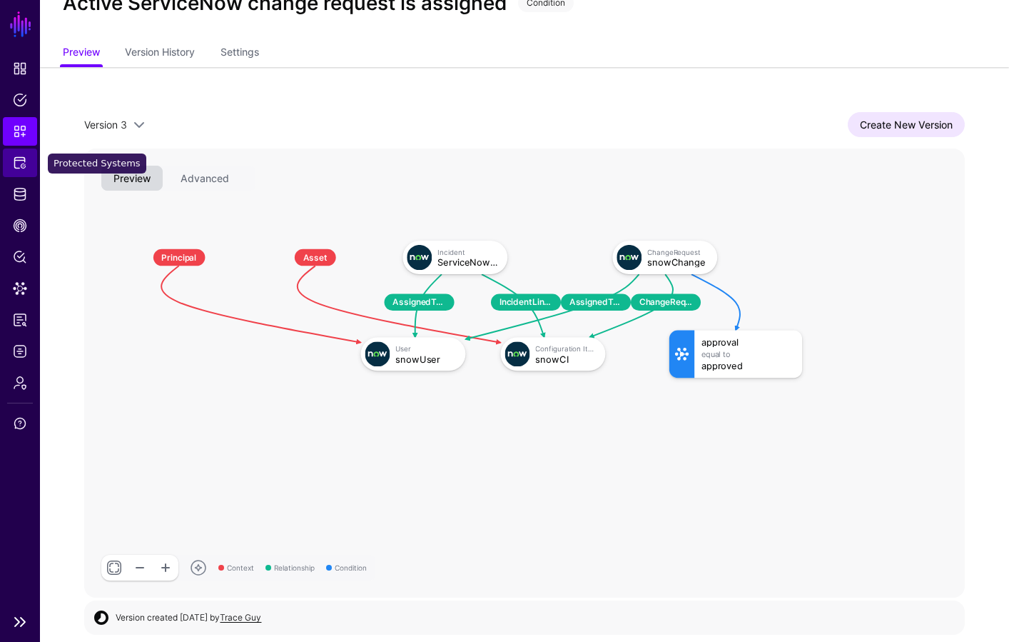
click at [23, 158] on span "Protected Systems" at bounding box center [20, 163] width 14 height 14
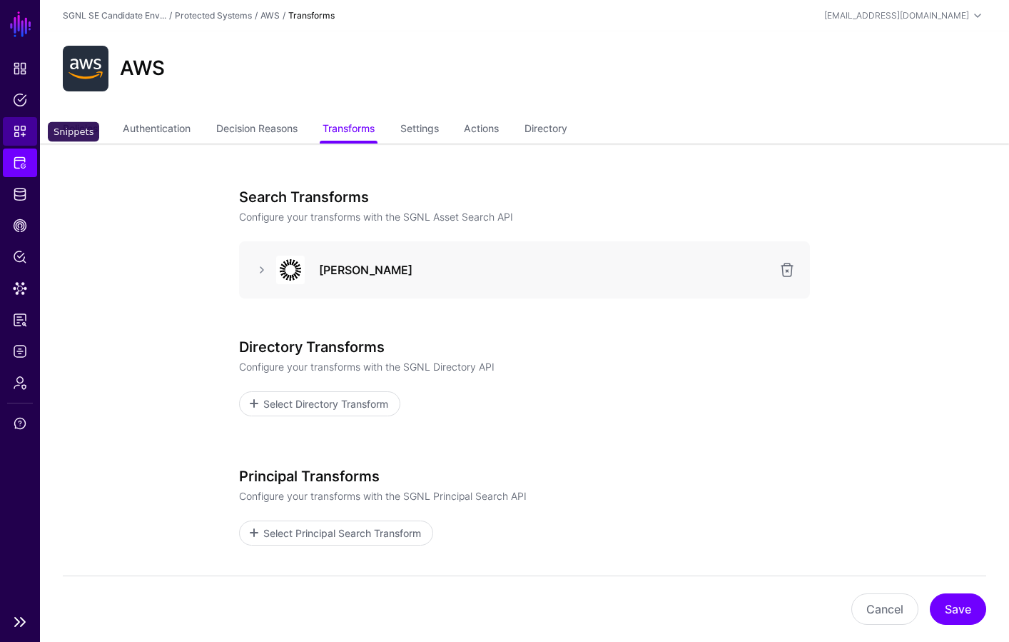
click at [24, 126] on span "Snippets" at bounding box center [20, 131] width 14 height 14
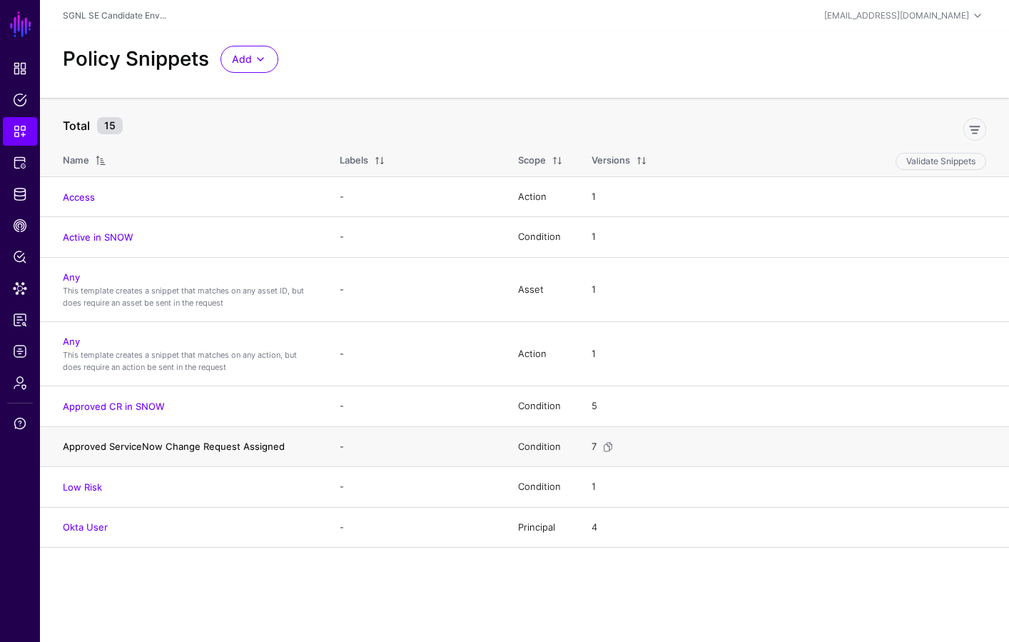
click at [219, 448] on link "Approved ServiceNow Change Request Assigned" at bounding box center [174, 445] width 222 height 11
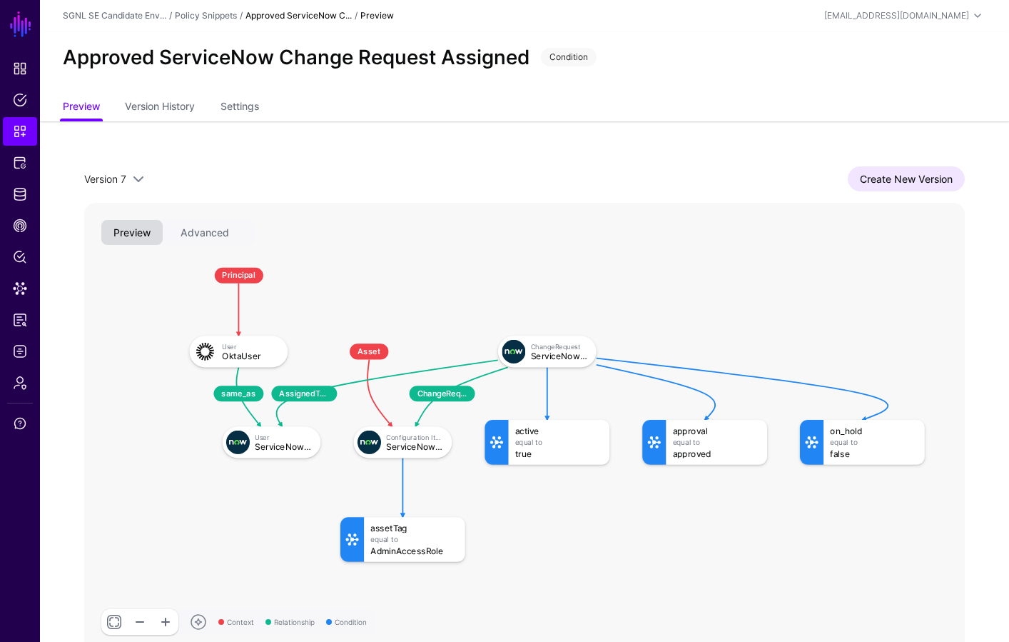
drag, startPoint x: 345, startPoint y: 249, endPoint x: 438, endPoint y: 296, distance: 104.1
click at [438, 296] on rect at bounding box center [176, 254] width 80985 height 41314
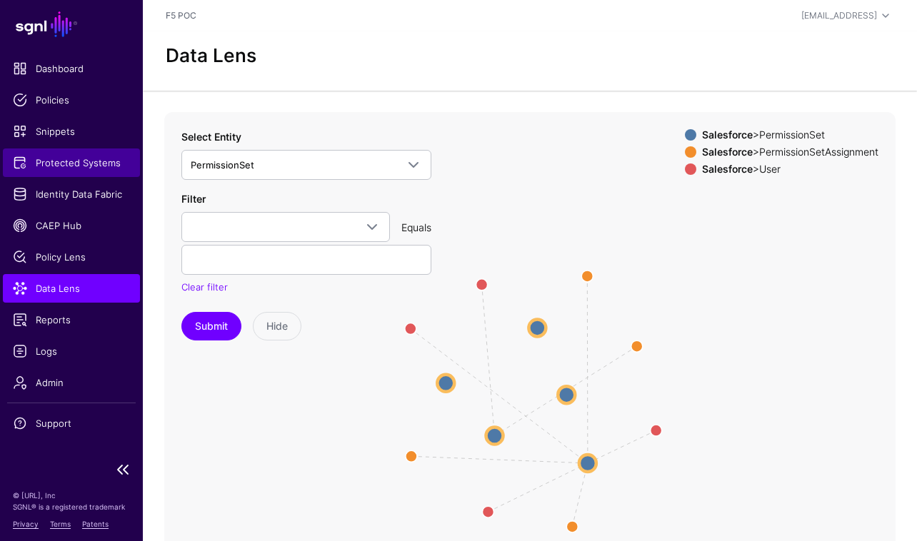
click at [94, 163] on span "Protected Systems" at bounding box center [71, 163] width 117 height 14
